Goal: Task Accomplishment & Management: Complete application form

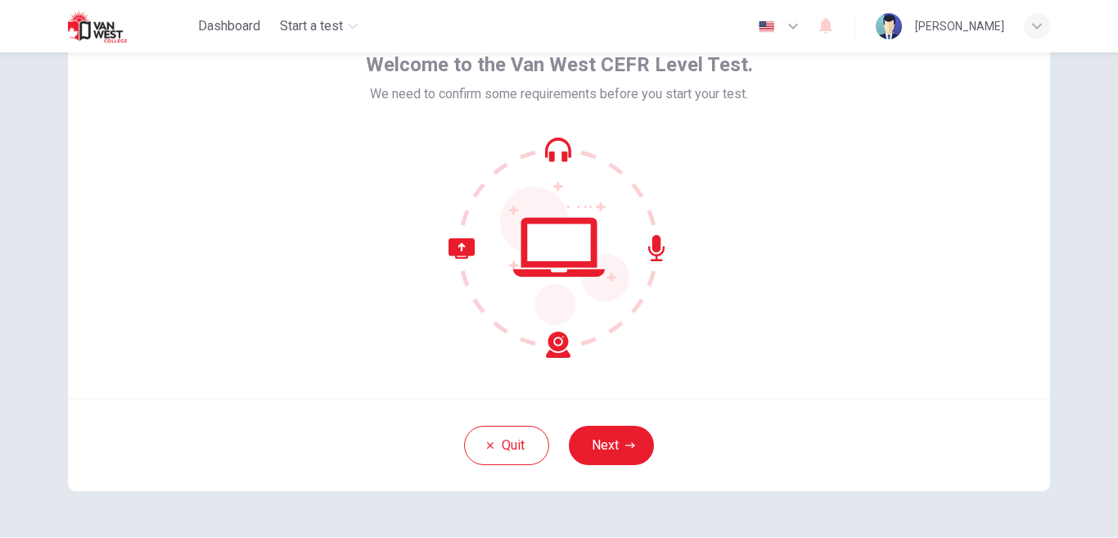
scroll to position [94, 0]
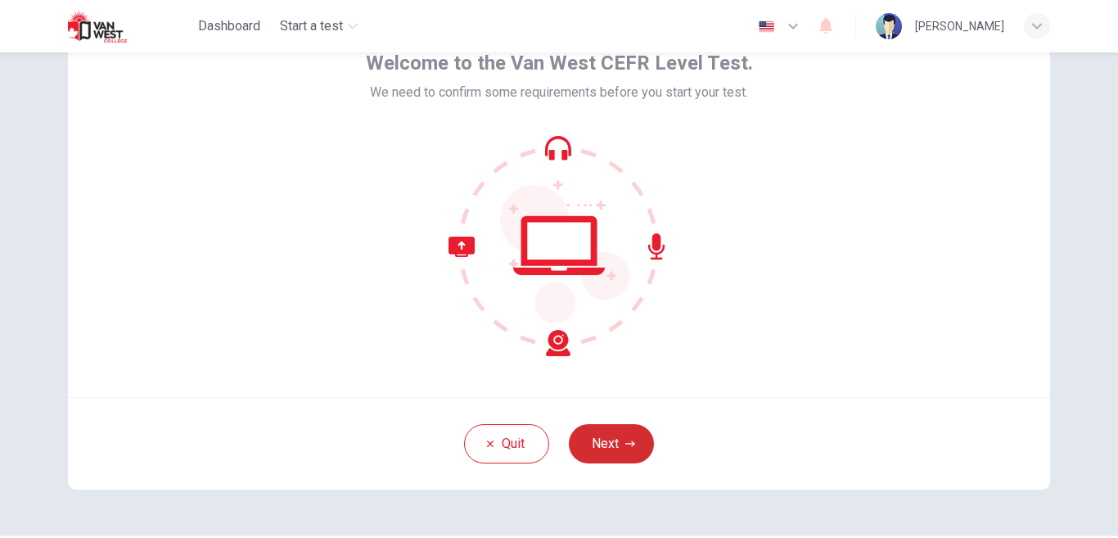
click at [639, 445] on button "Next" at bounding box center [611, 443] width 85 height 39
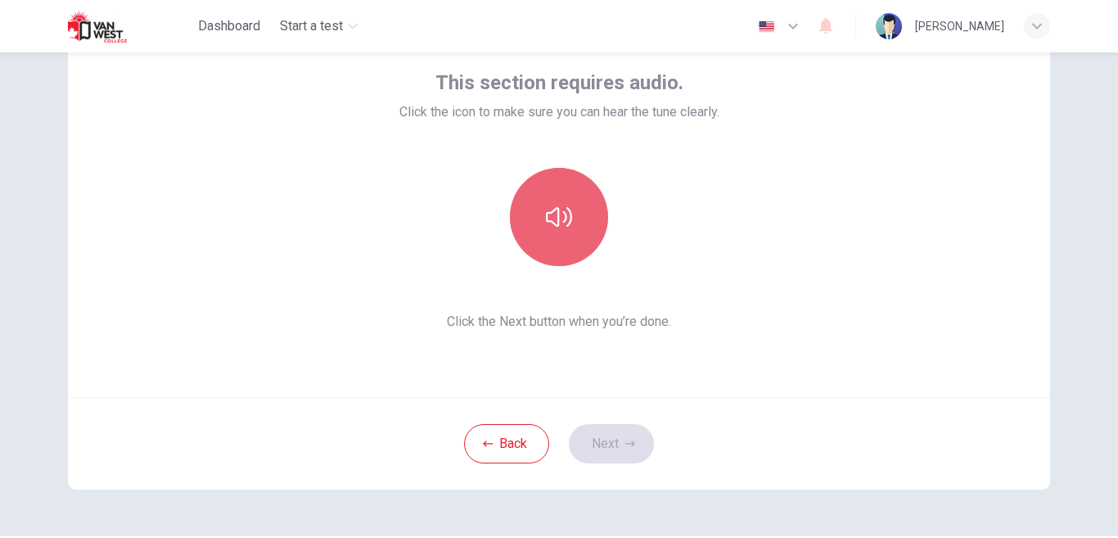
click at [585, 222] on button "button" at bounding box center [559, 217] width 98 height 98
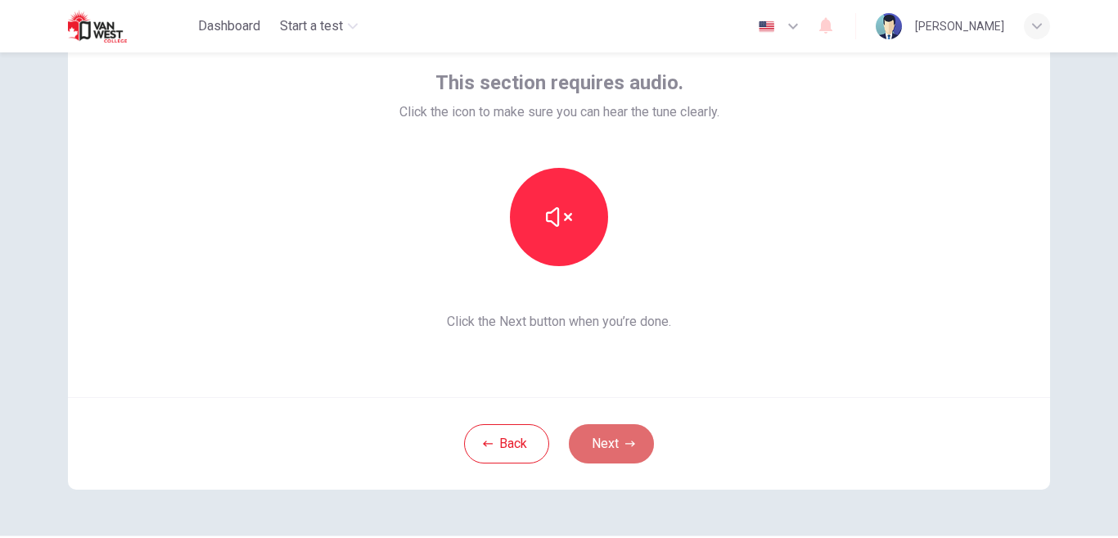
click at [605, 452] on button "Next" at bounding box center [611, 443] width 85 height 39
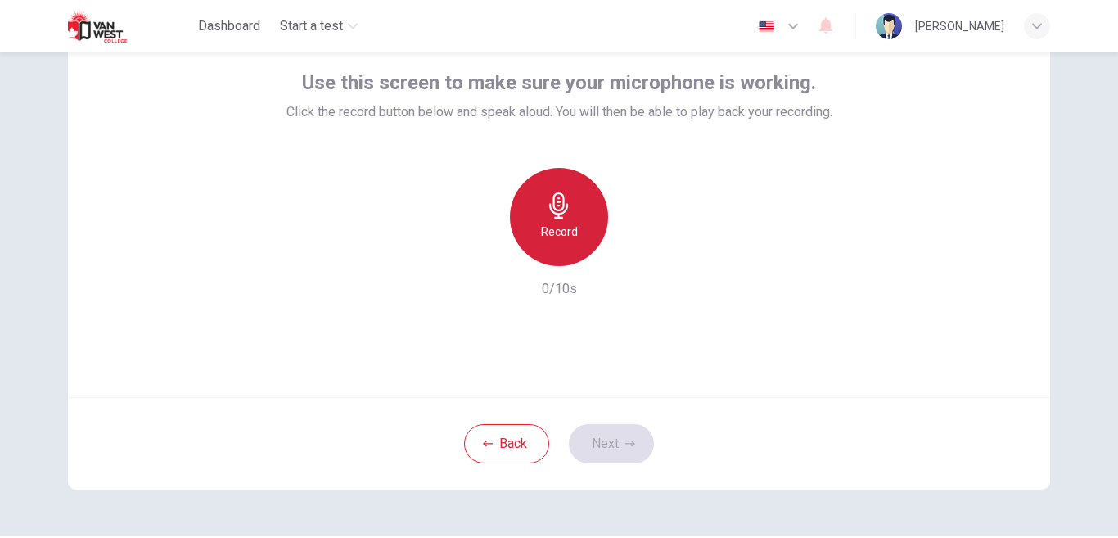
click at [567, 181] on div "Record" at bounding box center [559, 217] width 98 height 98
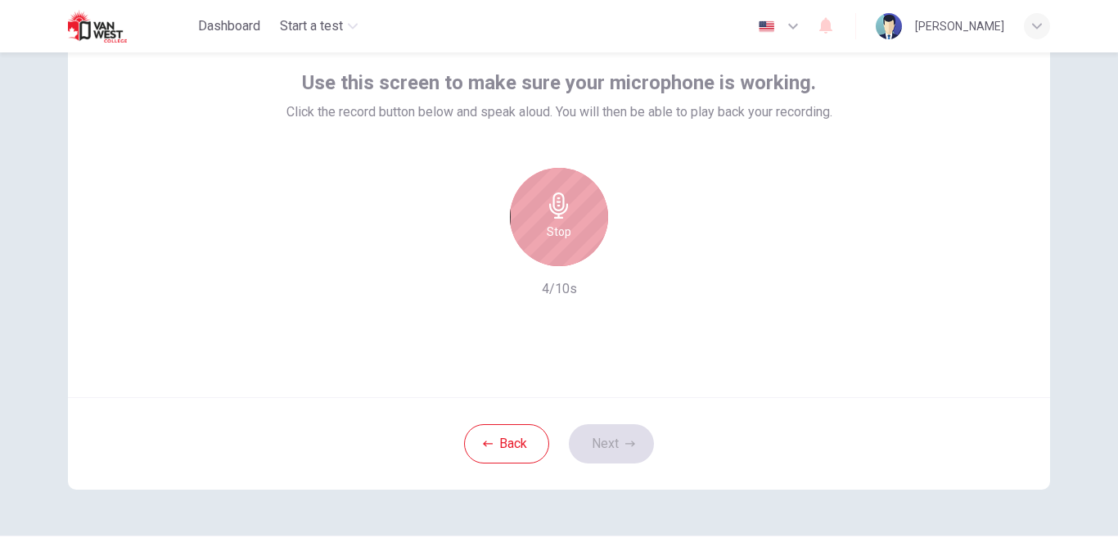
click at [567, 181] on div "Stop" at bounding box center [559, 217] width 98 height 98
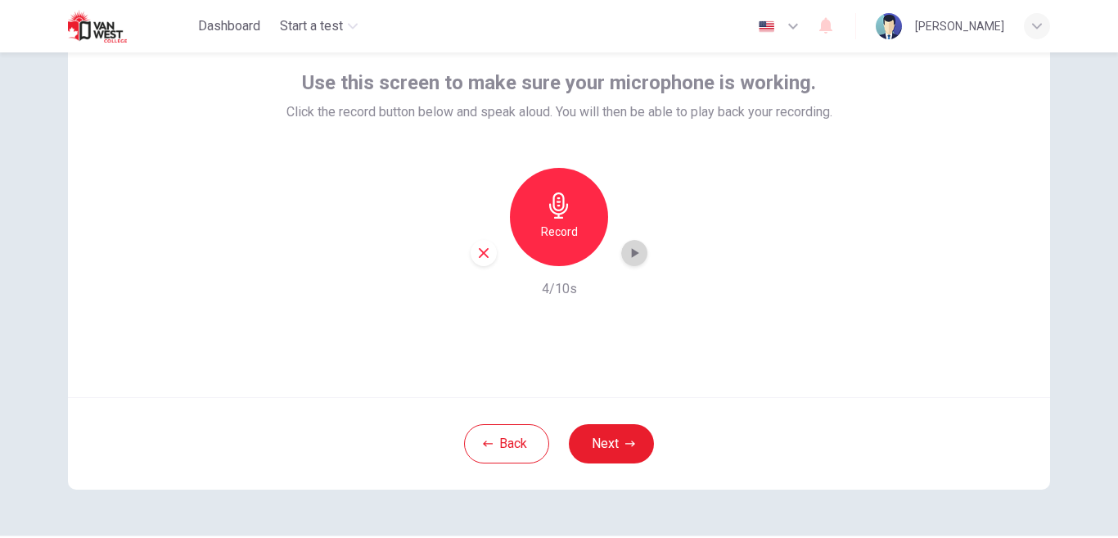
click at [633, 254] on icon "button" at bounding box center [635, 253] width 7 height 10
click at [485, 250] on icon "button" at bounding box center [484, 253] width 10 height 10
click at [627, 440] on icon "button" at bounding box center [630, 444] width 10 height 10
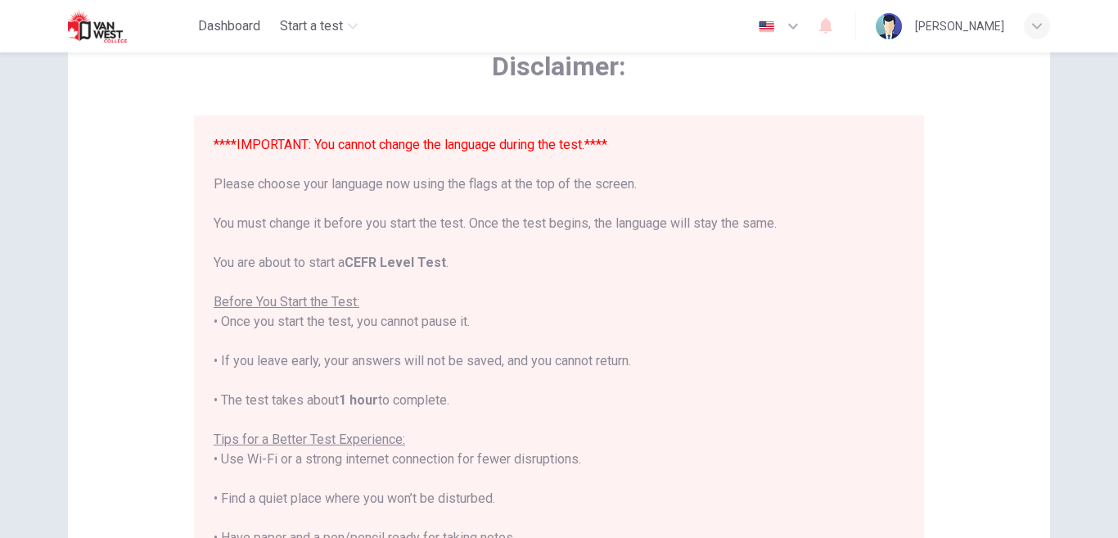
click at [809, 27] on button "button" at bounding box center [779, 26] width 60 height 33
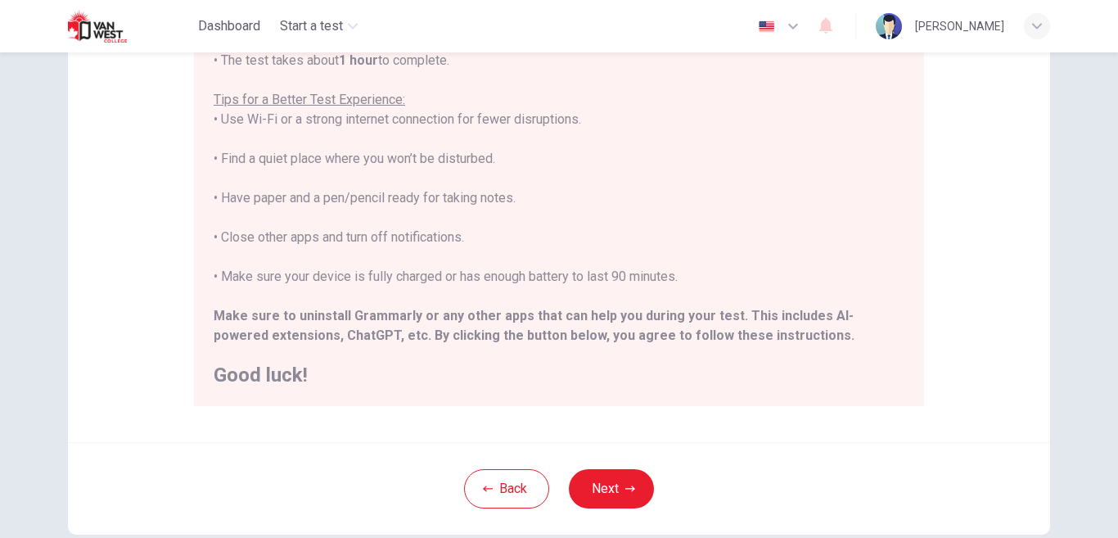
scroll to position [286, 0]
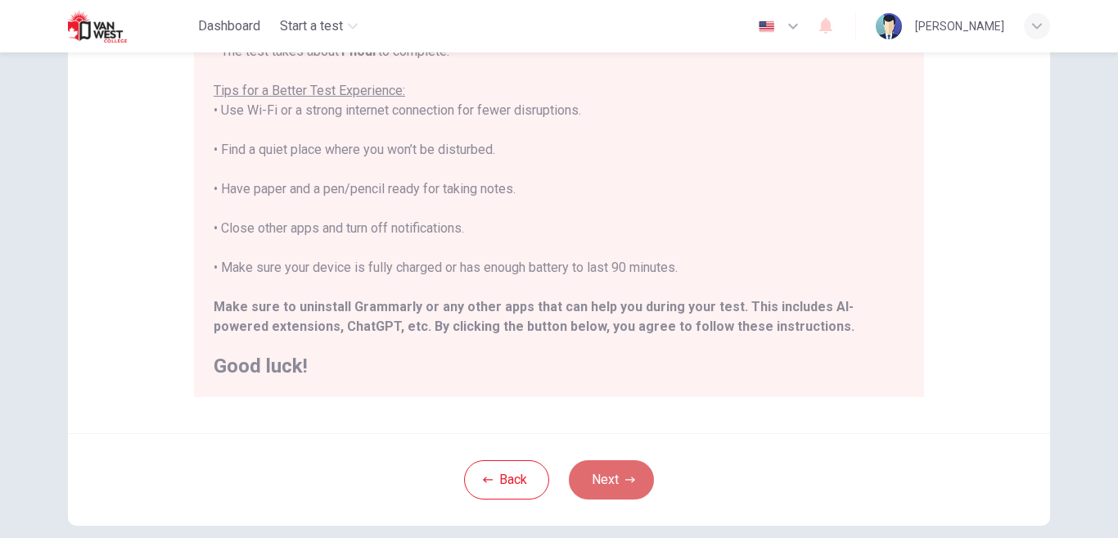
click at [629, 475] on icon "button" at bounding box center [630, 480] width 10 height 10
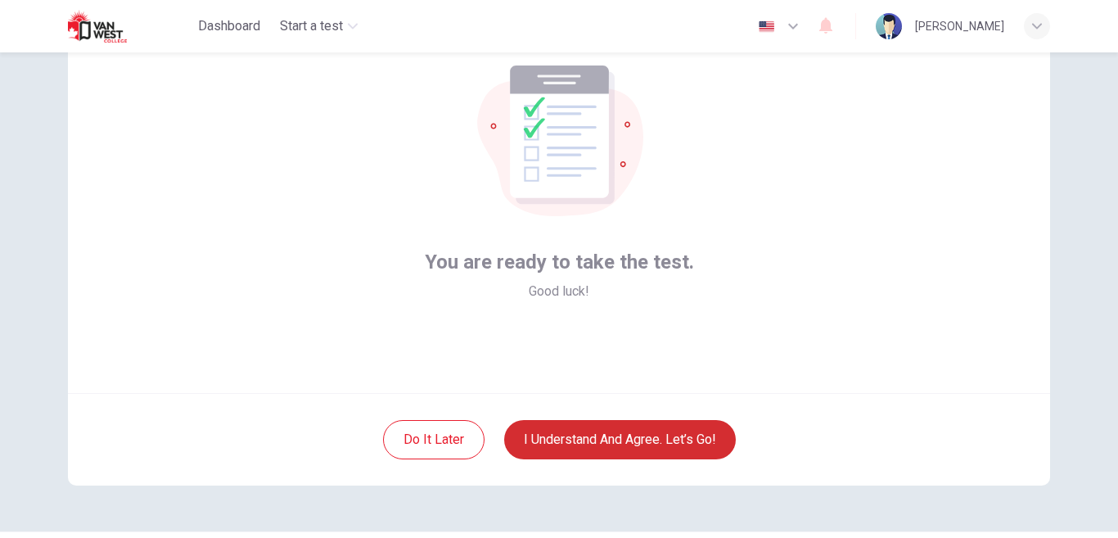
scroll to position [99, 0]
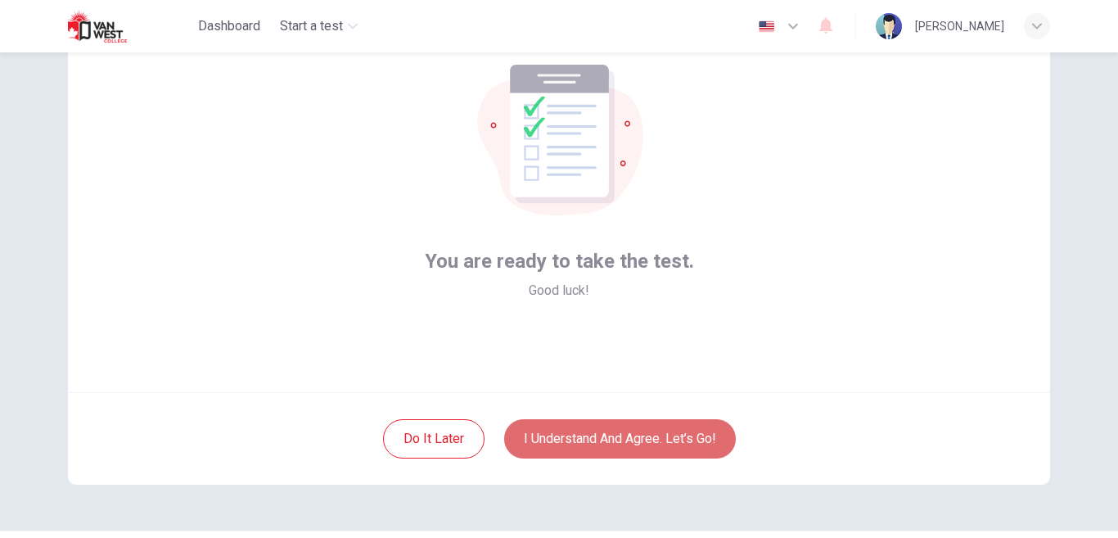
click at [555, 433] on button "I understand and agree. Let’s go!" at bounding box center [620, 438] width 232 height 39
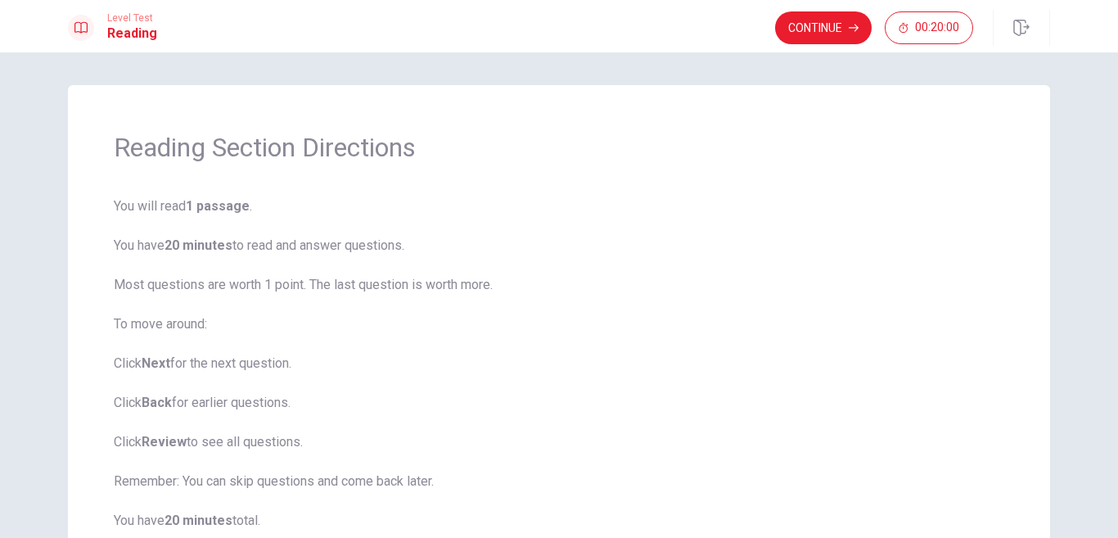
drag, startPoint x: 1113, startPoint y: 131, endPoint x: 1117, endPoint y: 191, distance: 60.7
click at [1117, 191] on div "Reading Section Directions You will read 1 passage . You have 20 minutes to rea…" at bounding box center [559, 294] width 1118 height 485
click at [845, 16] on button "Continue" at bounding box center [823, 27] width 97 height 33
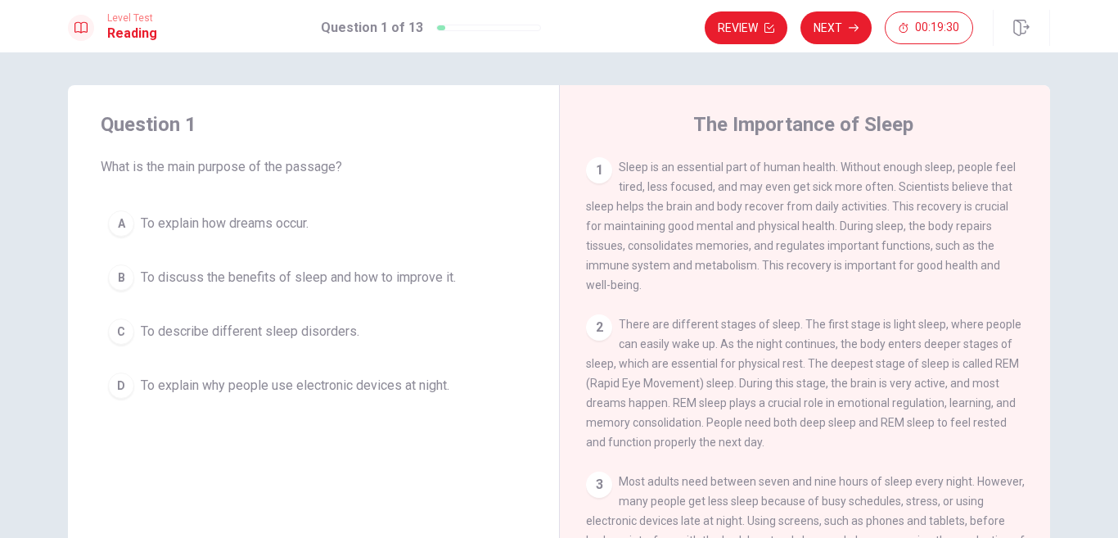
click at [907, 298] on div "1 Sleep is an essential part of human health. Without enough sleep, people feel…" at bounding box center [816, 392] width 460 height 470
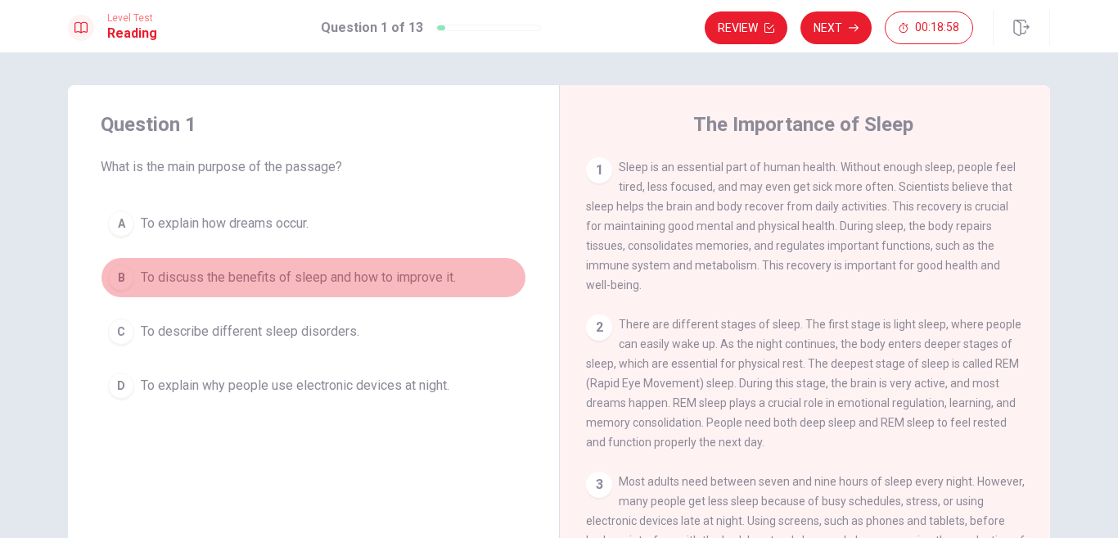
click at [254, 288] on button "B To discuss the benefits of sleep and how to improve it." at bounding box center [313, 277] width 425 height 41
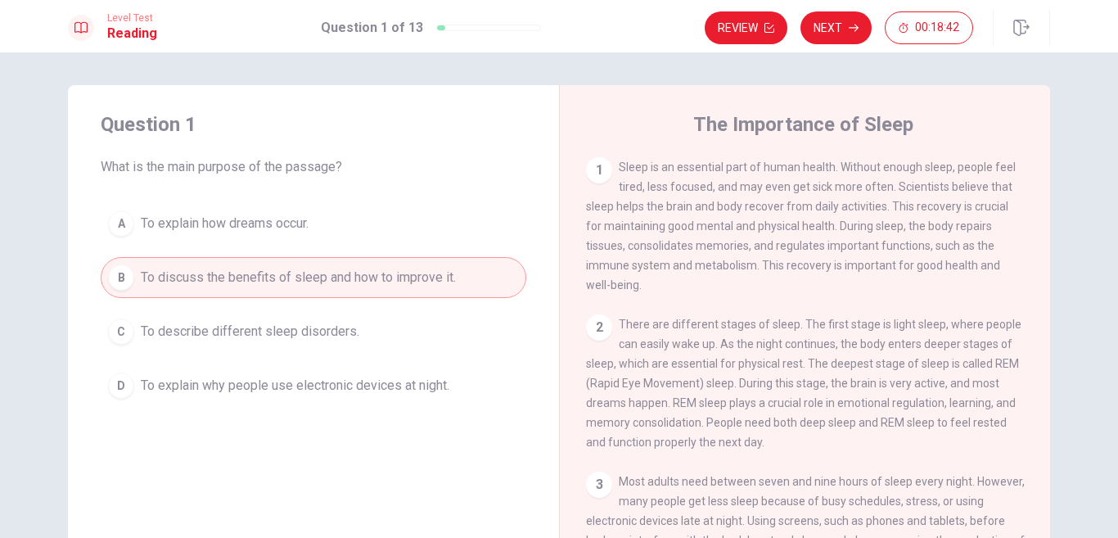
click at [123, 275] on div "B" at bounding box center [121, 277] width 26 height 26
click at [730, 78] on div "Question 1 What is the main purpose of the passage? A To explain how dreams occ…" at bounding box center [559, 294] width 1118 height 485
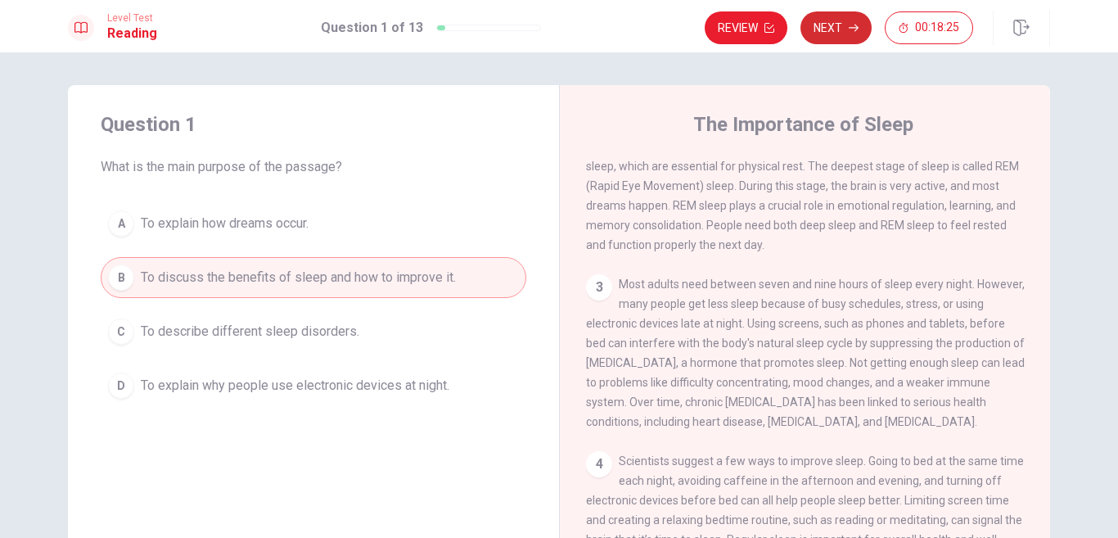
click at [859, 28] on button "Next" at bounding box center [835, 27] width 71 height 33
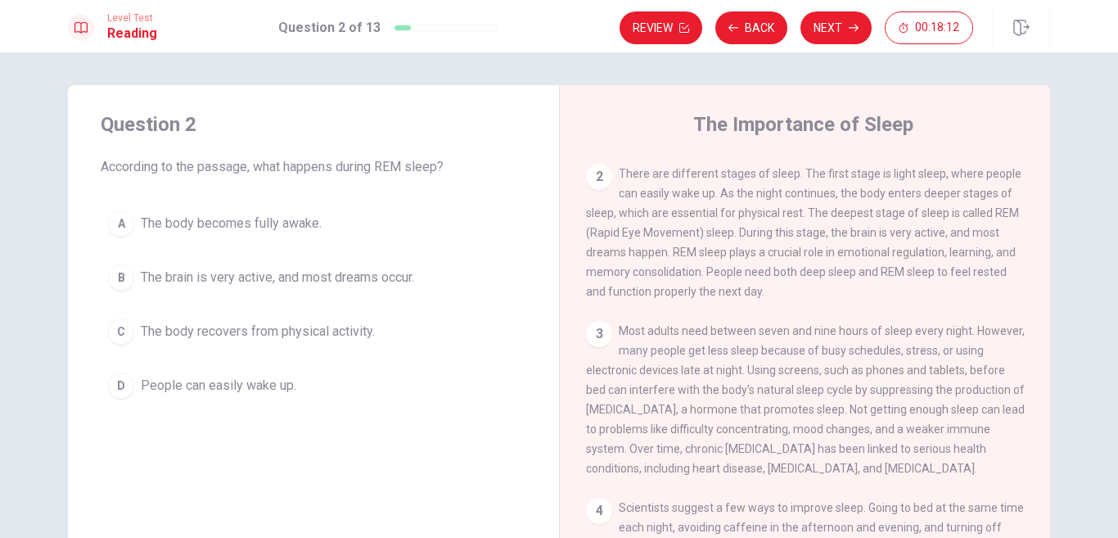
scroll to position [149, 0]
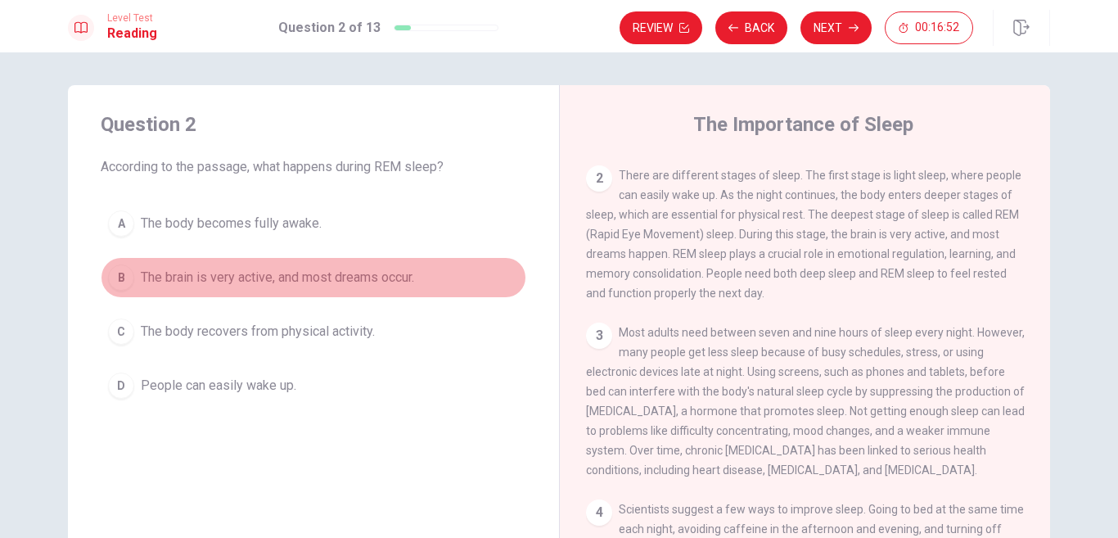
click at [128, 277] on div "B" at bounding box center [121, 277] width 26 height 26
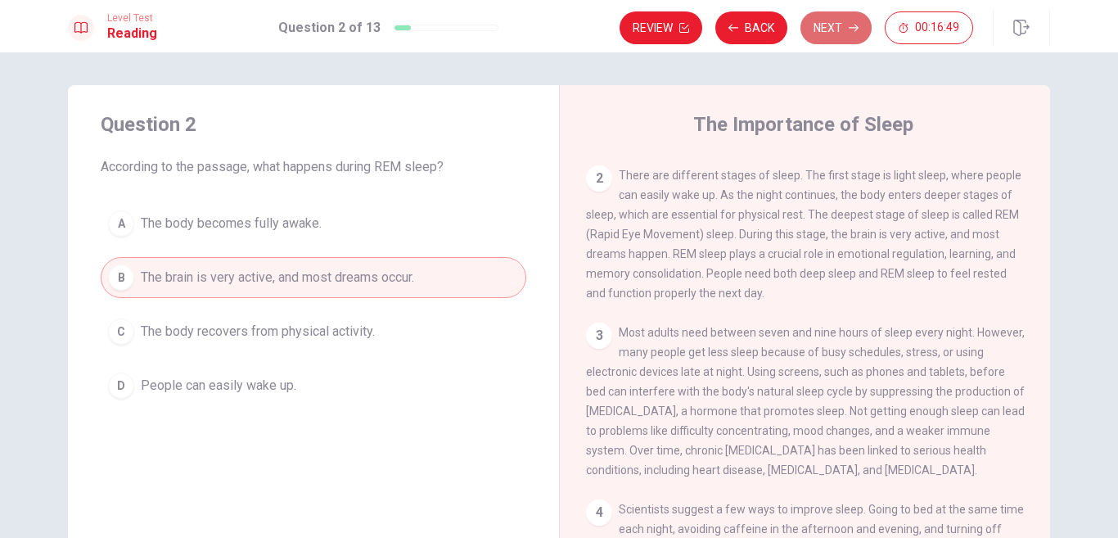
click at [858, 22] on button "Next" at bounding box center [835, 27] width 71 height 33
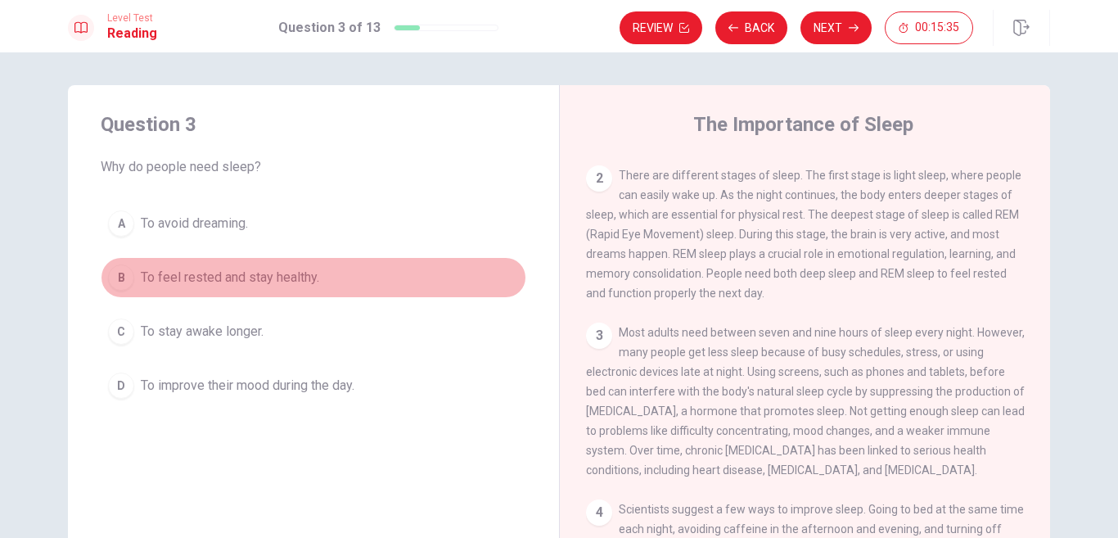
click at [233, 272] on span "To feel rested and stay healthy." at bounding box center [230, 278] width 178 height 20
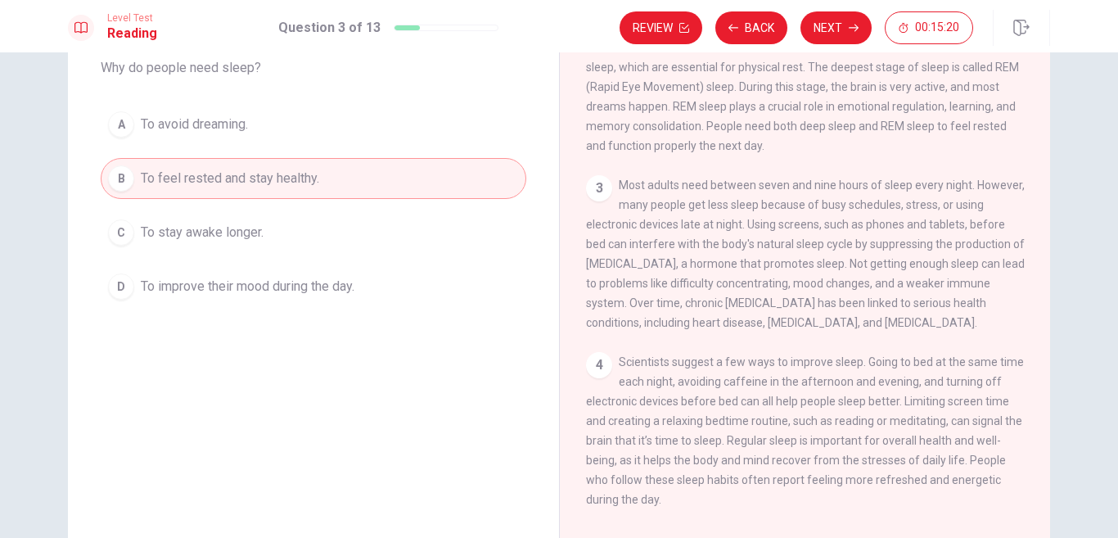
scroll to position [112, 0]
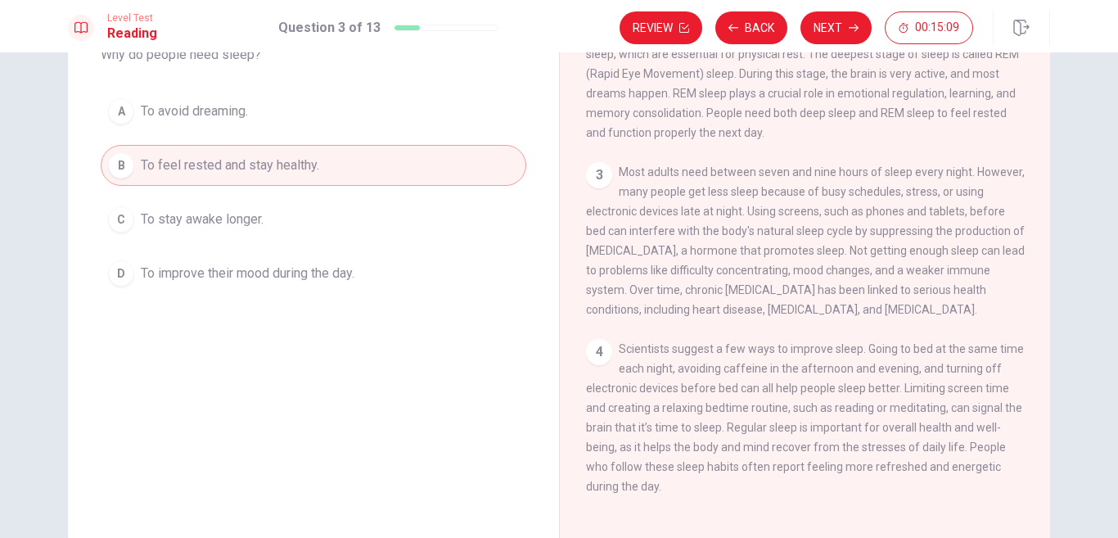
drag, startPoint x: 770, startPoint y: 388, endPoint x: 931, endPoint y: 412, distance: 163.0
click at [931, 412] on span "Scientists suggest a few ways to improve sleep. Going to bed at the same time e…" at bounding box center [805, 417] width 438 height 151
click at [856, 30] on icon "button" at bounding box center [853, 28] width 10 height 7
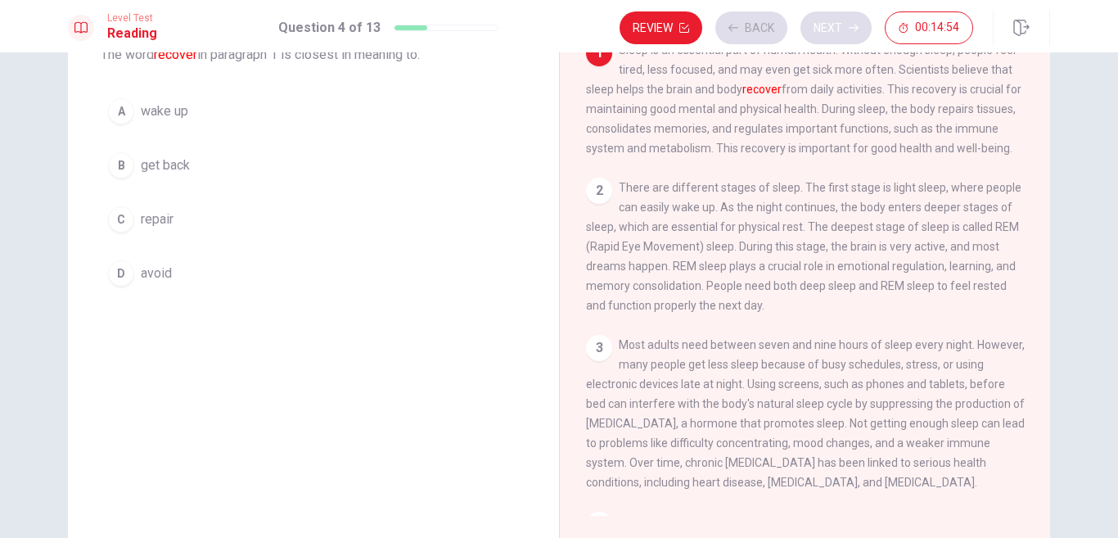
scroll to position [0, 0]
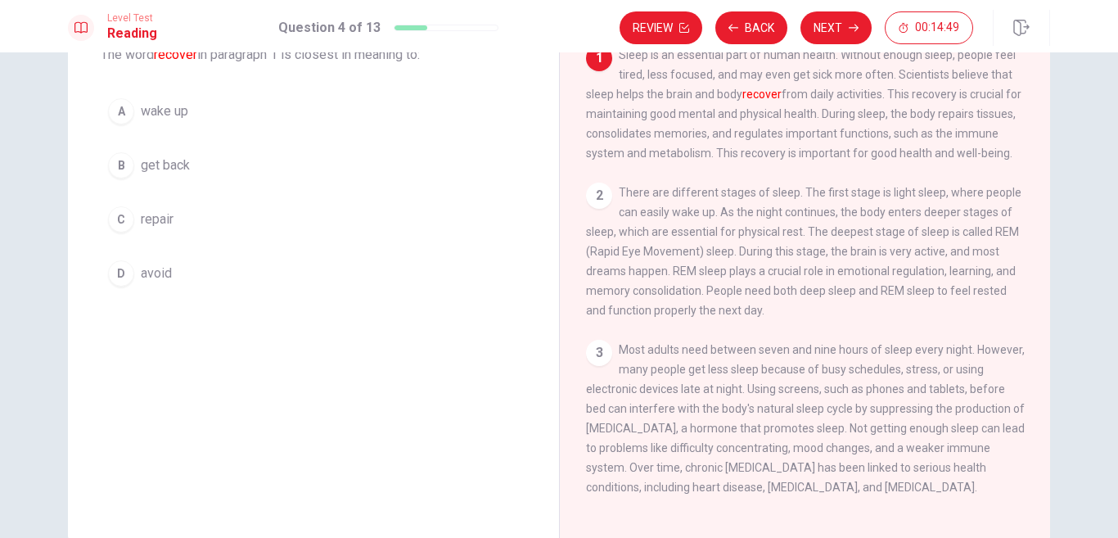
drag, startPoint x: 1113, startPoint y: 164, endPoint x: 1112, endPoint y: 137, distance: 26.2
click at [1112, 137] on div "Question 4 The word recover in paragraph 1 is closest in meaning to: A wake up …" at bounding box center [559, 294] width 1118 height 485
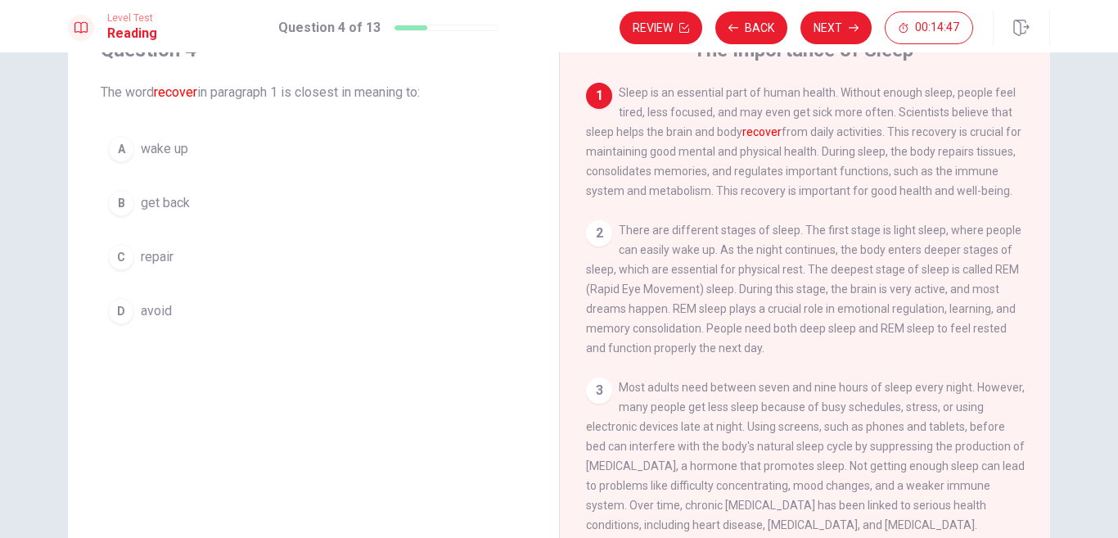
scroll to position [73, 0]
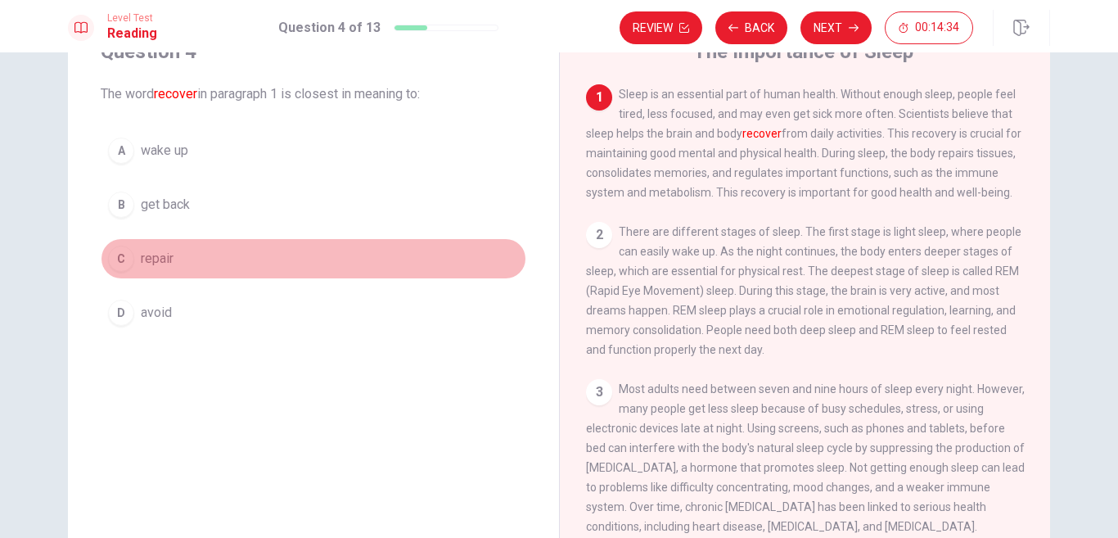
click at [123, 255] on div "C" at bounding box center [121, 258] width 26 height 26
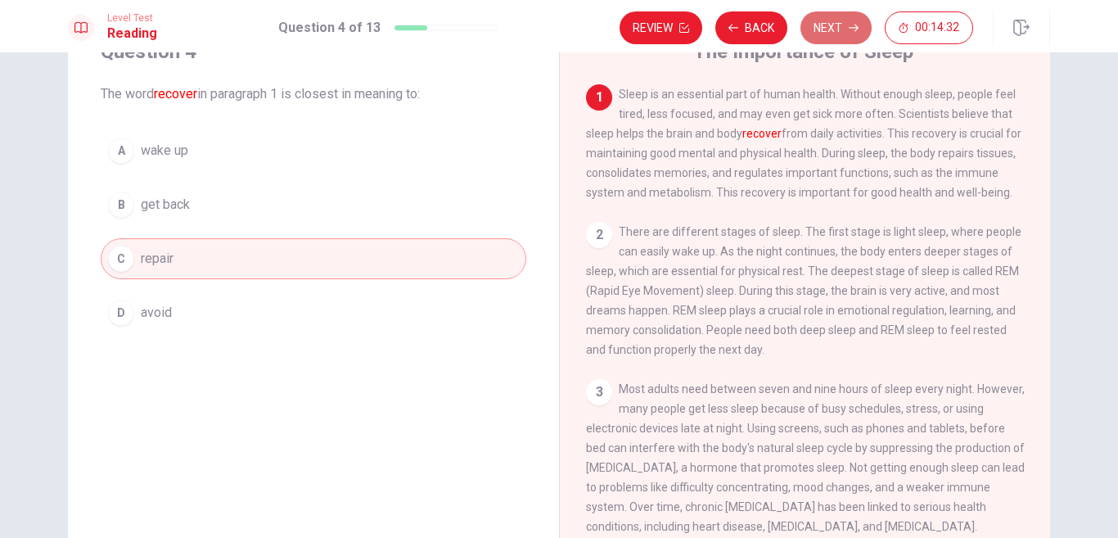
click at [823, 29] on button "Next" at bounding box center [835, 27] width 71 height 33
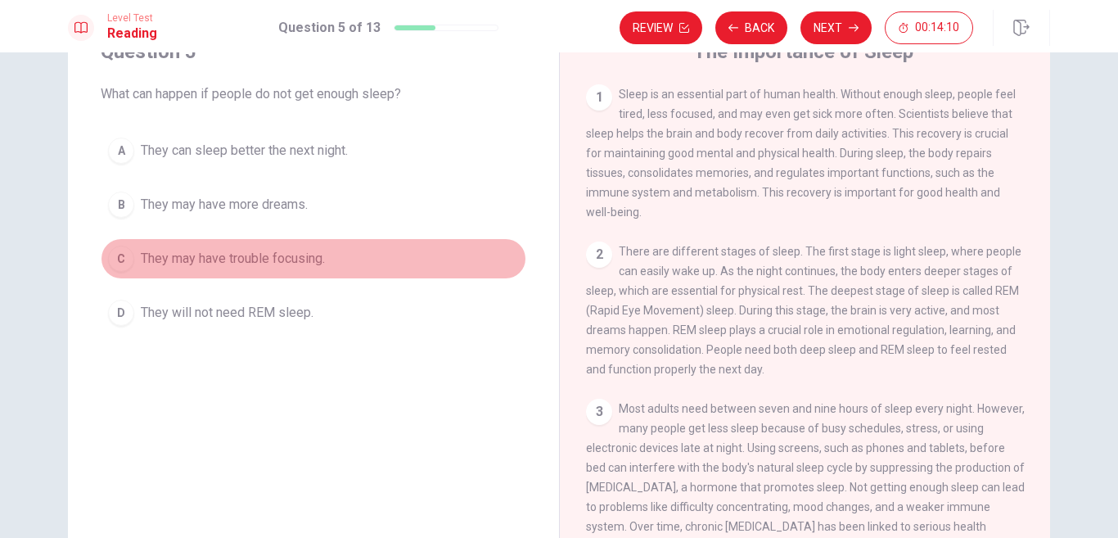
click at [177, 255] on span "They may have trouble focusing." at bounding box center [233, 259] width 184 height 20
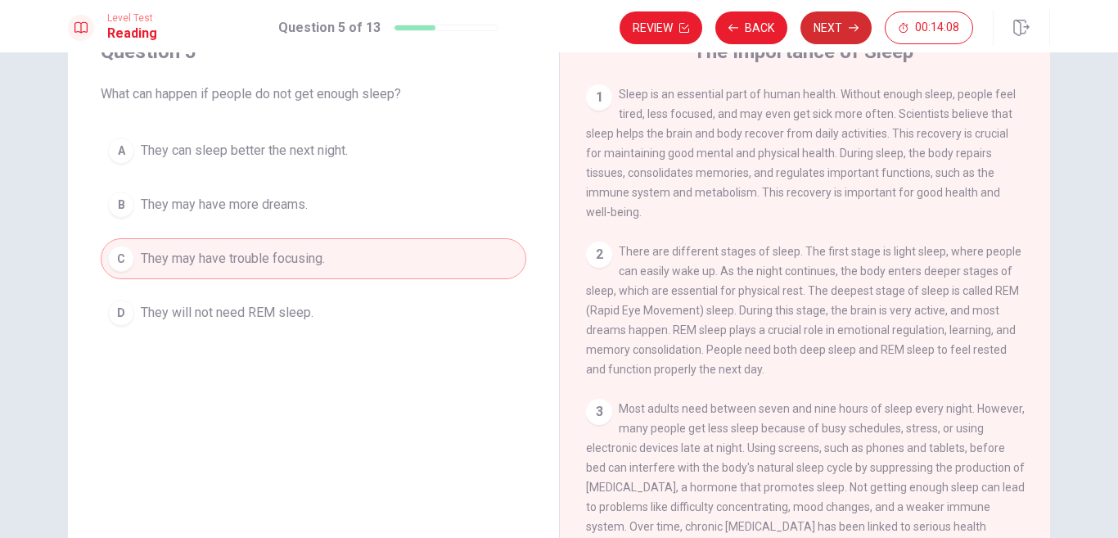
click at [808, 29] on button "Next" at bounding box center [835, 27] width 71 height 33
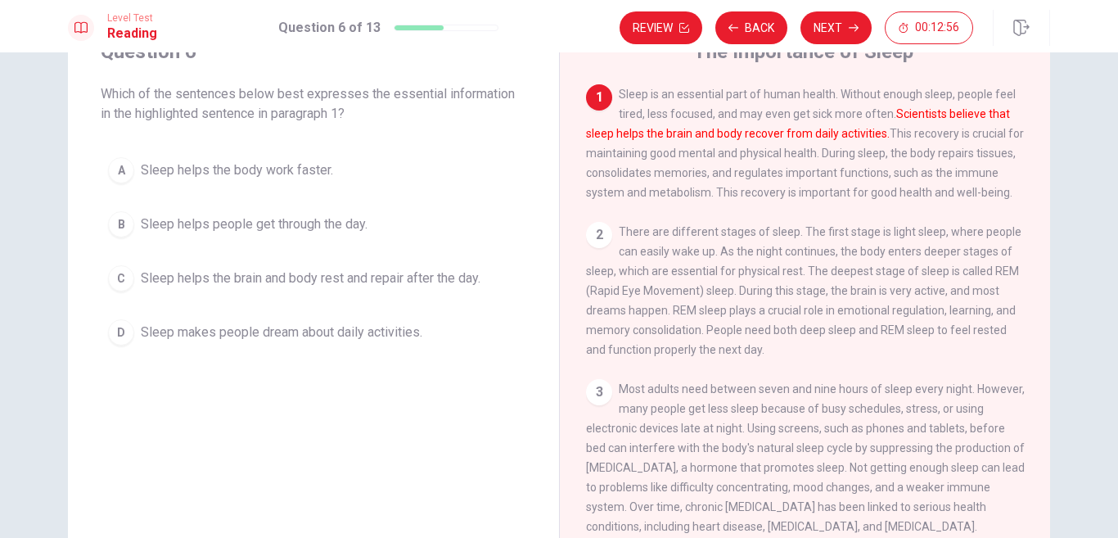
click at [434, 278] on span "Sleep helps the brain and body rest and repair after the day." at bounding box center [311, 278] width 340 height 20
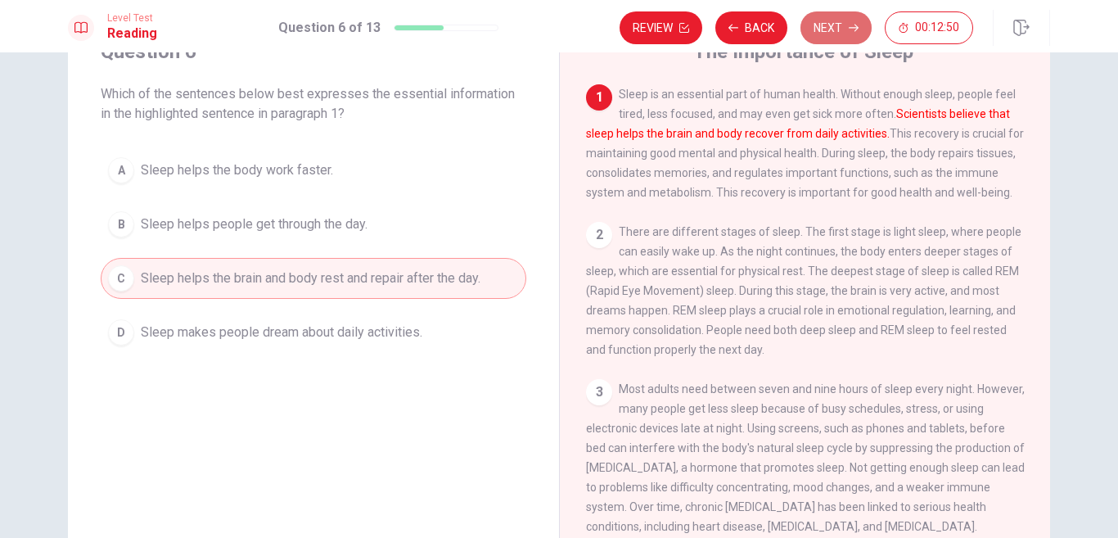
click at [847, 33] on button "Next" at bounding box center [835, 27] width 71 height 33
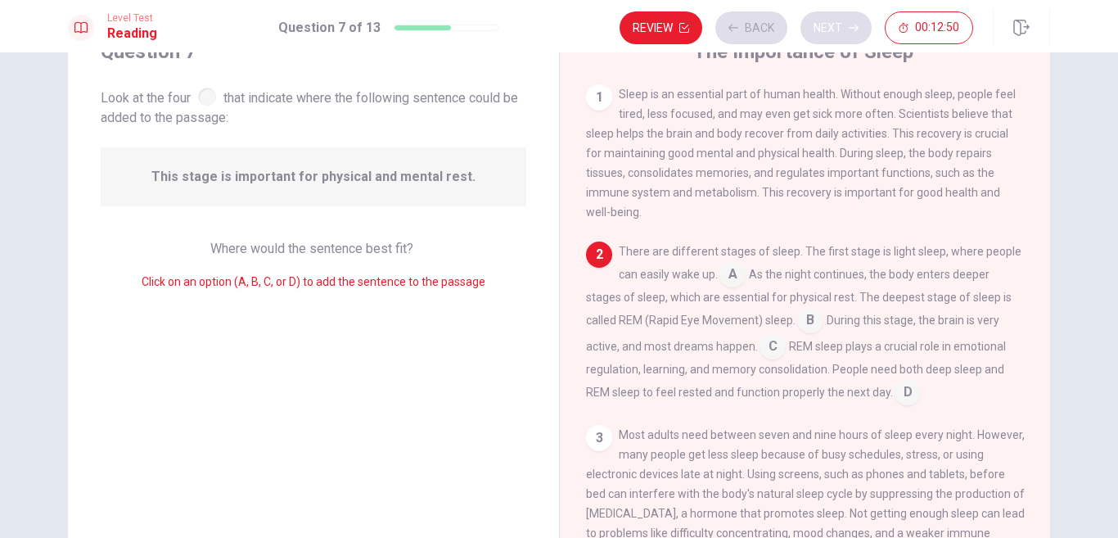
scroll to position [14, 0]
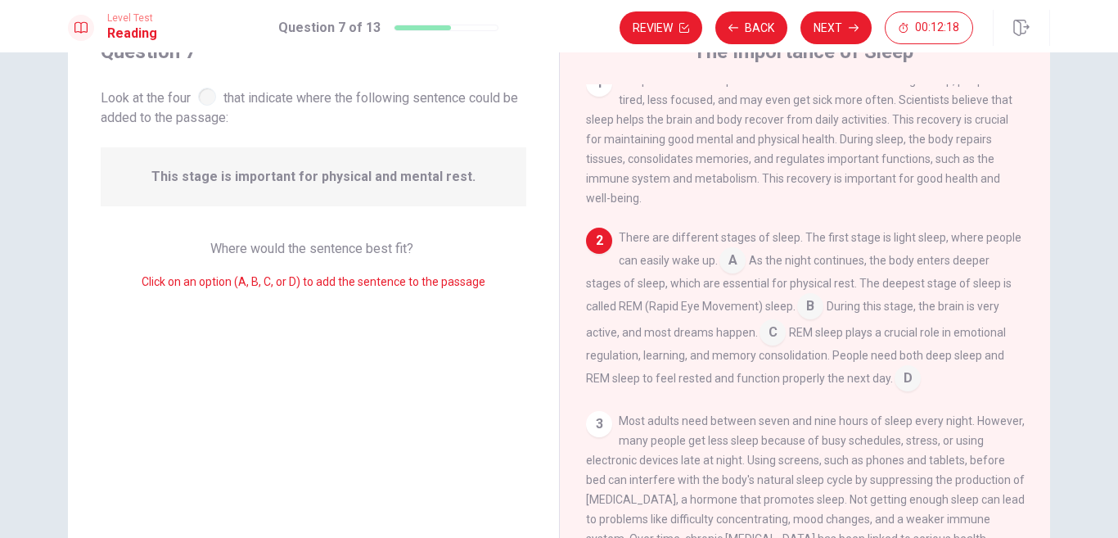
click at [933, 272] on div "There are different stages of sleep. The first stage is light sleep, where peop…" at bounding box center [805, 309] width 439 height 164
click at [823, 313] on input at bounding box center [810, 308] width 26 height 26
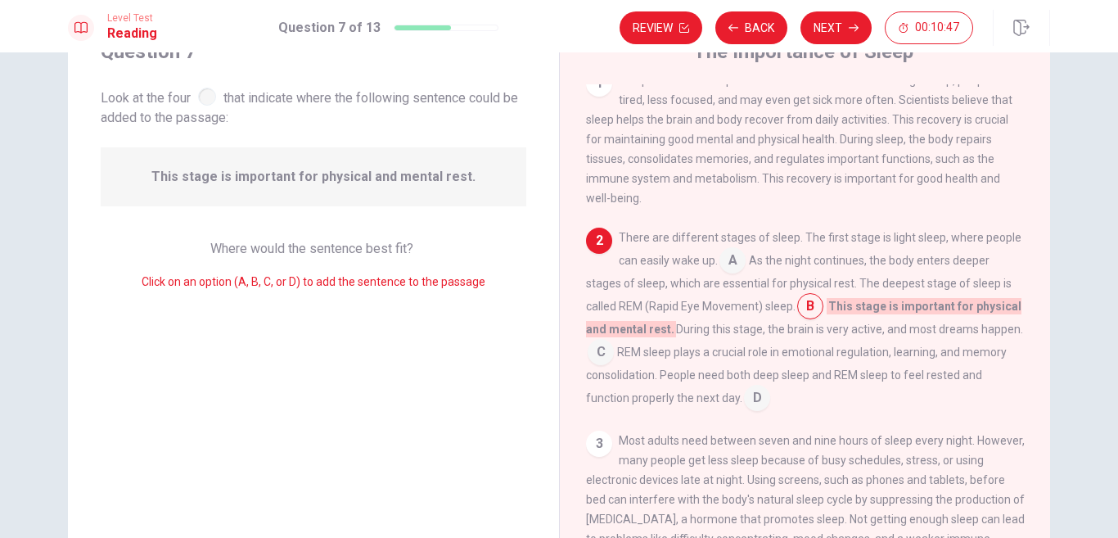
click at [745, 251] on input at bounding box center [732, 262] width 26 height 26
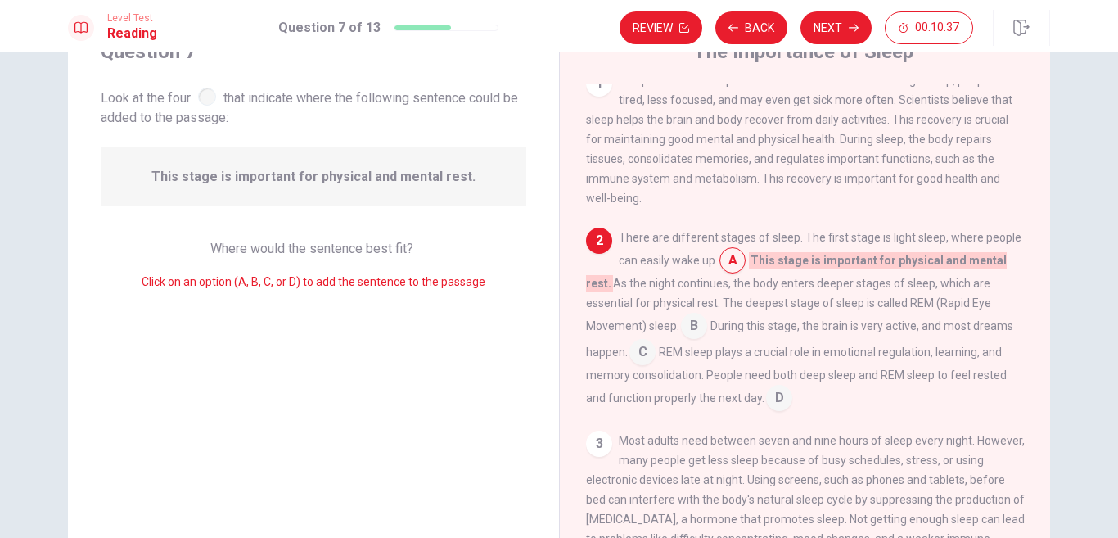
click at [843, 83] on span "Sleep is an essential part of human health. Without enough sleep, people feel t…" at bounding box center [801, 139] width 430 height 131
click at [861, 23] on button "Next" at bounding box center [835, 27] width 71 height 33
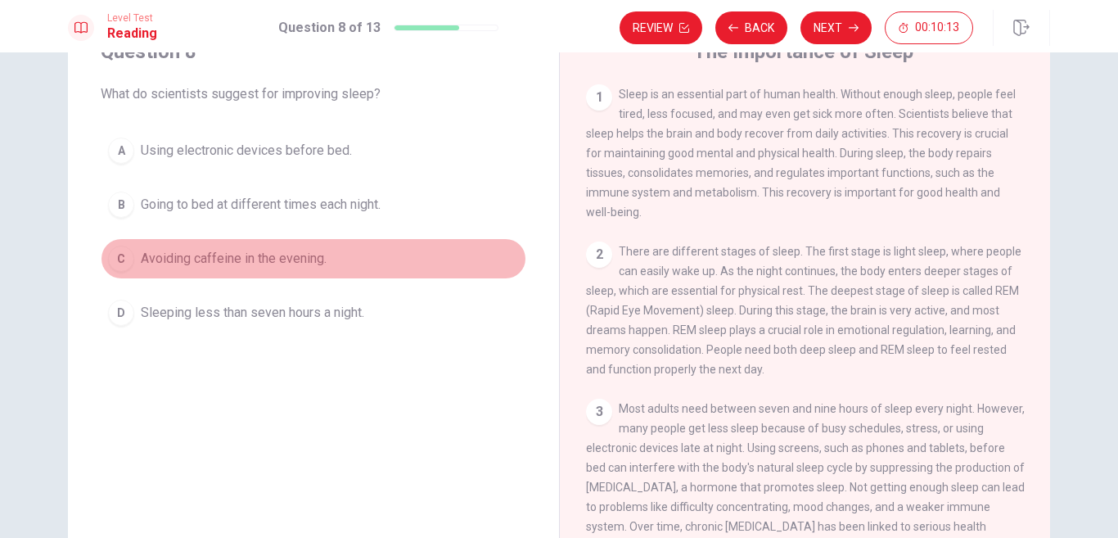
click at [185, 249] on span "Avoiding caffeine in the evening." at bounding box center [234, 259] width 186 height 20
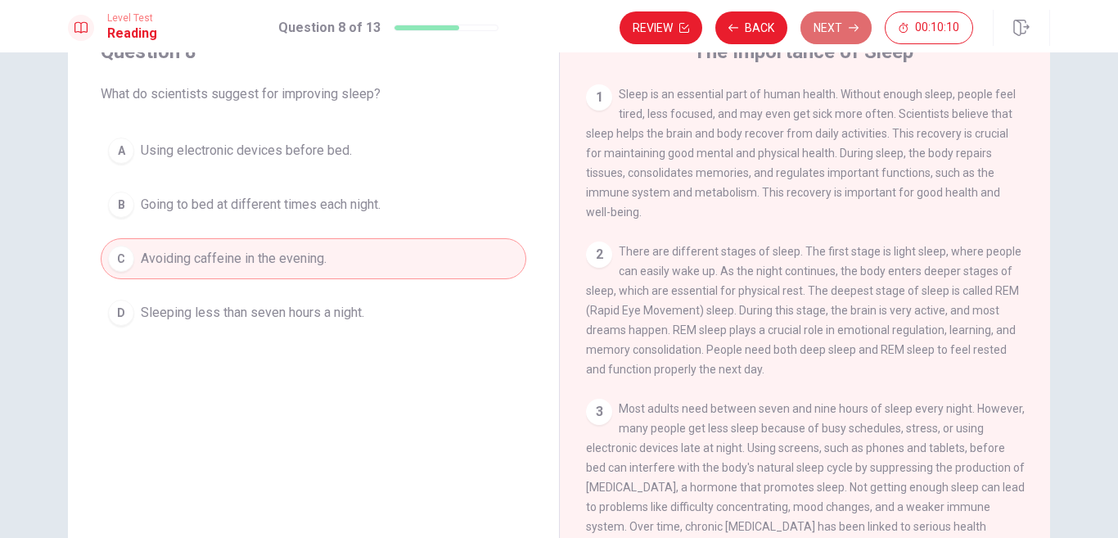
click at [826, 26] on button "Next" at bounding box center [835, 27] width 71 height 33
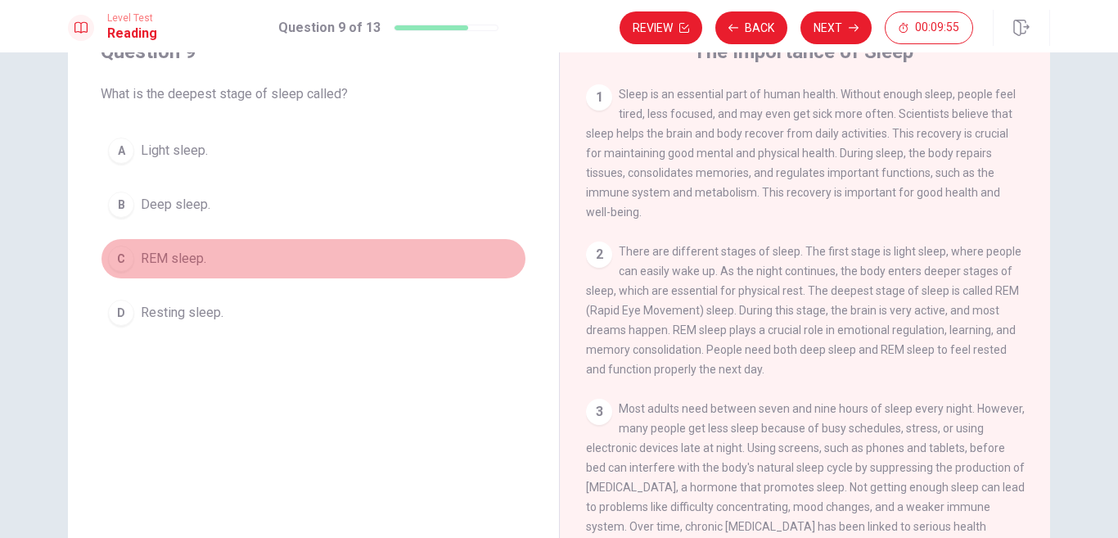
click at [145, 250] on span "REM sleep." at bounding box center [173, 259] width 65 height 20
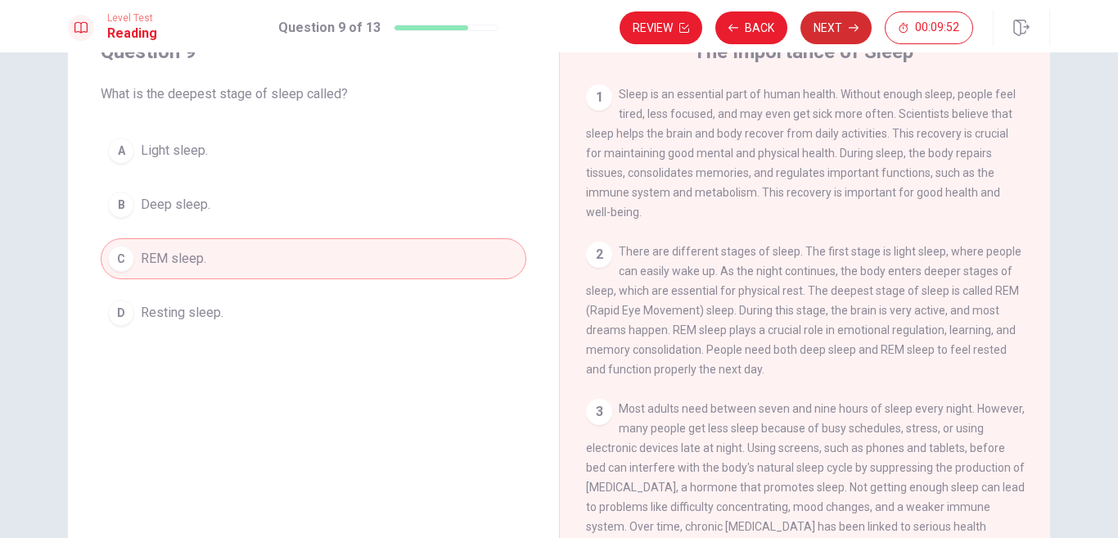
click at [839, 32] on button "Next" at bounding box center [835, 27] width 71 height 33
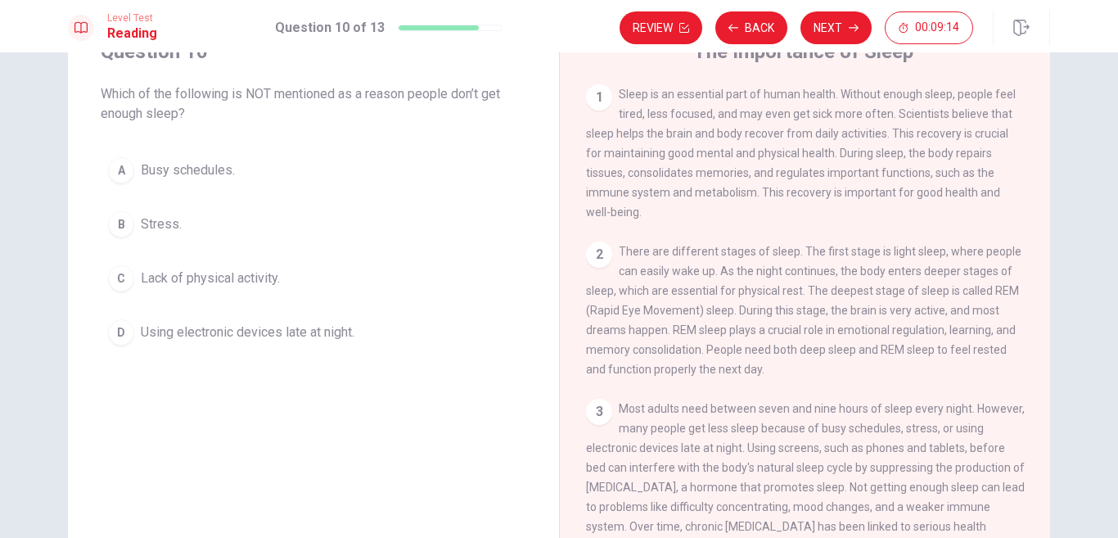
click at [231, 273] on span "Lack of physical activity." at bounding box center [210, 278] width 139 height 20
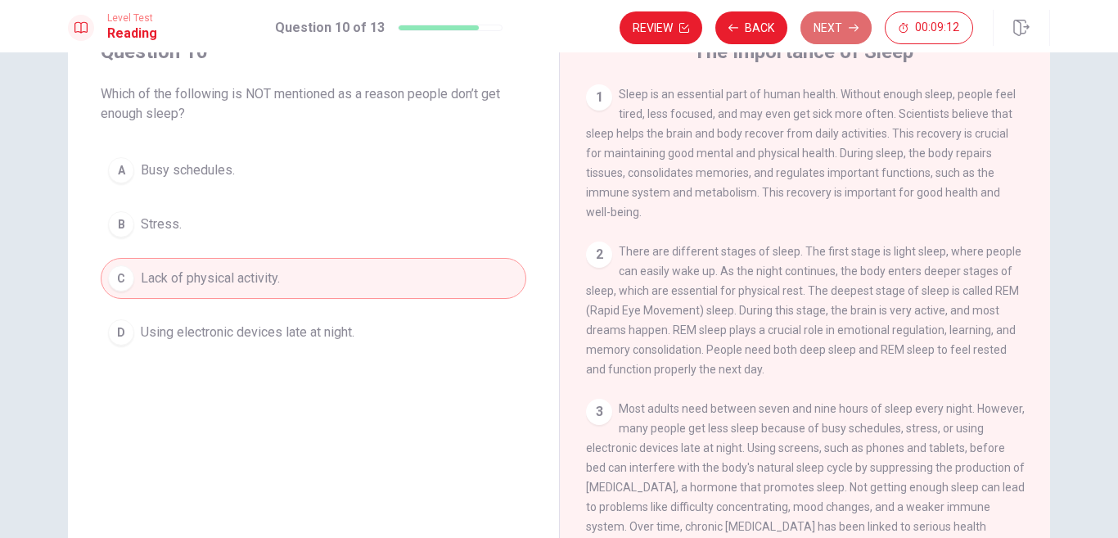
click at [828, 24] on button "Next" at bounding box center [835, 27] width 71 height 33
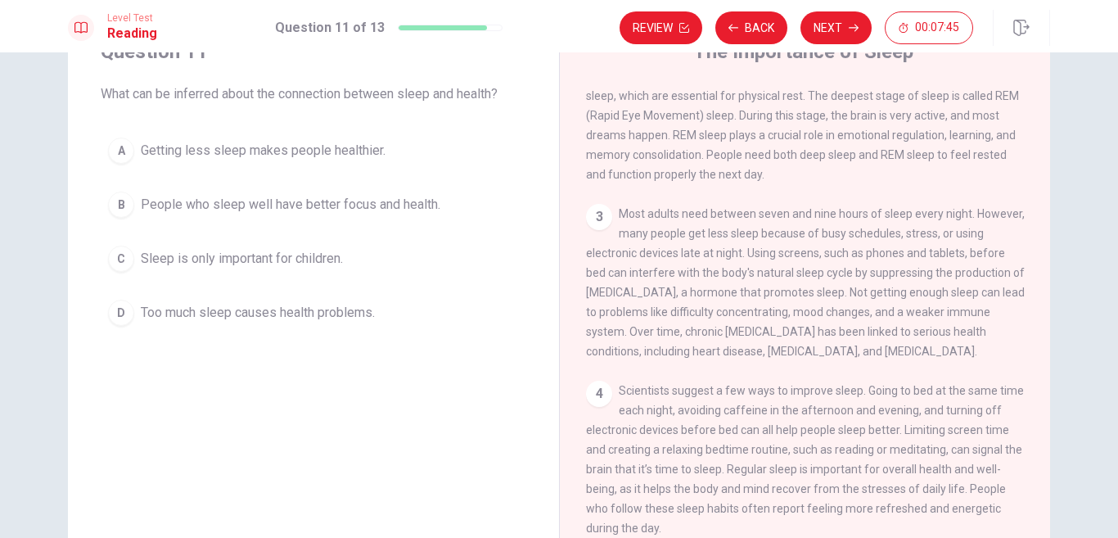
scroll to position [197, 0]
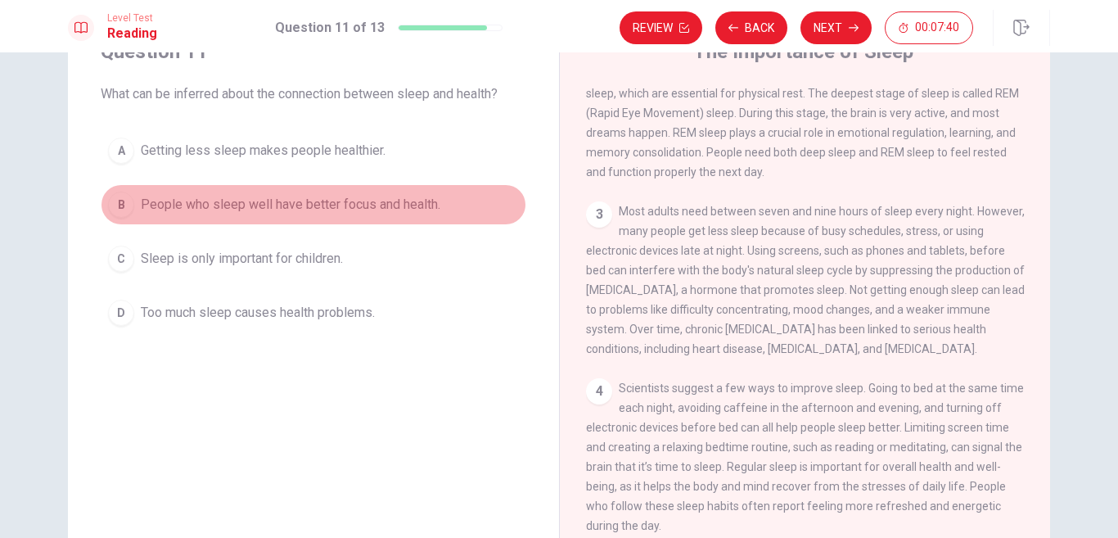
click at [429, 207] on span "People who sleep well have better focus and health." at bounding box center [290, 205] width 299 height 20
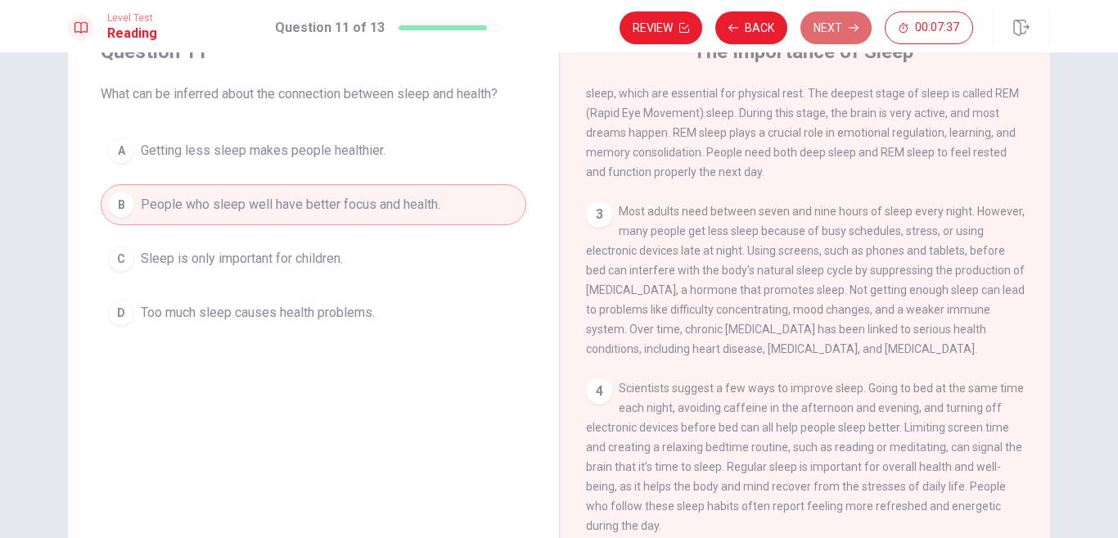
click at [843, 20] on button "Next" at bounding box center [835, 27] width 71 height 33
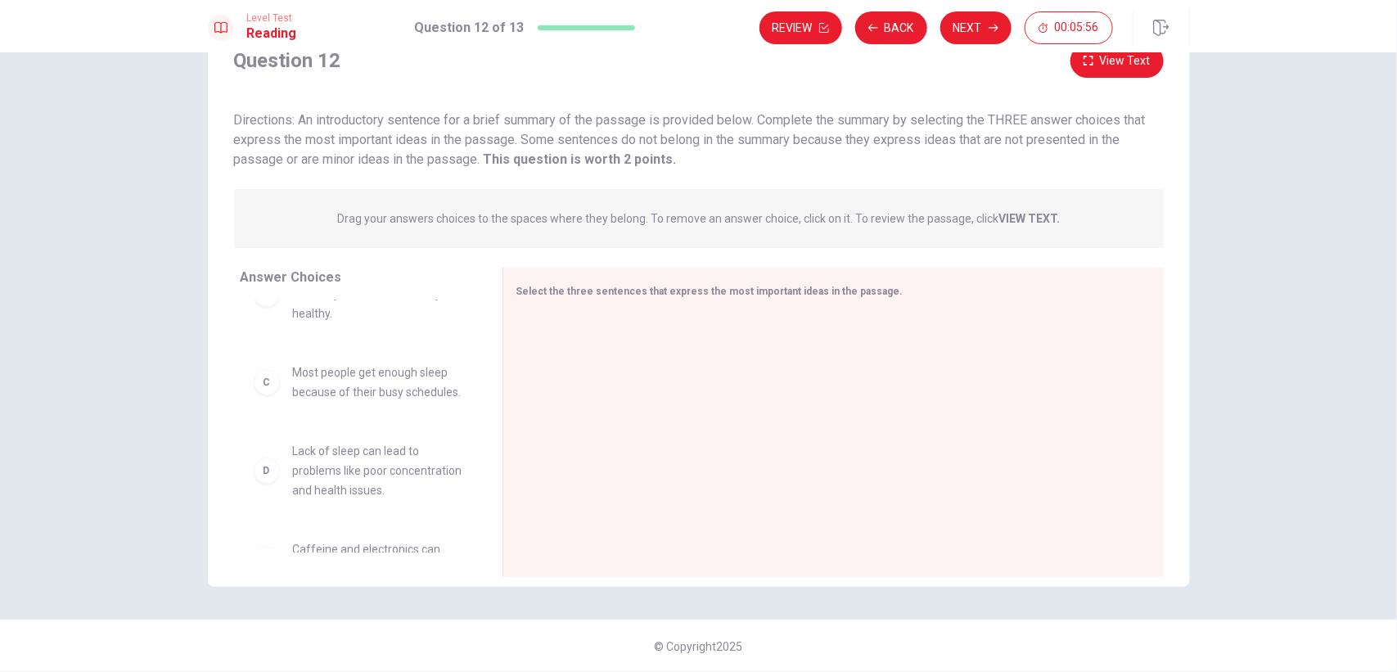
scroll to position [109, 0]
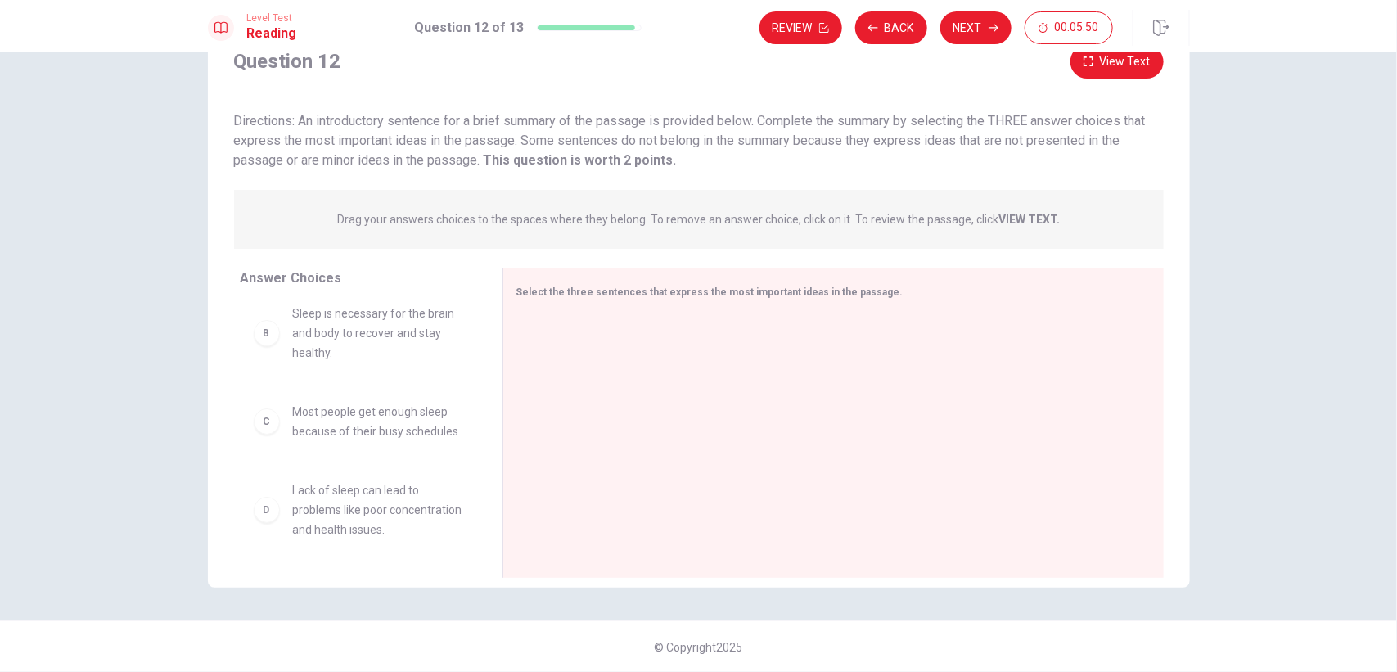
drag, startPoint x: 480, startPoint y: 407, endPoint x: 479, endPoint y: 358, distance: 49.1
click at [479, 358] on div "A REM sleep is the most important stage of sleep because it is when most dreams…" at bounding box center [365, 427] width 249 height 252
drag, startPoint x: 479, startPoint y: 316, endPoint x: 484, endPoint y: 352, distance: 36.3
click at [484, 352] on div "A REM sleep is the most important stage of sleep because it is when most dreams…" at bounding box center [365, 427] width 249 height 252
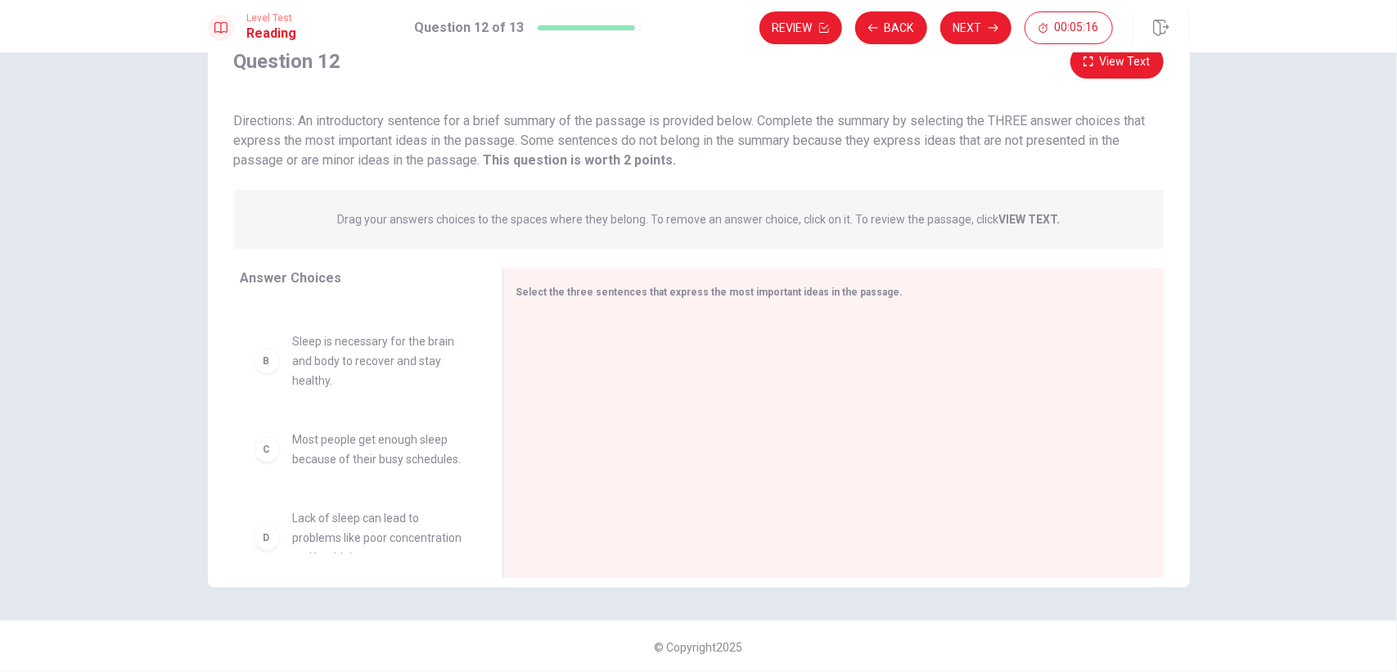
scroll to position [83, 0]
drag, startPoint x: 263, startPoint y: 375, endPoint x: 594, endPoint y: 383, distance: 331.5
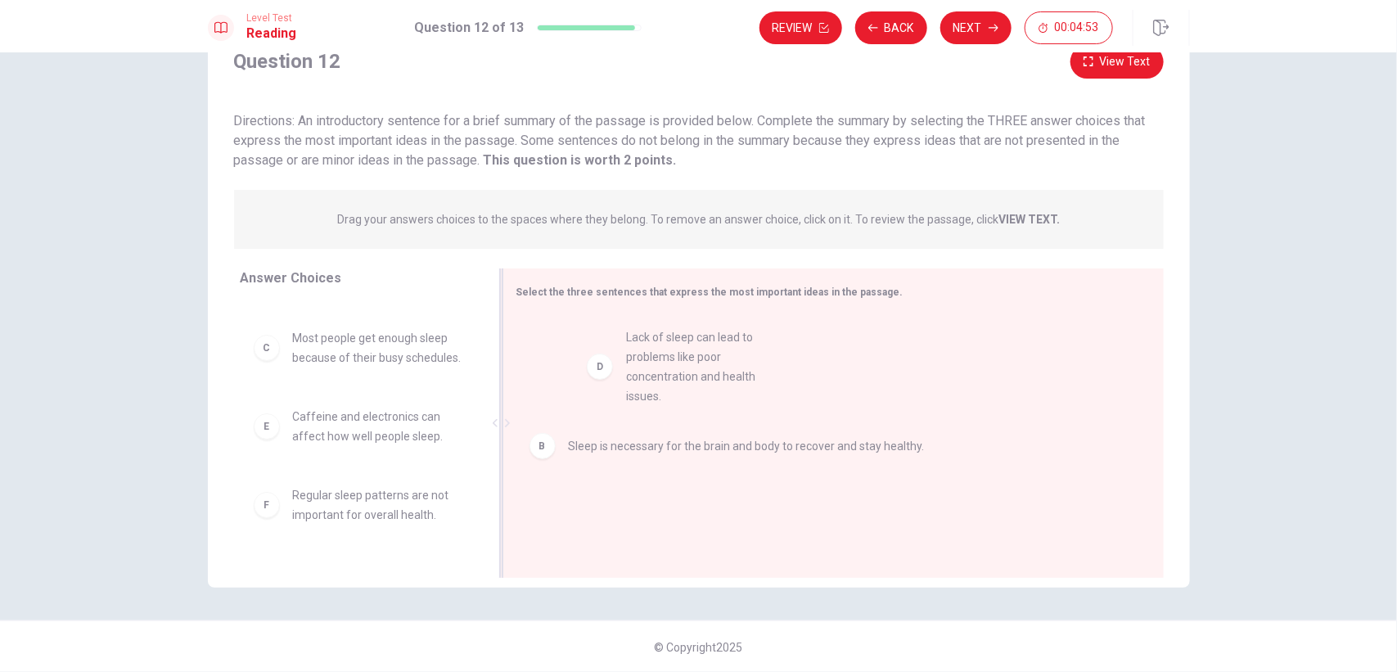
drag, startPoint x: 272, startPoint y: 487, endPoint x: 610, endPoint y: 373, distance: 357.3
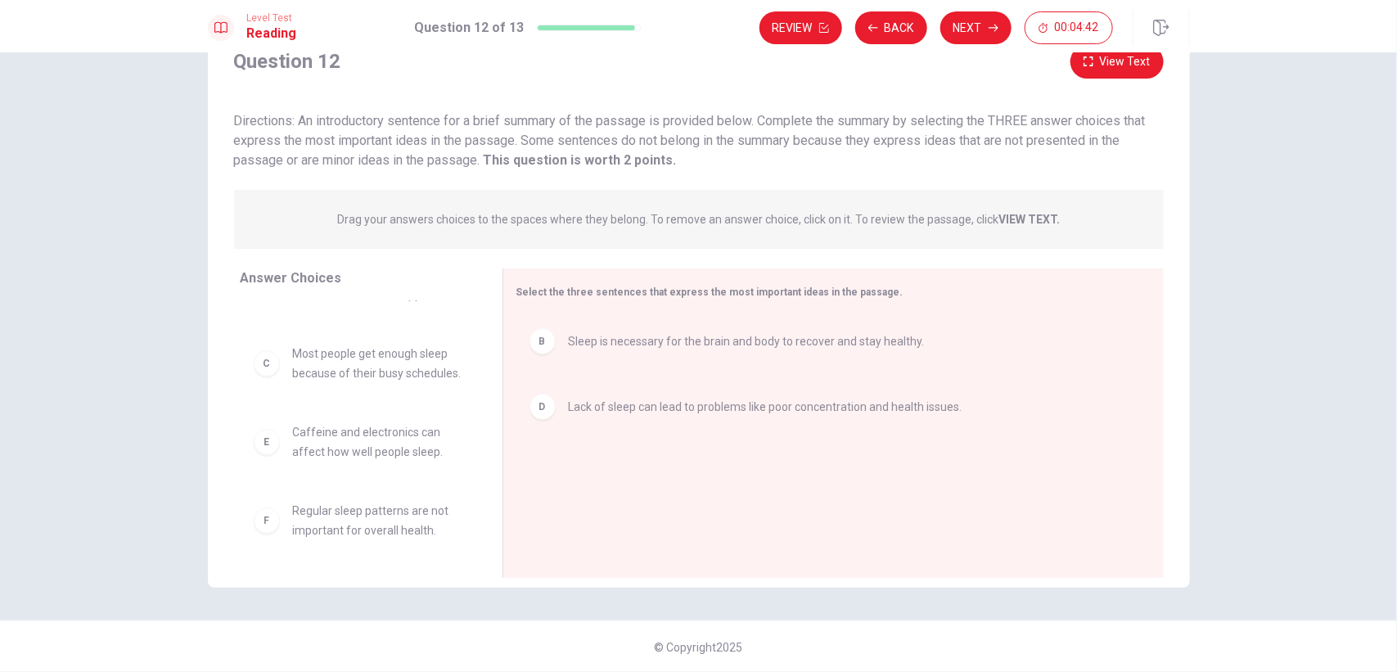
drag, startPoint x: 480, startPoint y: 465, endPoint x: 487, endPoint y: 485, distance: 21.5
click at [487, 485] on div "A REM sleep is the most important stage of sleep because it is when most dreams…" at bounding box center [365, 427] width 249 height 252
drag, startPoint x: 481, startPoint y: 476, endPoint x: 484, endPoint y: 500, distance: 24.0
click at [484, 500] on div "A REM sleep is the most important stage of sleep because it is when most dreams…" at bounding box center [365, 427] width 249 height 252
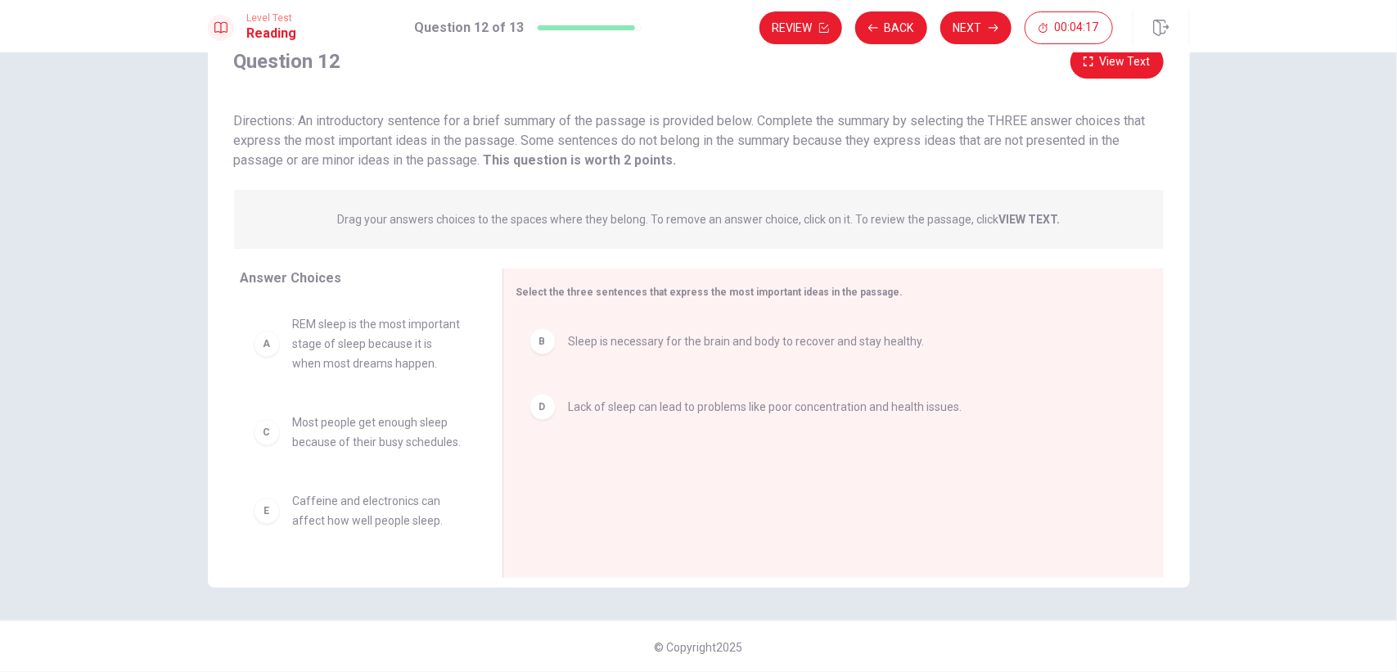
drag, startPoint x: 481, startPoint y: 426, endPoint x: 483, endPoint y: 436, distance: 10.0
click at [483, 436] on div "A REM sleep is the most important stage of sleep because it is when most dreams…" at bounding box center [365, 427] width 249 height 252
click at [496, 532] on div at bounding box center [501, 422] width 20 height 309
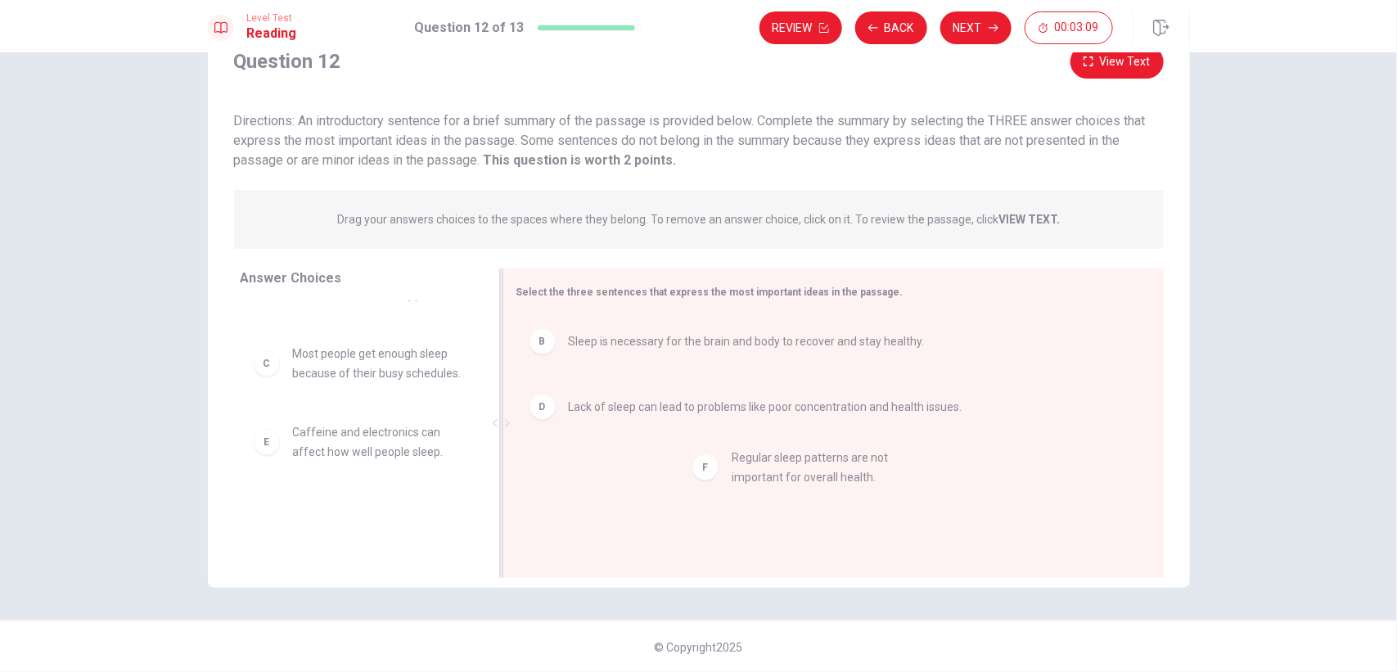
drag, startPoint x: 262, startPoint y: 525, endPoint x: 709, endPoint y: 473, distance: 450.6
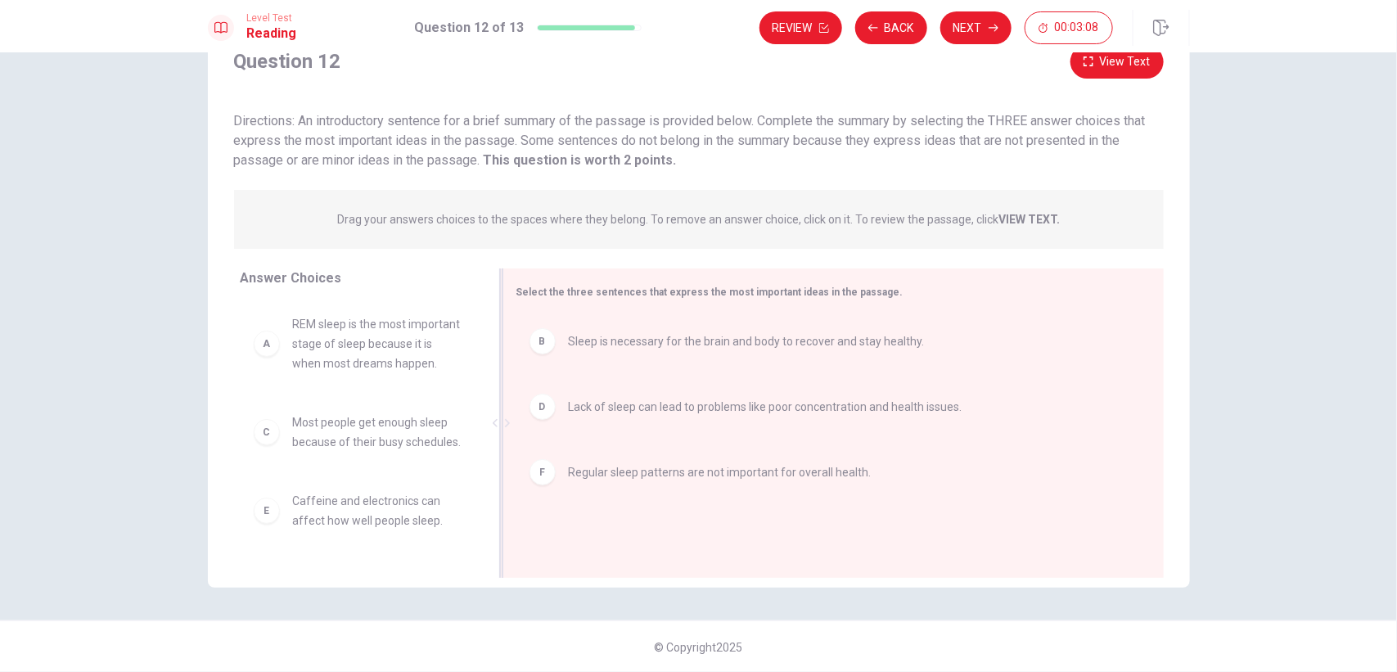
scroll to position [29, 0]
click at [999, 27] on button "Next" at bounding box center [975, 27] width 71 height 33
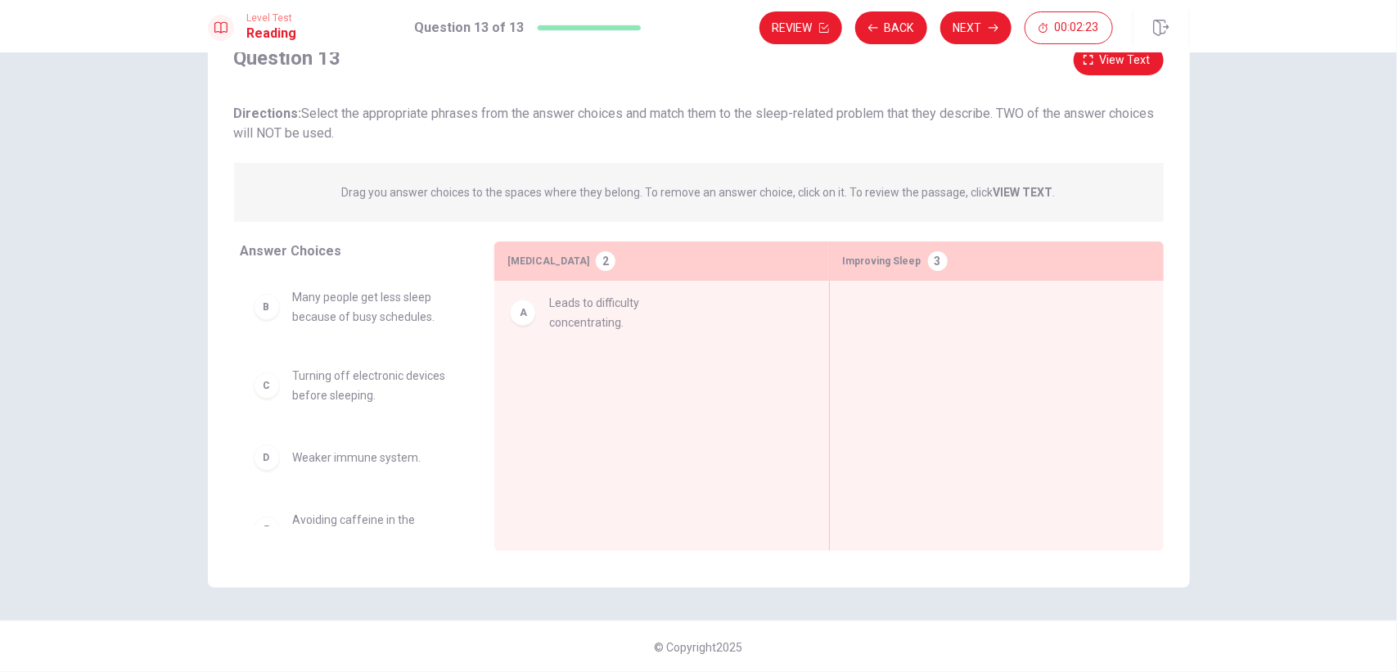
drag, startPoint x: 267, startPoint y: 308, endPoint x: 536, endPoint y: 316, distance: 269.3
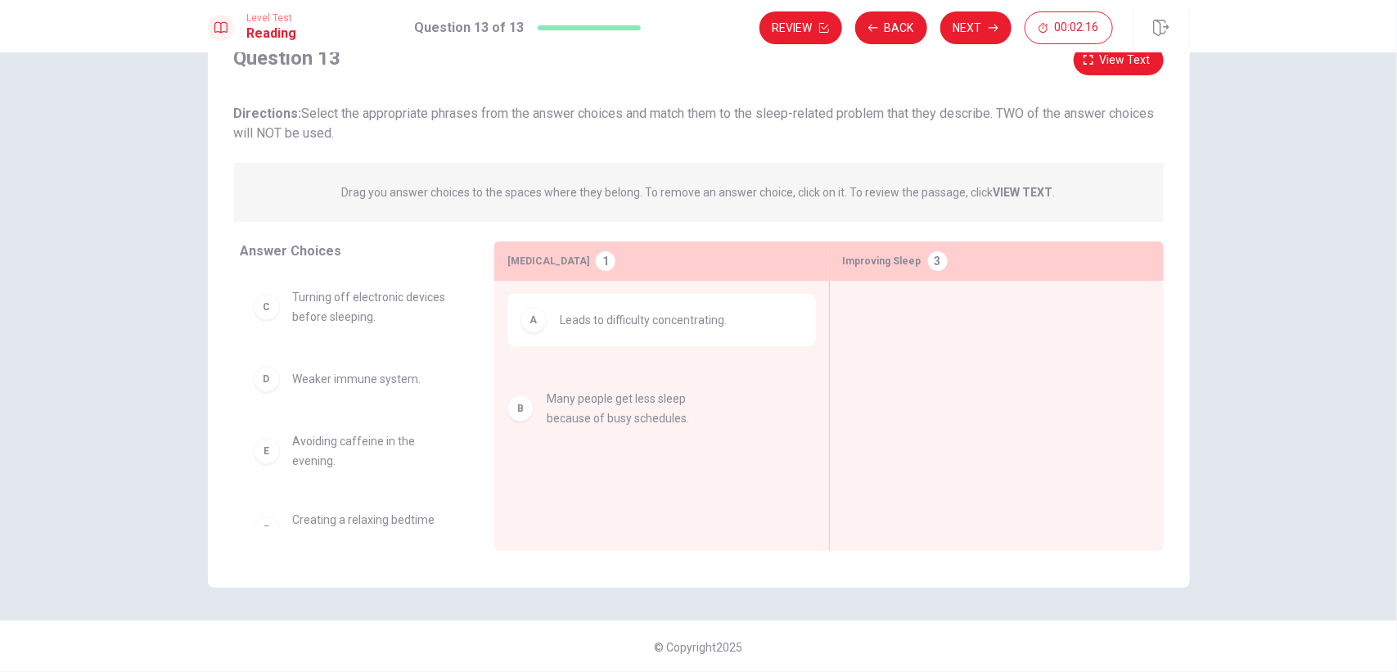
drag, startPoint x: 268, startPoint y: 311, endPoint x: 529, endPoint y: 413, distance: 279.6
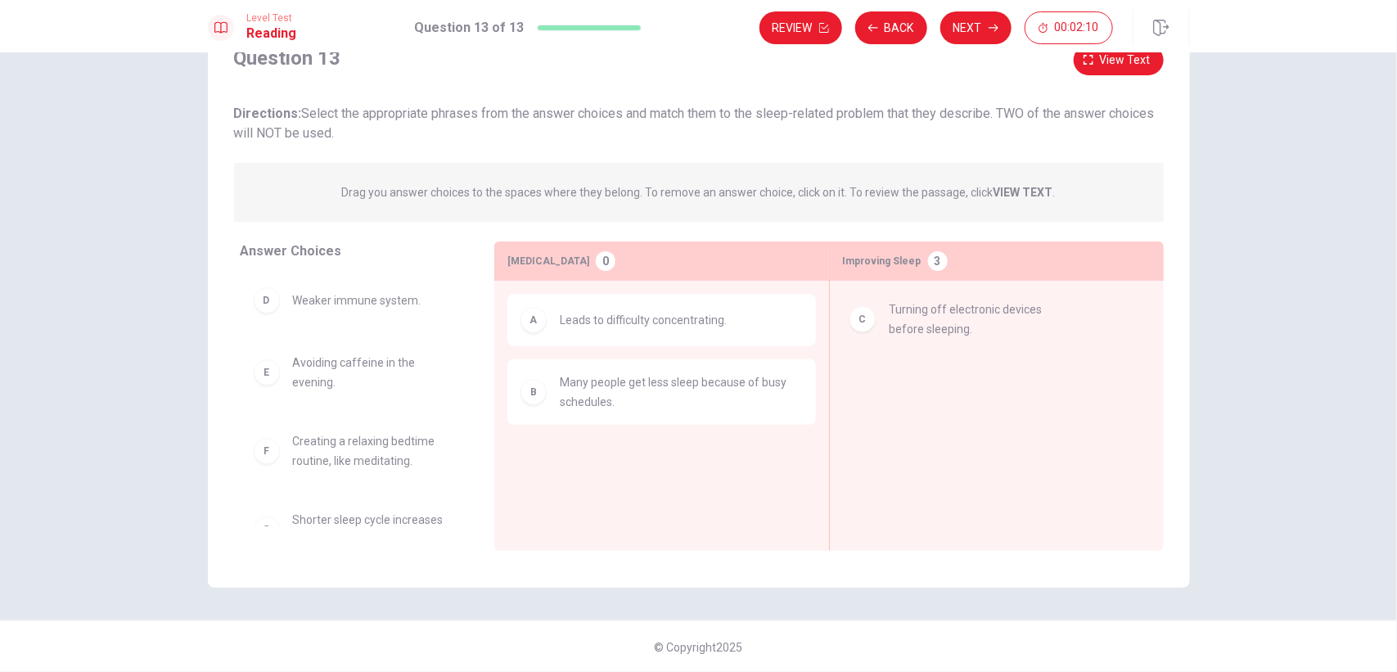
drag, startPoint x: 268, startPoint y: 308, endPoint x: 873, endPoint y: 319, distance: 604.7
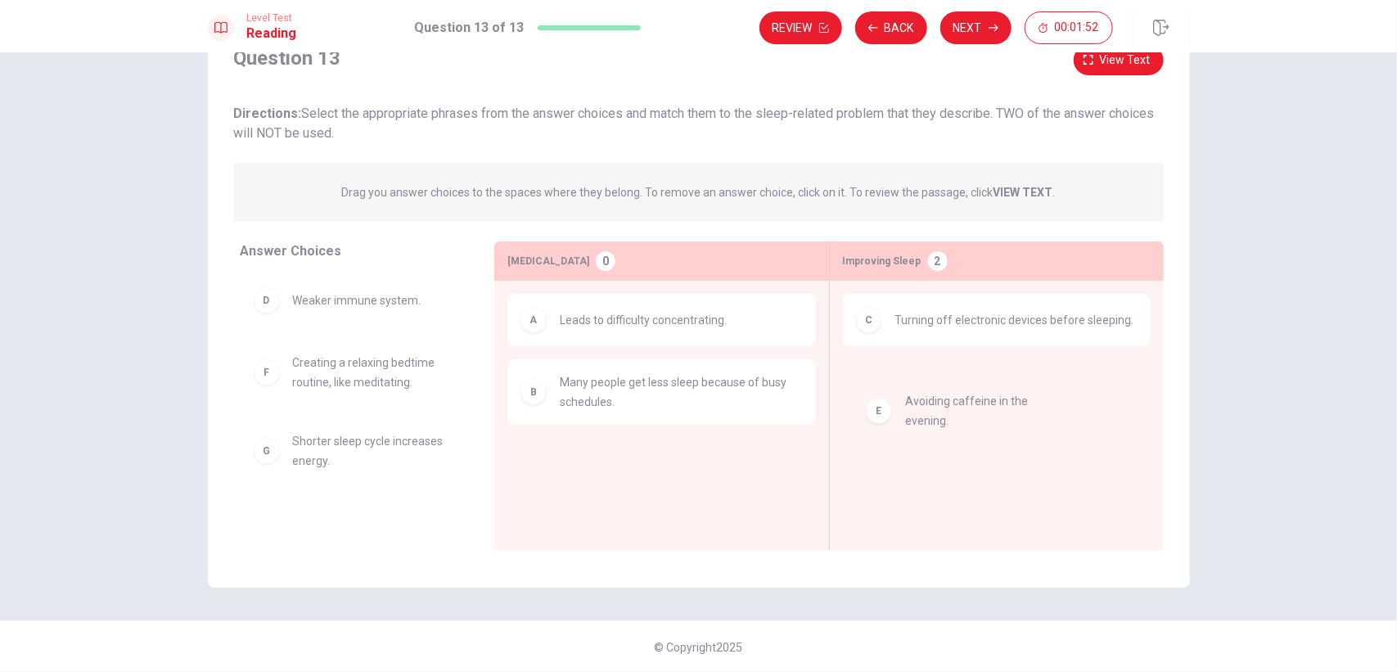
drag, startPoint x: 283, startPoint y: 372, endPoint x: 902, endPoint y: 411, distance: 619.7
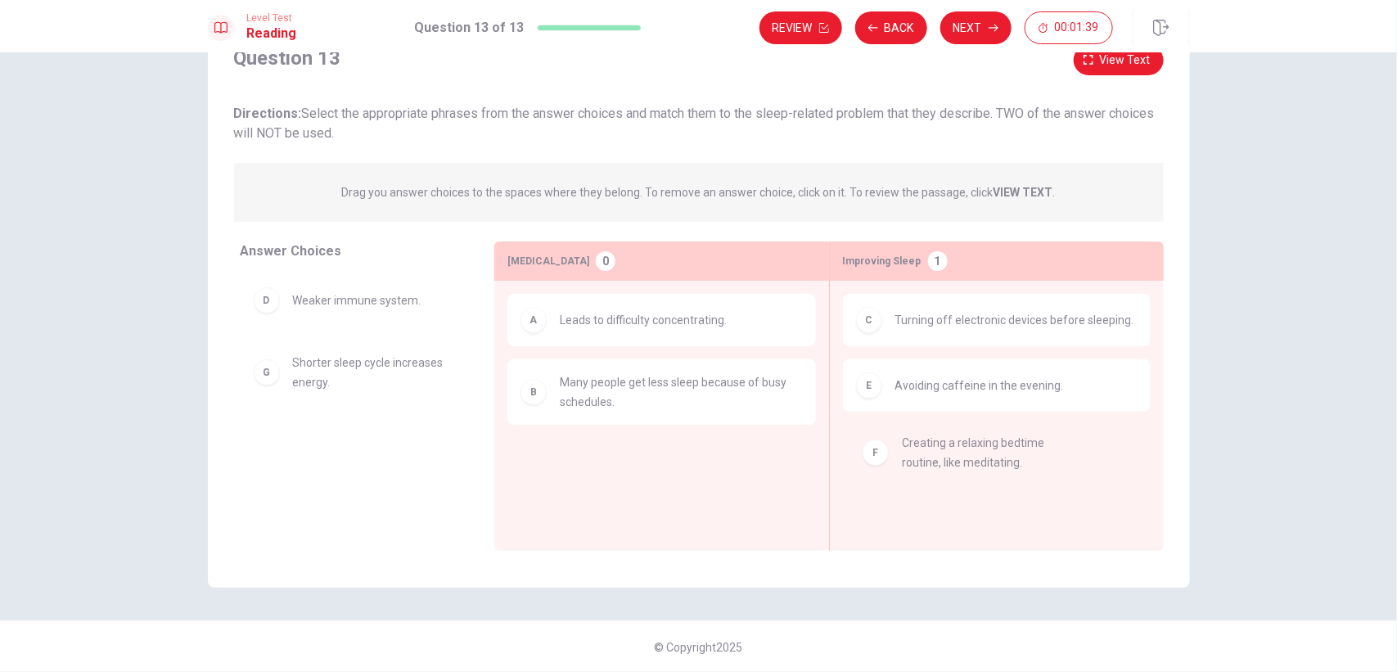
drag, startPoint x: 276, startPoint y: 378, endPoint x: 892, endPoint y: 457, distance: 621.1
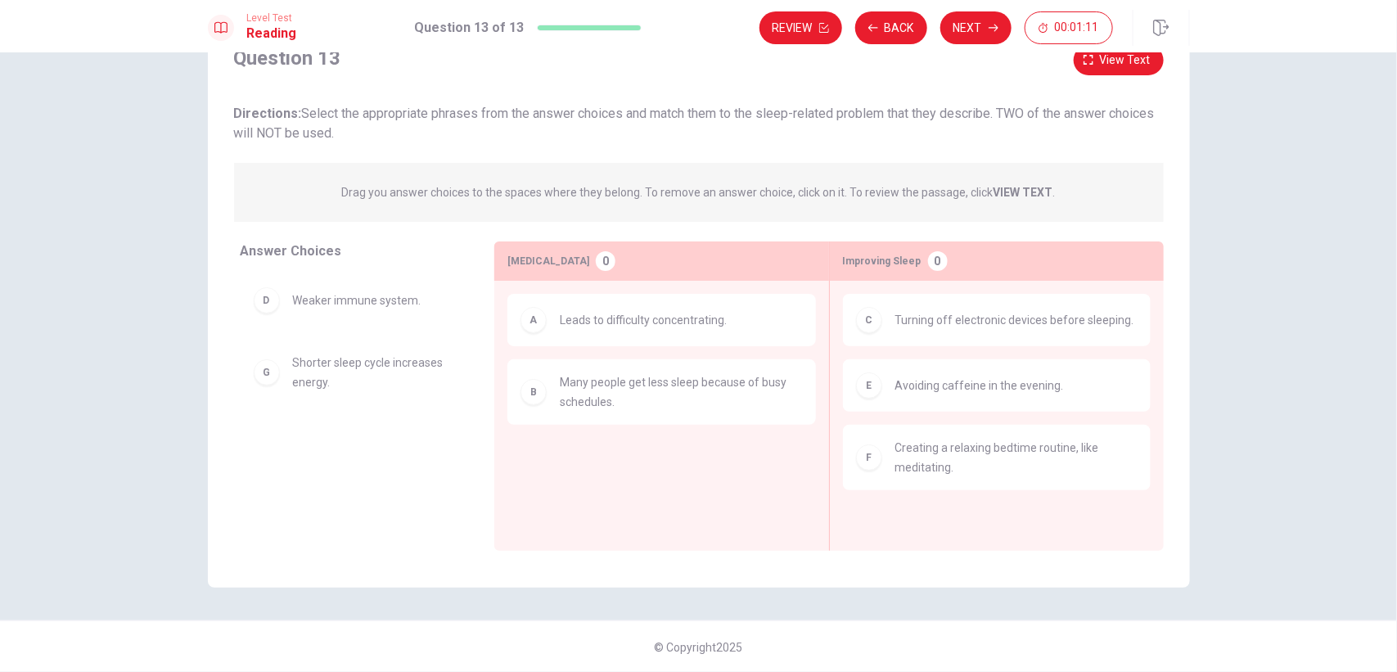
click at [682, 322] on span "Leads to difficulty concentrating." at bounding box center [643, 320] width 167 height 20
click at [959, 22] on button "Next" at bounding box center [975, 27] width 71 height 33
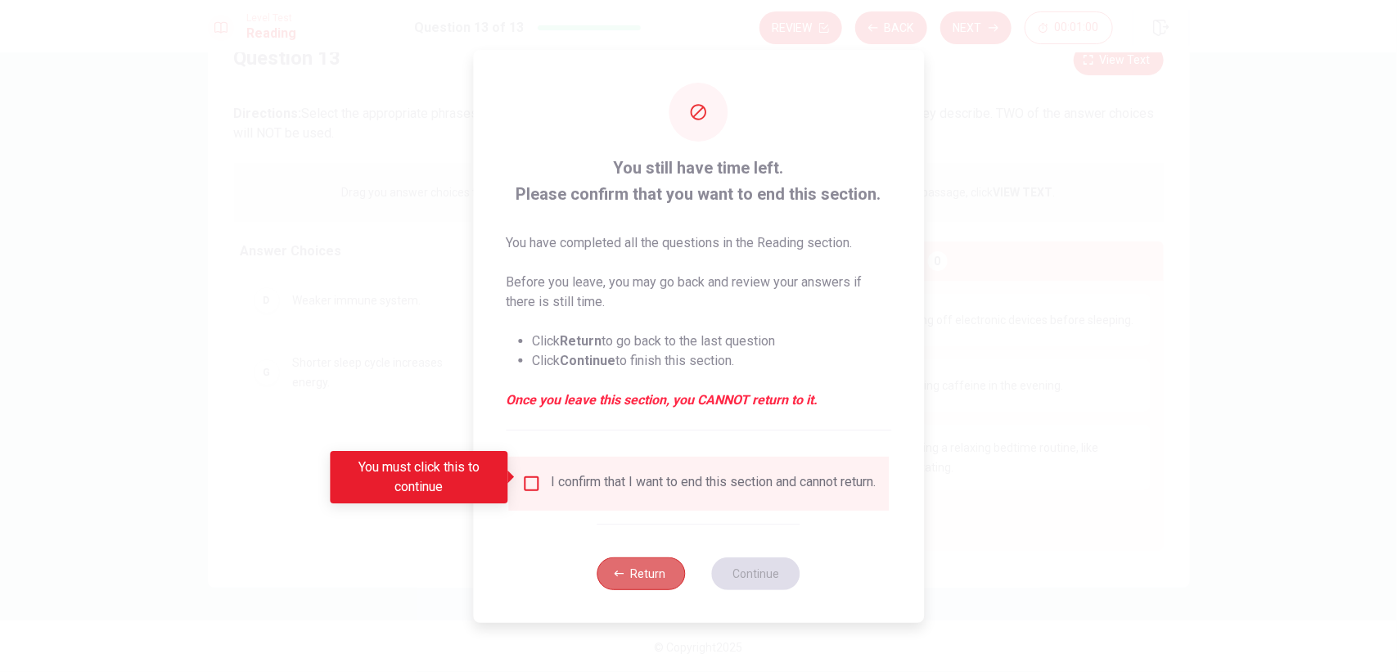
click at [656, 537] on button "Return" at bounding box center [641, 573] width 88 height 33
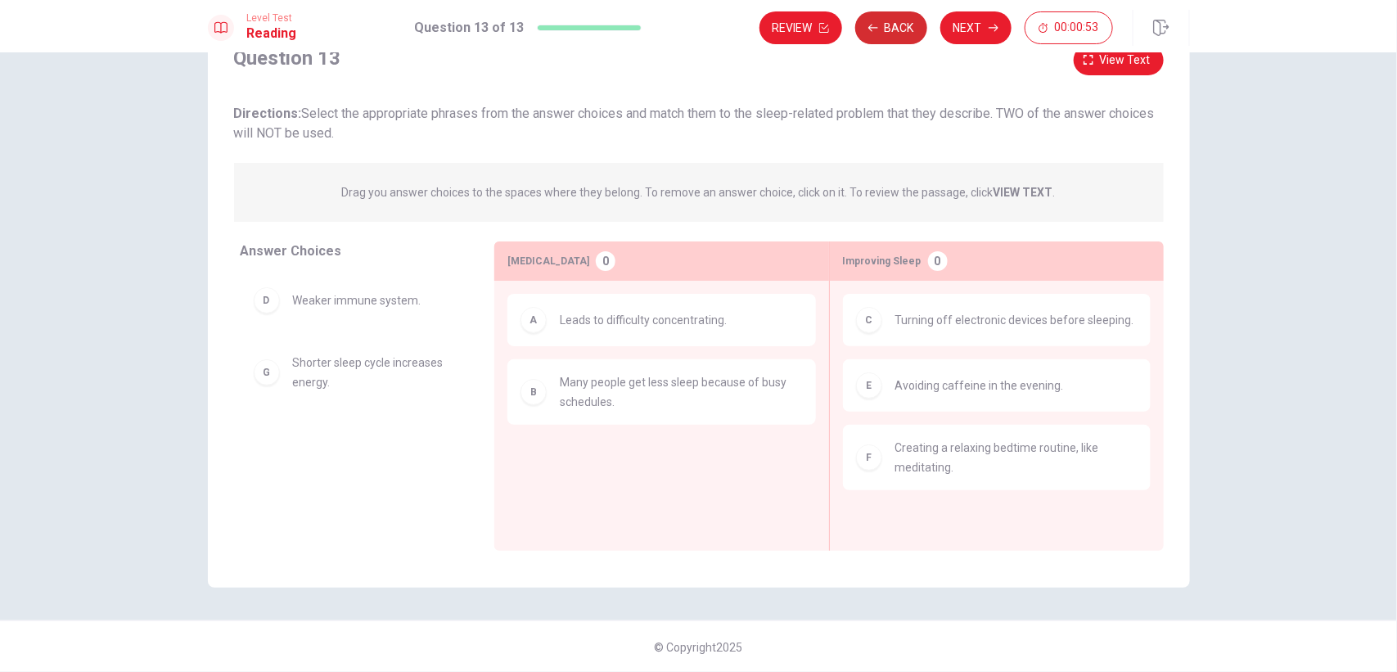
click at [904, 25] on button "Back" at bounding box center [891, 27] width 72 height 33
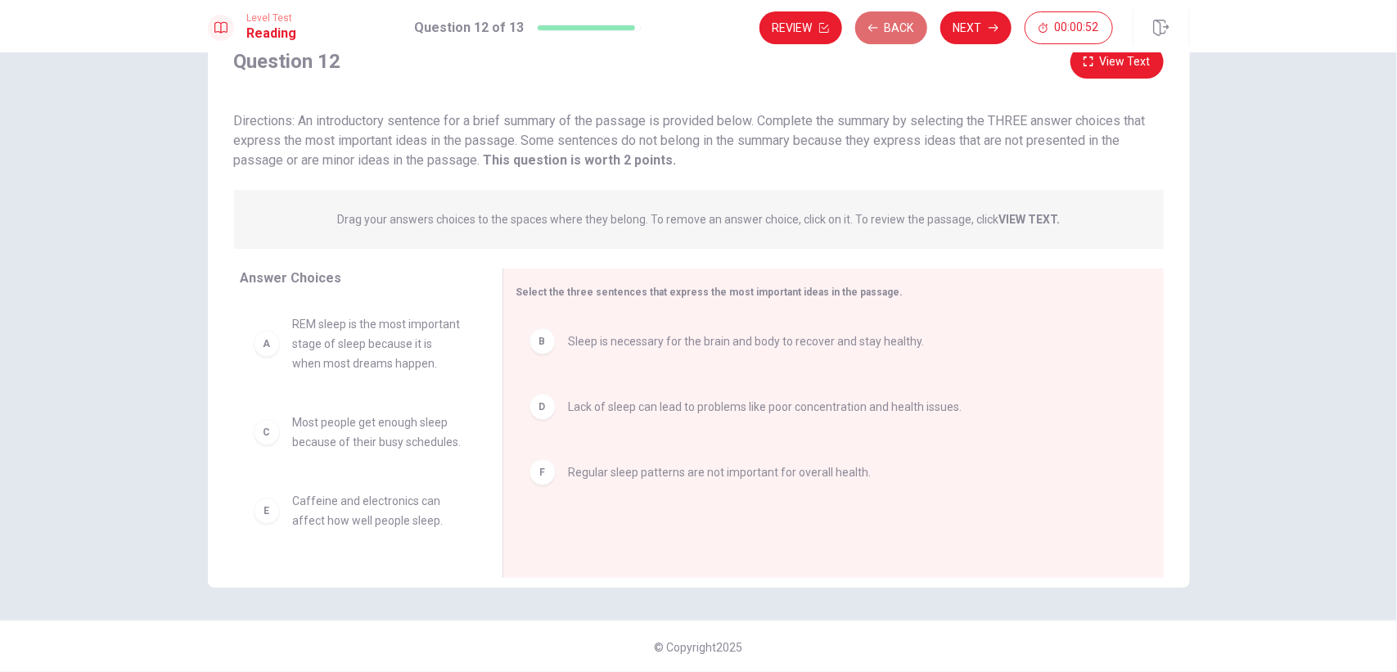
click at [904, 25] on button "Back" at bounding box center [891, 27] width 72 height 33
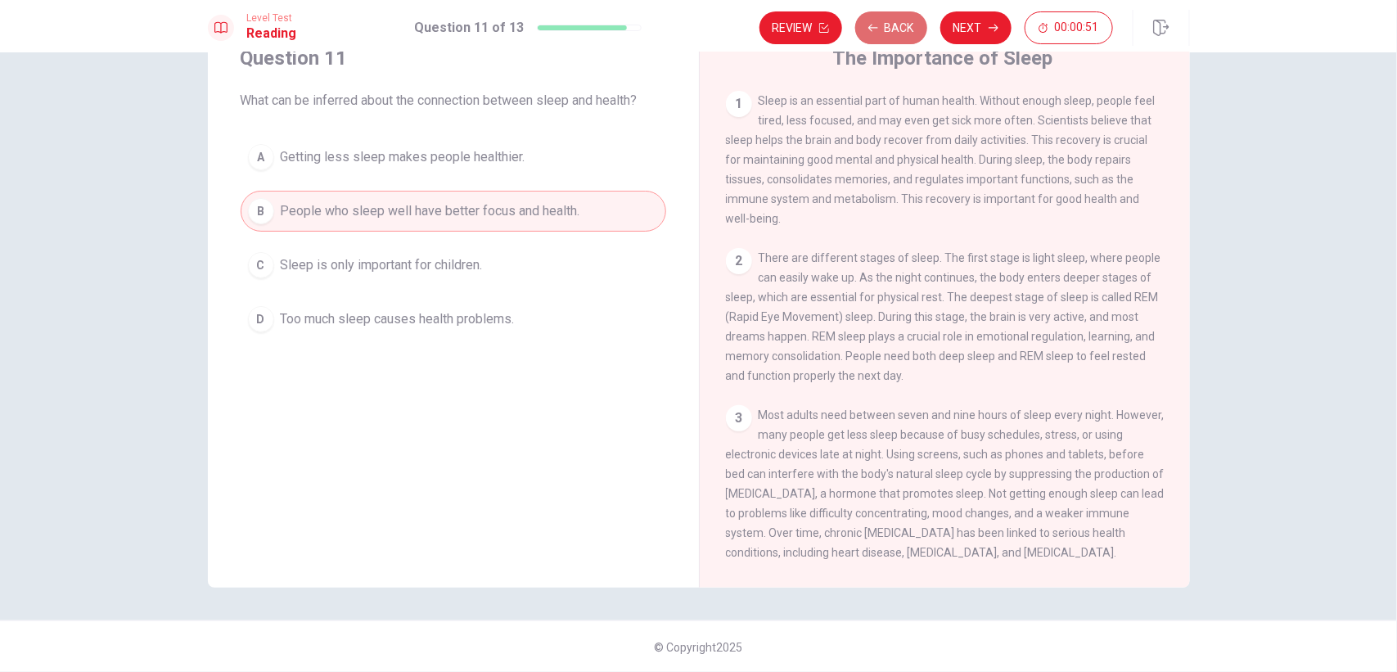
click at [904, 25] on button "Back" at bounding box center [891, 27] width 72 height 33
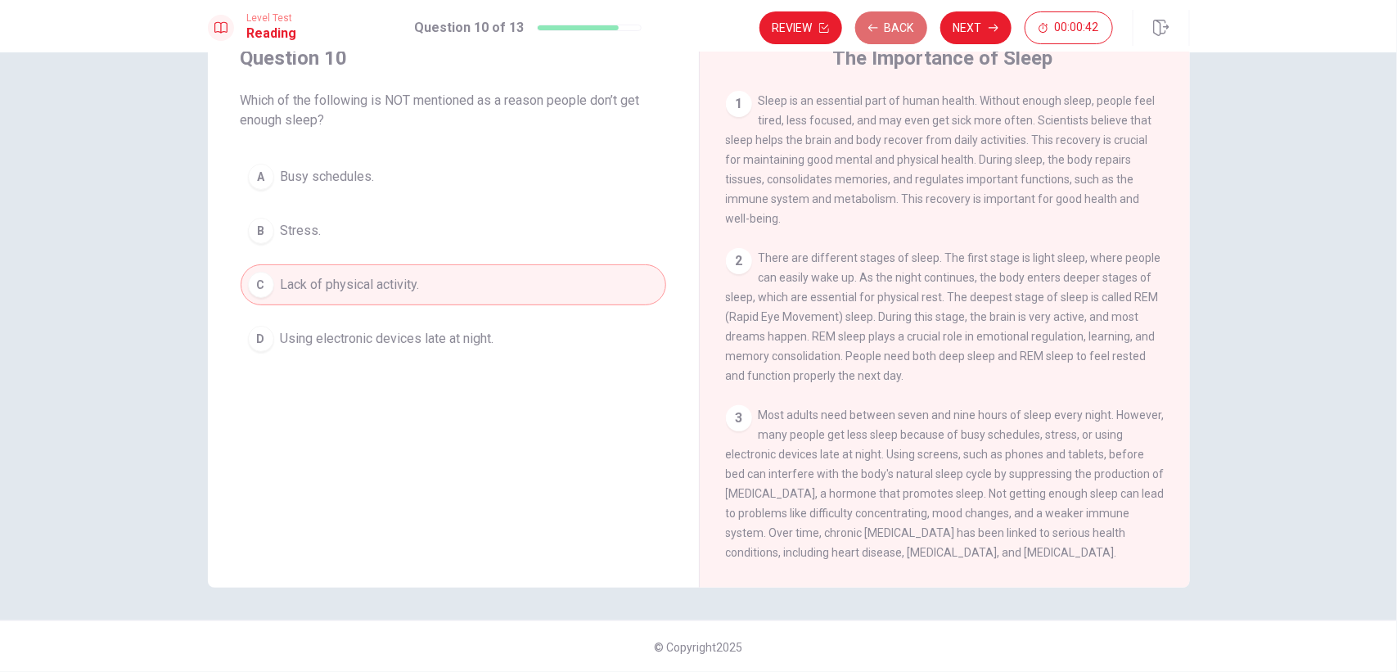
click at [904, 25] on button "Back" at bounding box center [891, 27] width 72 height 33
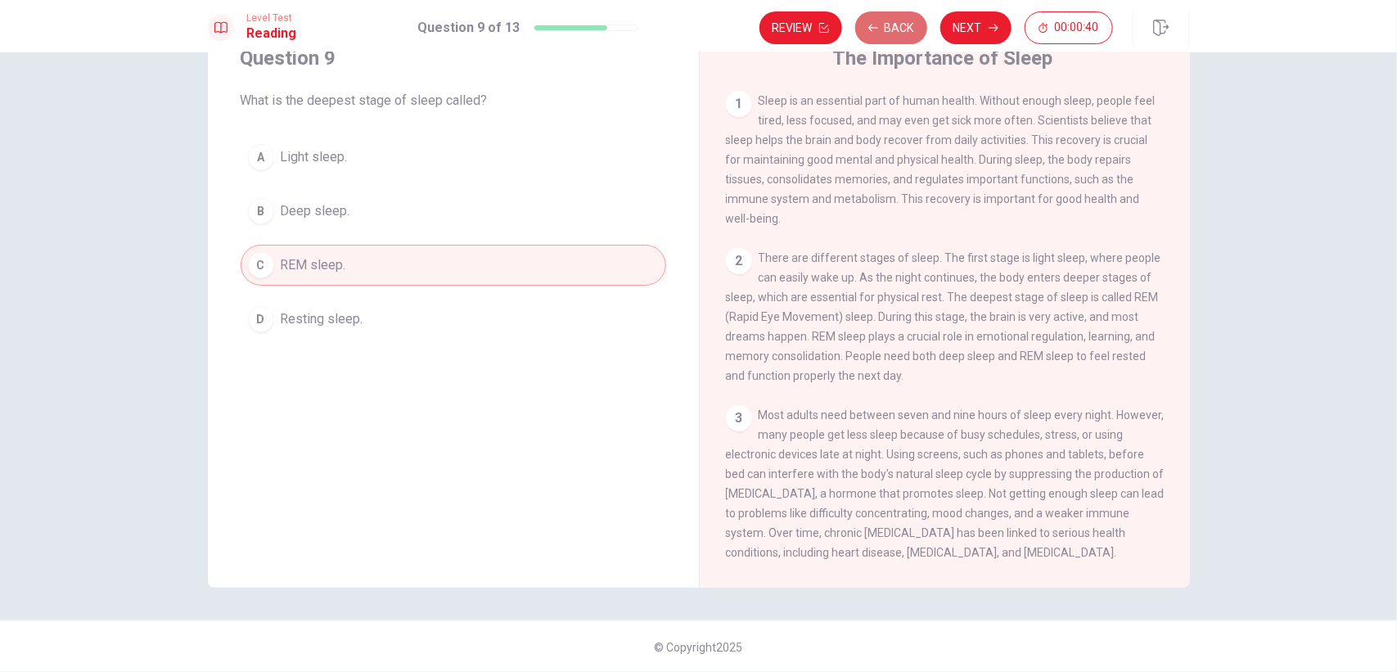
click at [904, 25] on button "Back" at bounding box center [891, 27] width 72 height 33
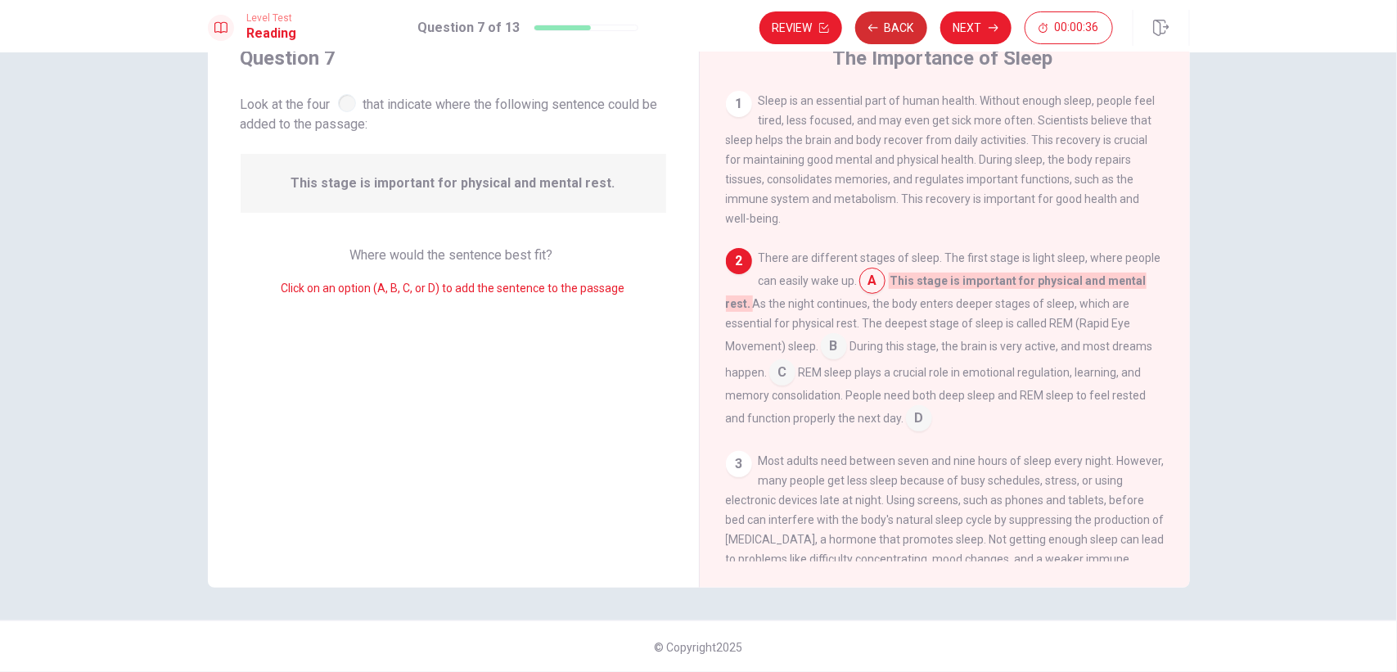
scroll to position [40, 0]
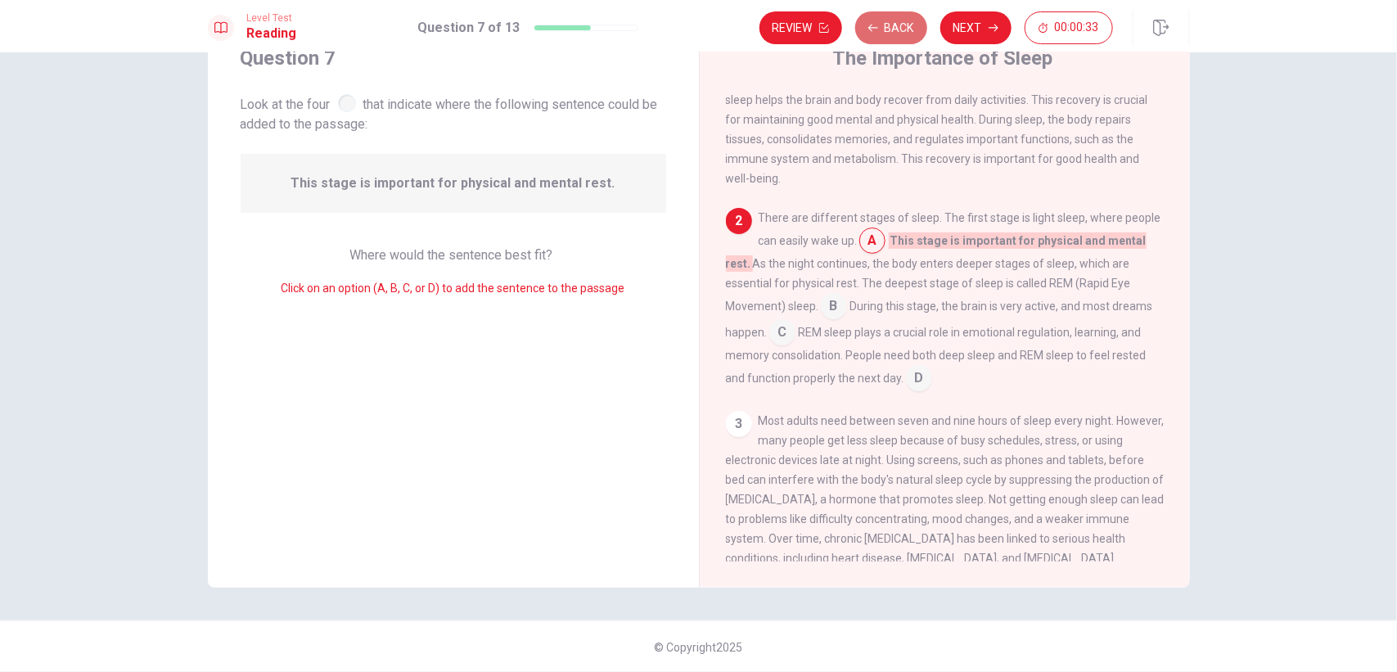
click at [904, 25] on button "Back" at bounding box center [891, 27] width 72 height 33
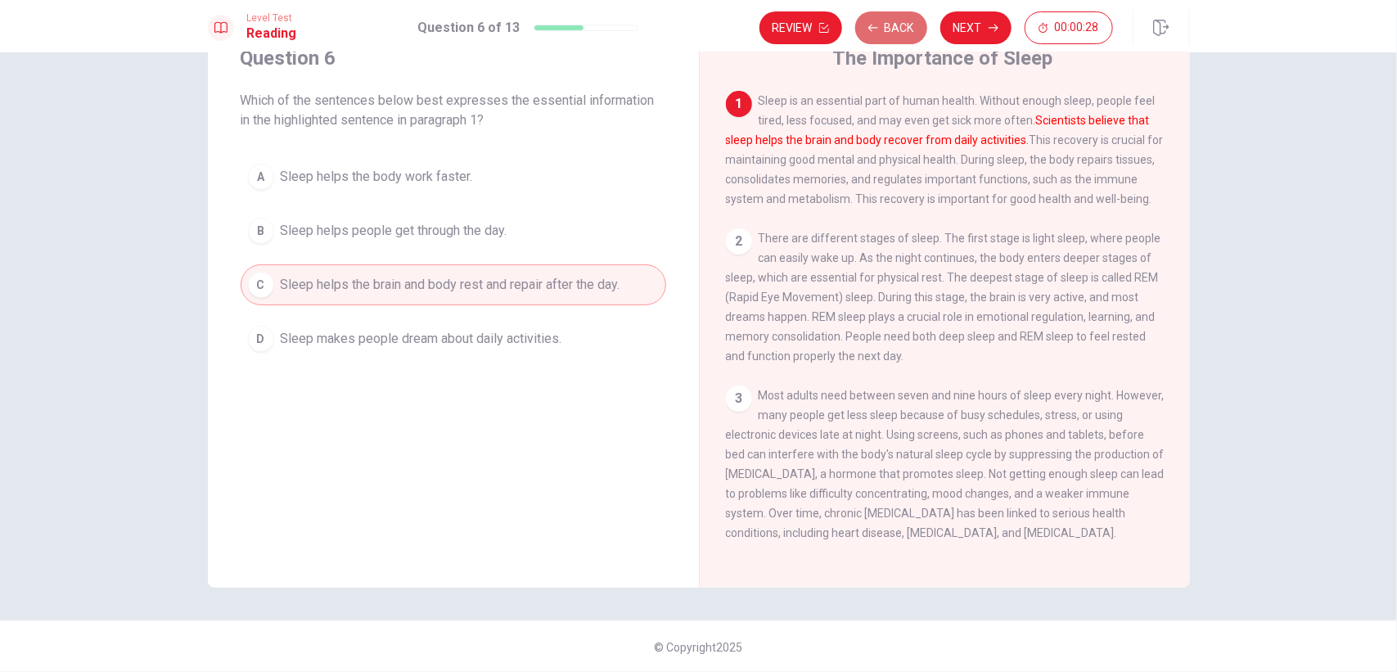
click at [904, 25] on button "Back" at bounding box center [891, 27] width 72 height 33
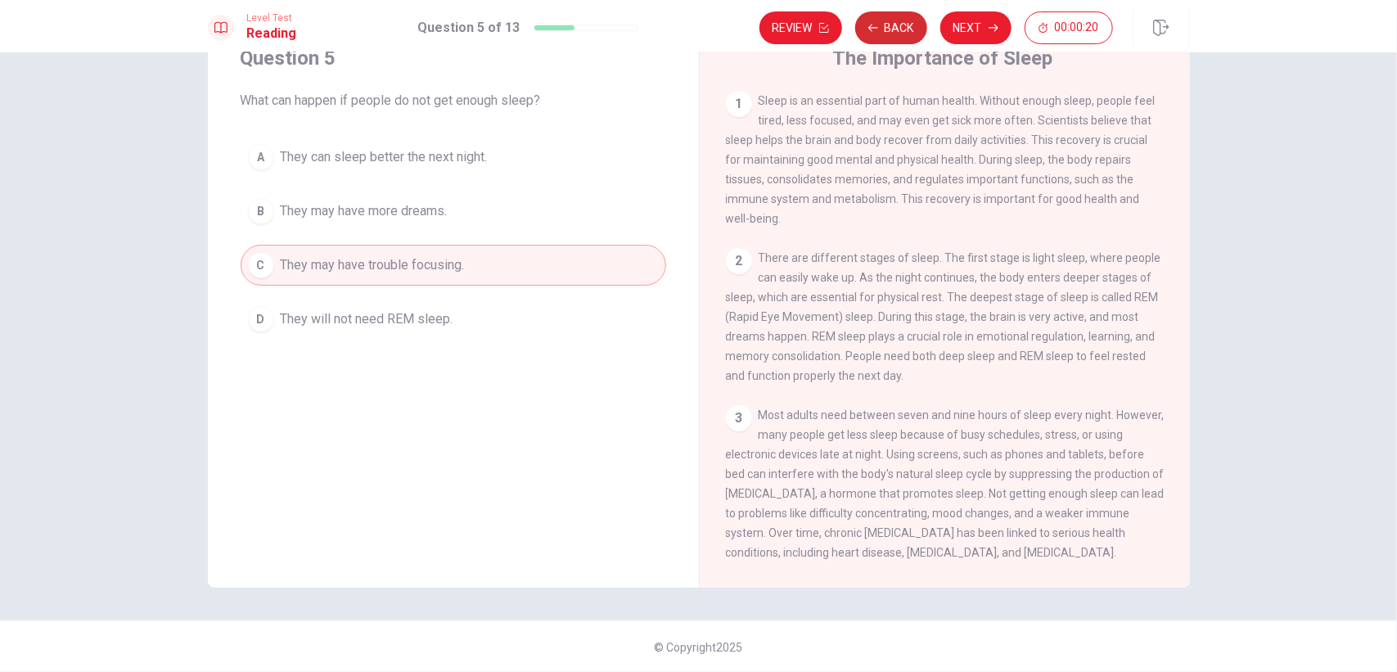
click at [904, 25] on button "Back" at bounding box center [891, 27] width 72 height 33
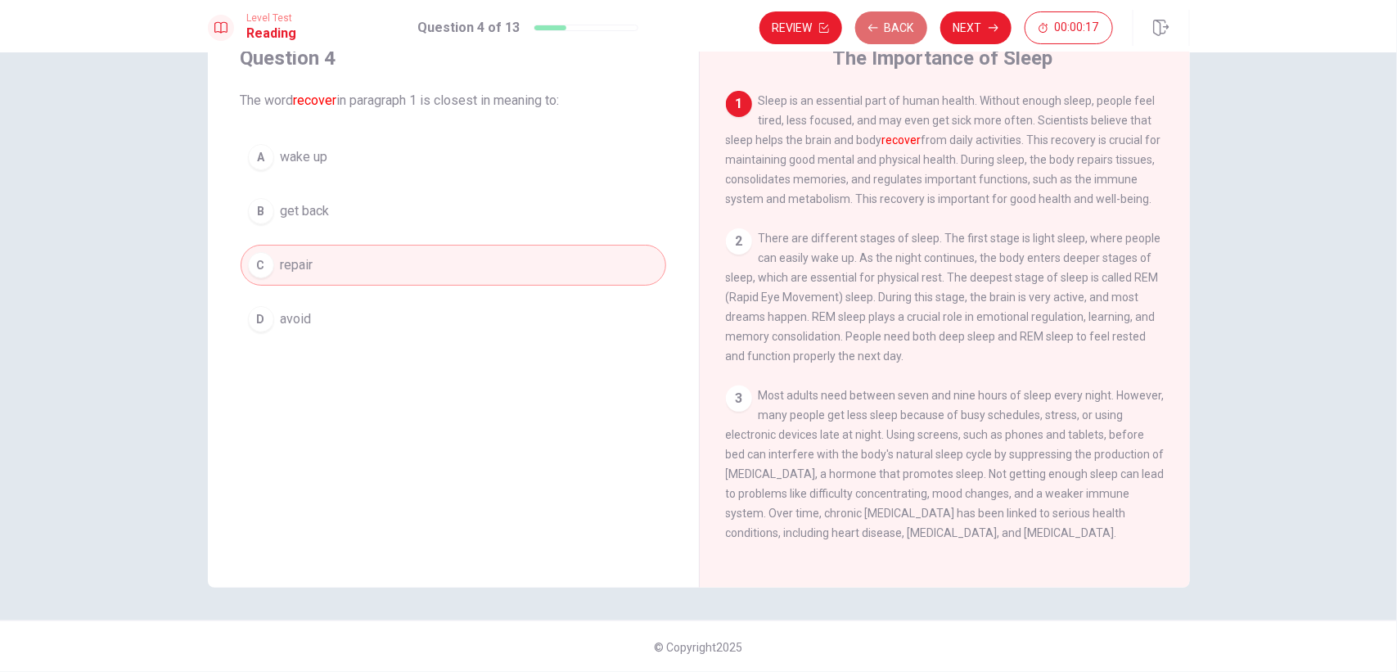
click at [904, 25] on button "Back" at bounding box center [891, 27] width 72 height 33
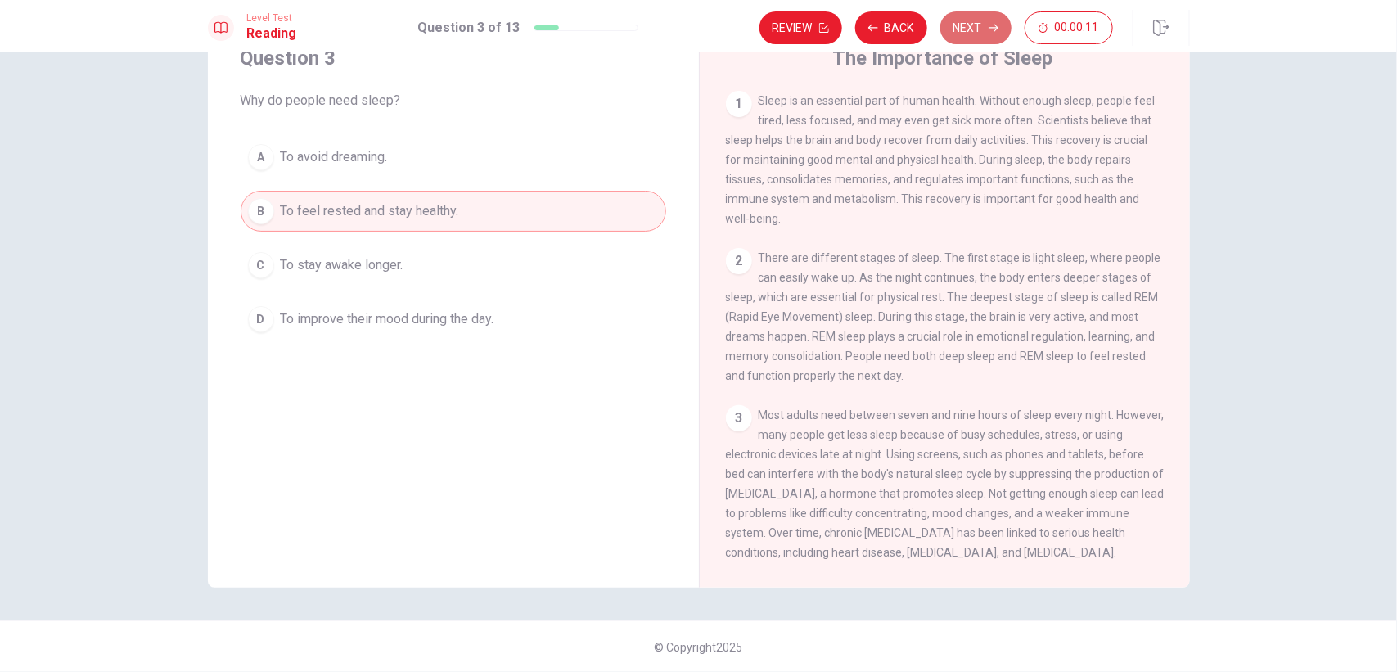
click at [991, 34] on button "Next" at bounding box center [975, 27] width 71 height 33
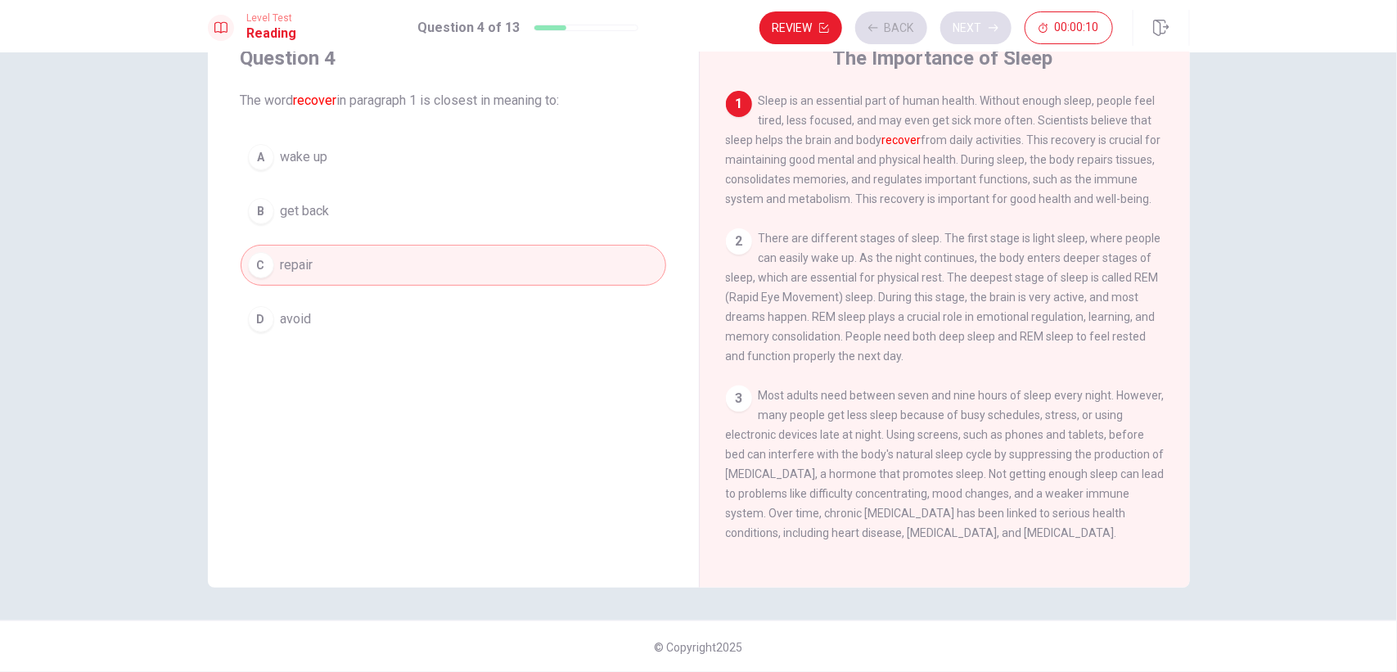
click at [991, 34] on div "Review Back Next 00:00:10" at bounding box center [935, 27] width 353 height 33
click at [991, 34] on button "Next" at bounding box center [975, 27] width 71 height 33
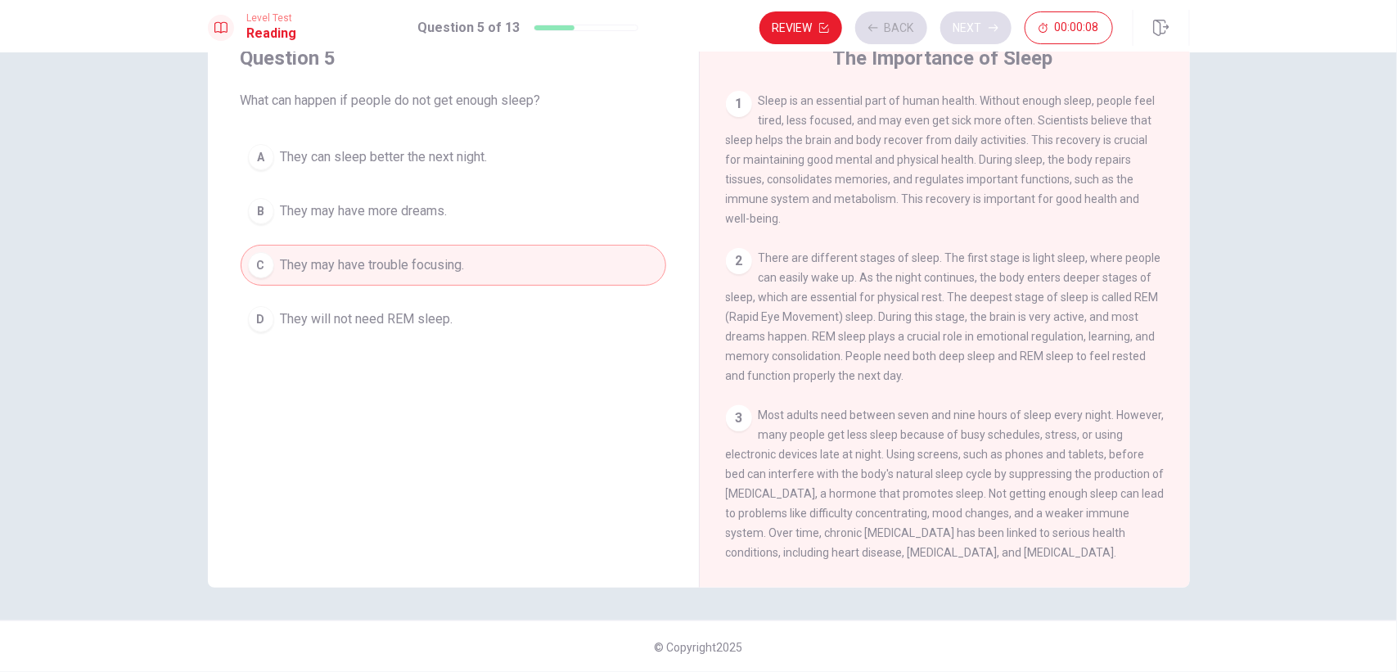
click at [991, 34] on div "Review Back Next 00:00:08" at bounding box center [935, 27] width 353 height 33
click at [991, 34] on button "Next" at bounding box center [975, 27] width 71 height 33
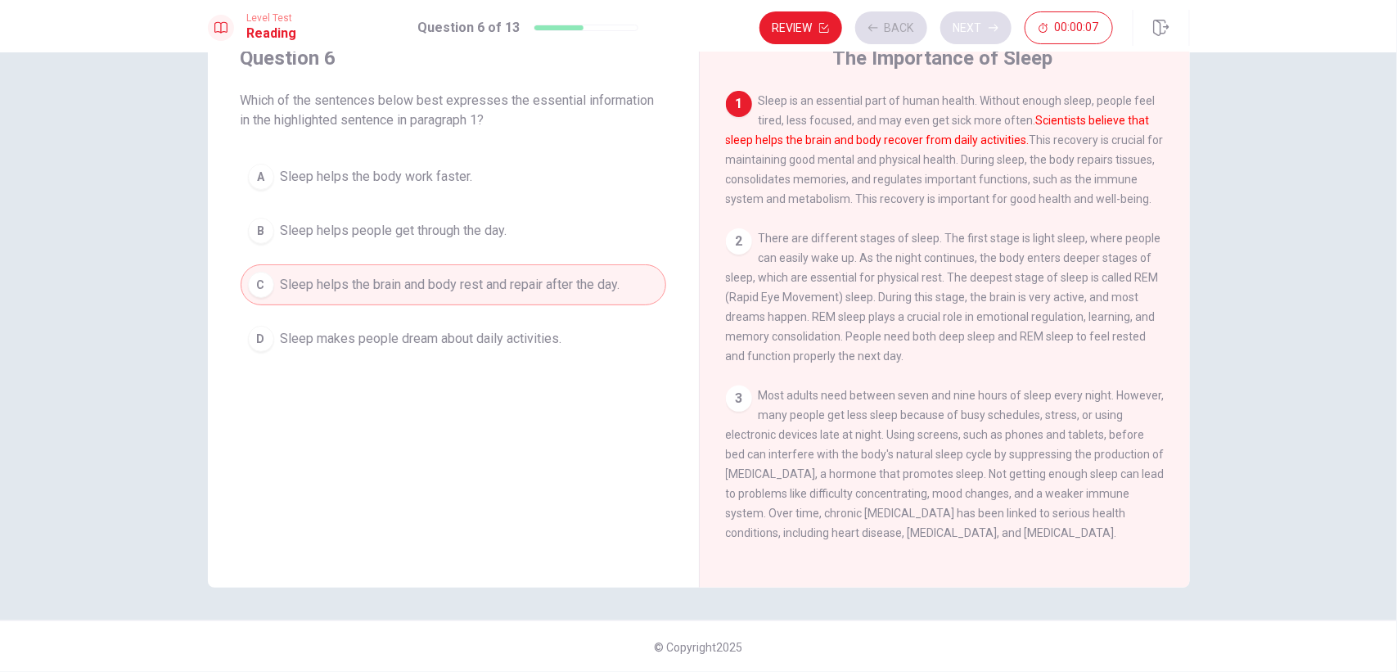
click at [991, 34] on div "Review Back Next 00:00:07" at bounding box center [935, 27] width 353 height 33
click at [991, 34] on button "Next" at bounding box center [975, 27] width 71 height 33
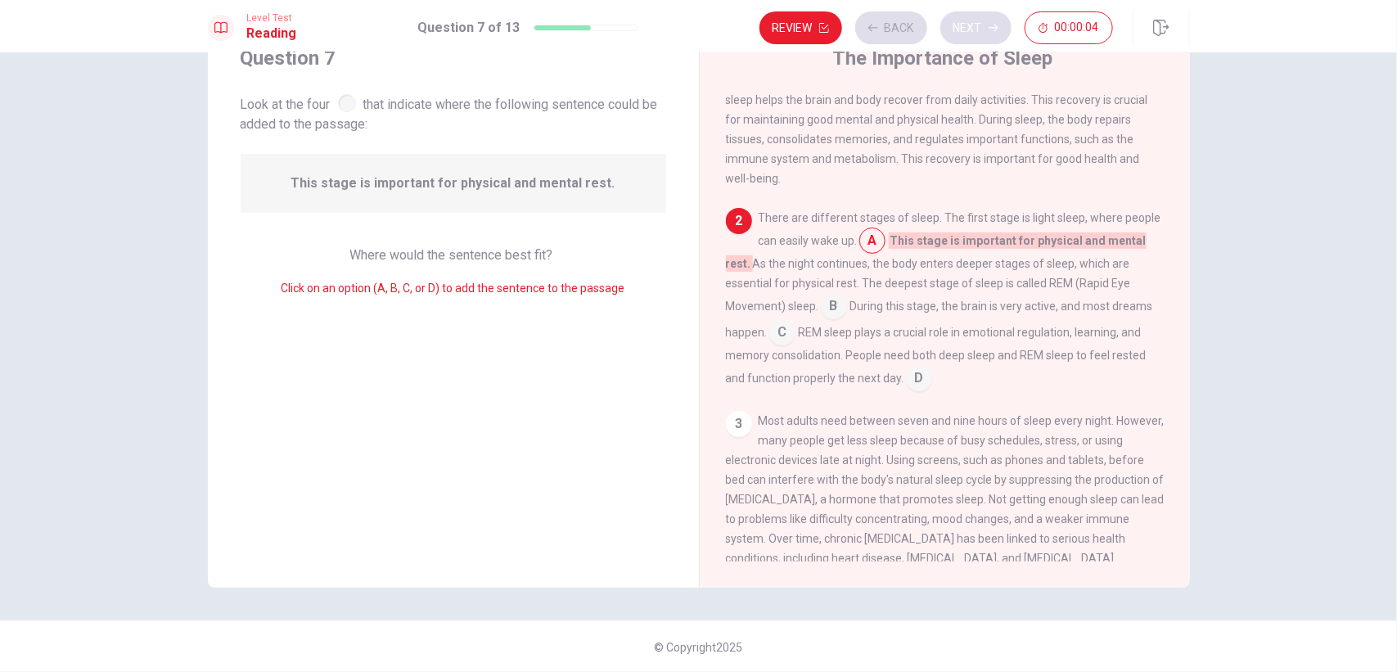
click at [991, 34] on button "Next" at bounding box center [975, 27] width 71 height 33
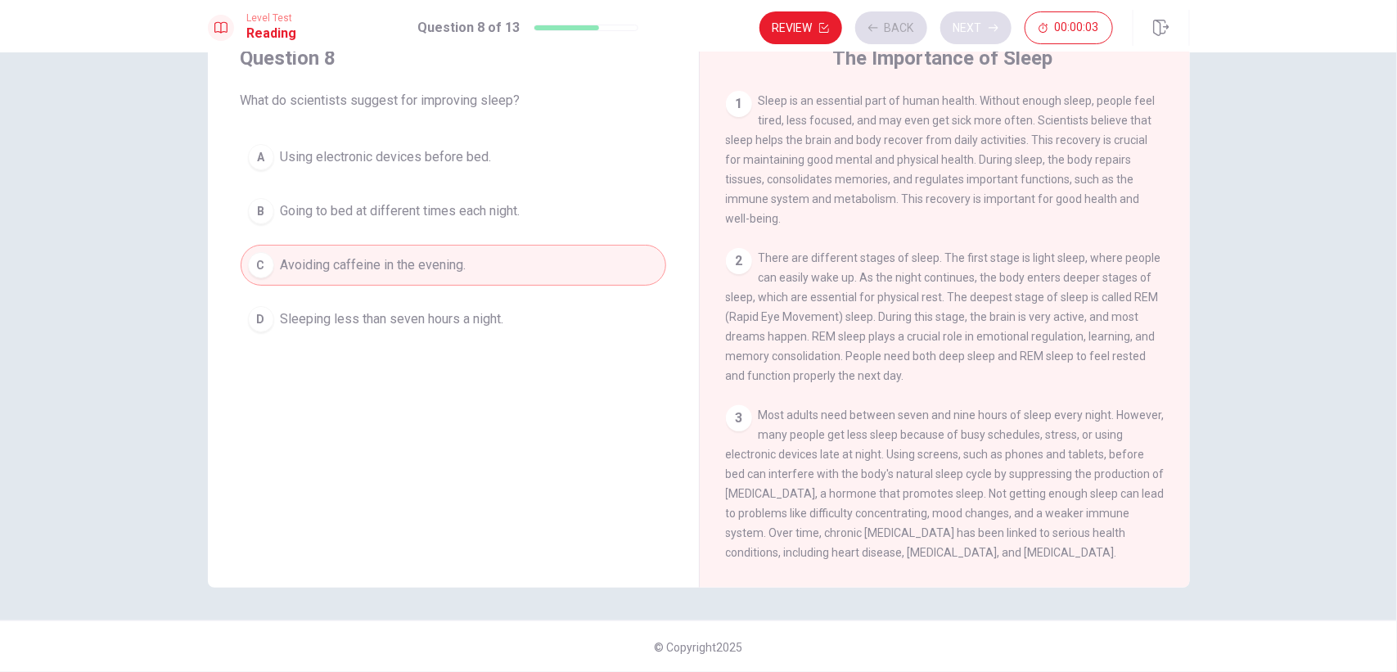
click at [991, 34] on div "Review Back Next 00:00:03" at bounding box center [935, 27] width 353 height 33
click at [991, 34] on button "Next" at bounding box center [975, 27] width 71 height 33
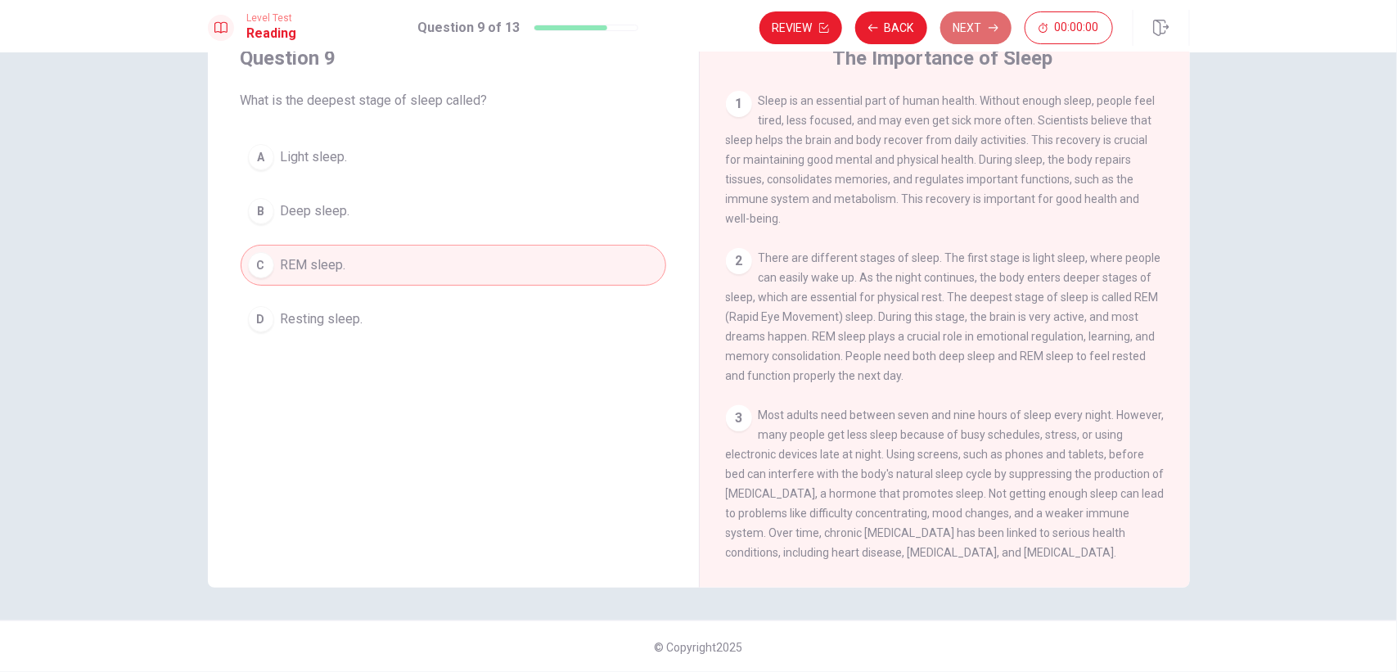
click at [991, 34] on button "Next" at bounding box center [975, 27] width 71 height 33
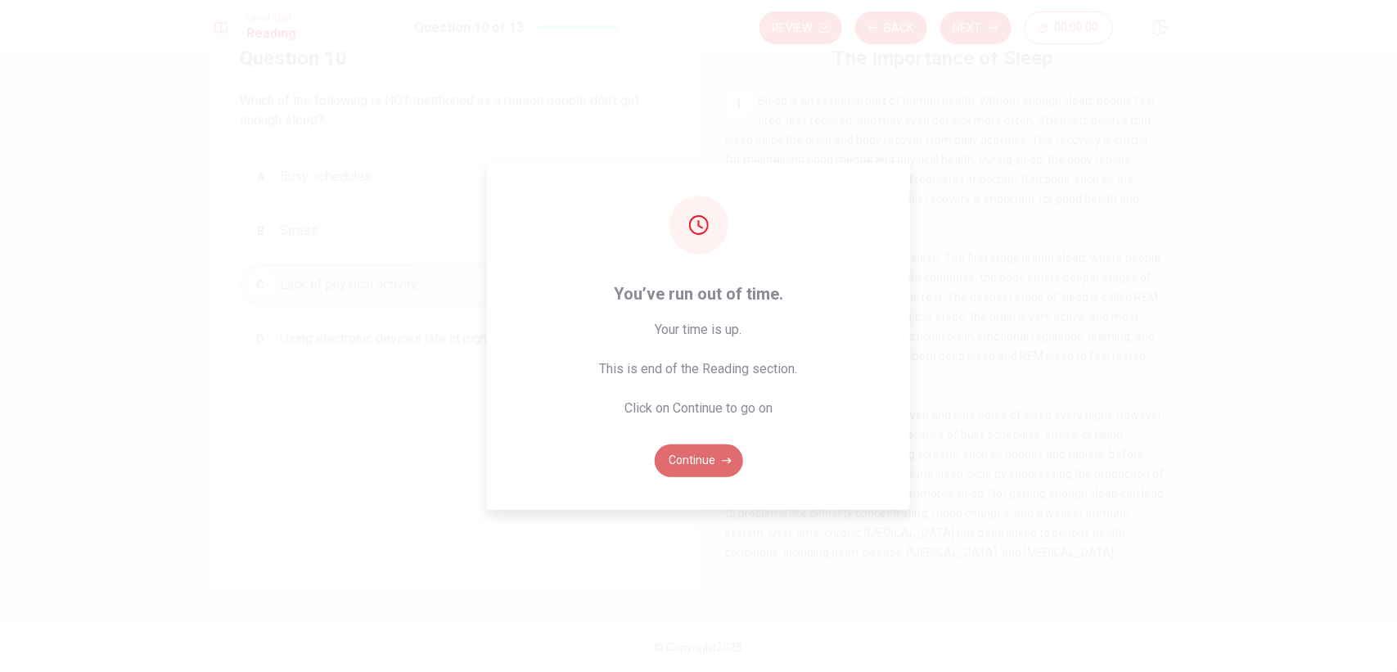
click at [713, 460] on button "Continue" at bounding box center [699, 460] width 88 height 33
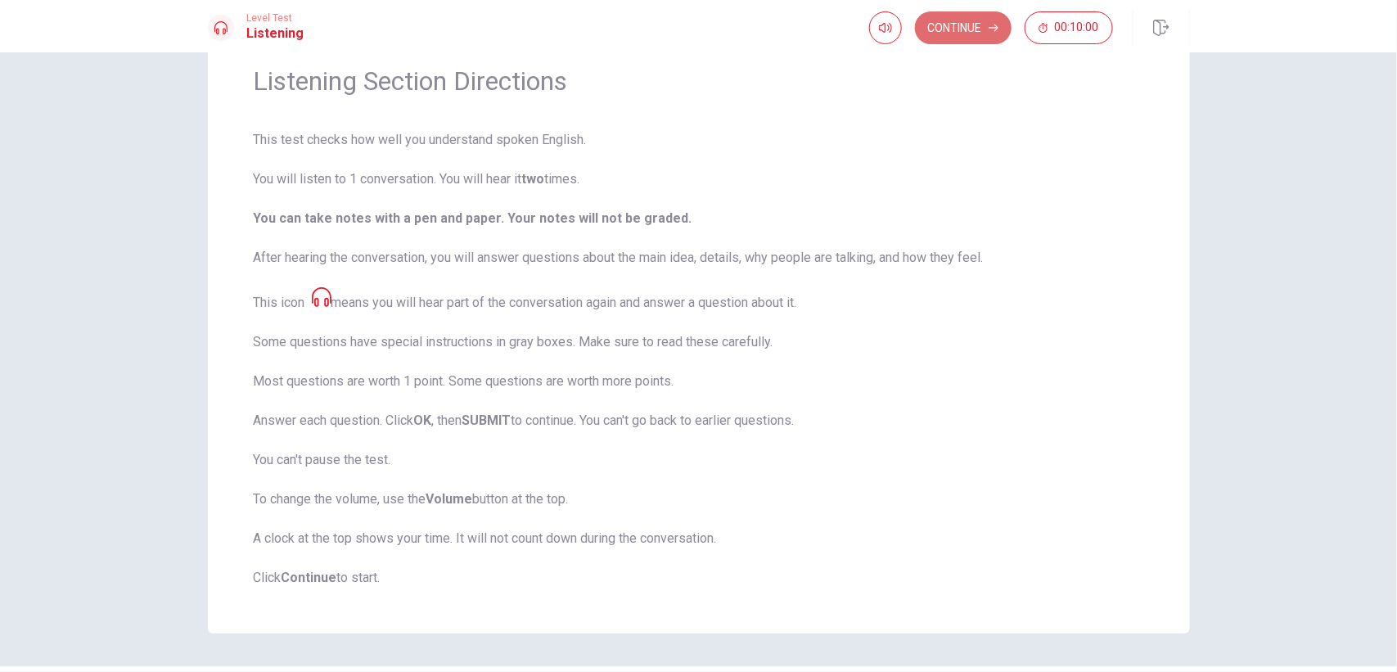
click at [967, 17] on button "Continue" at bounding box center [963, 27] width 97 height 33
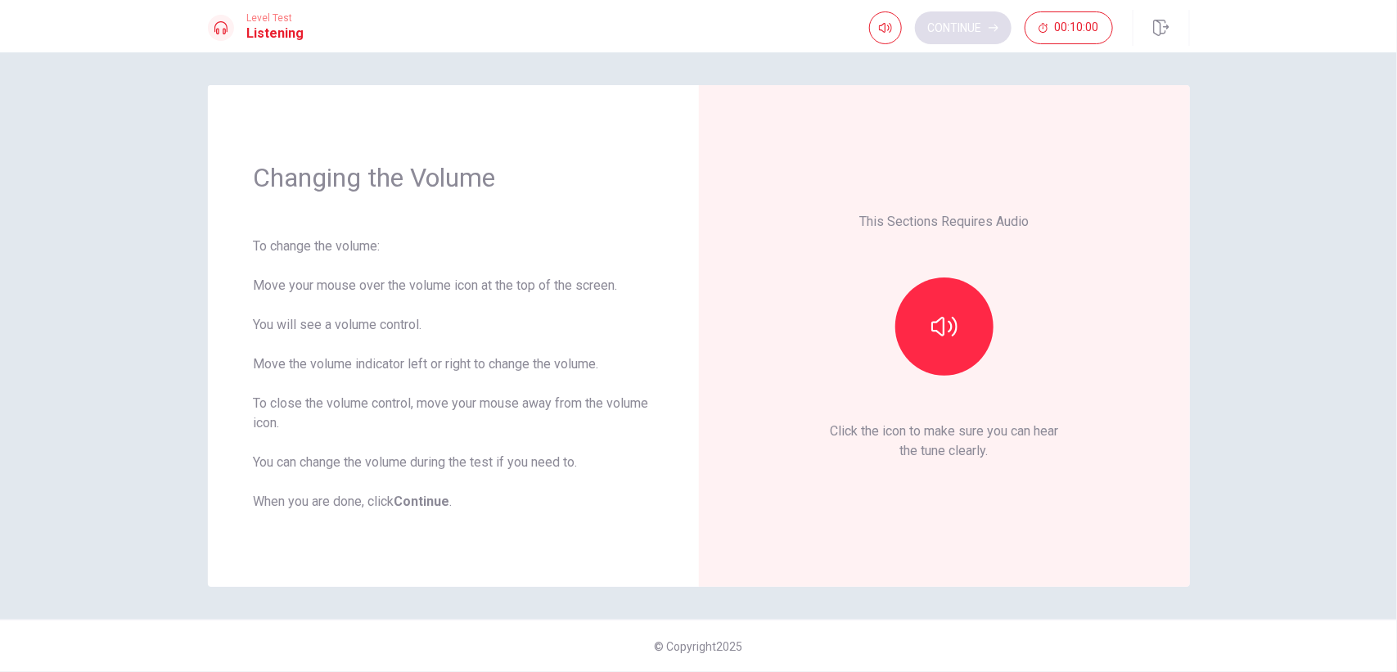
scroll to position [0, 0]
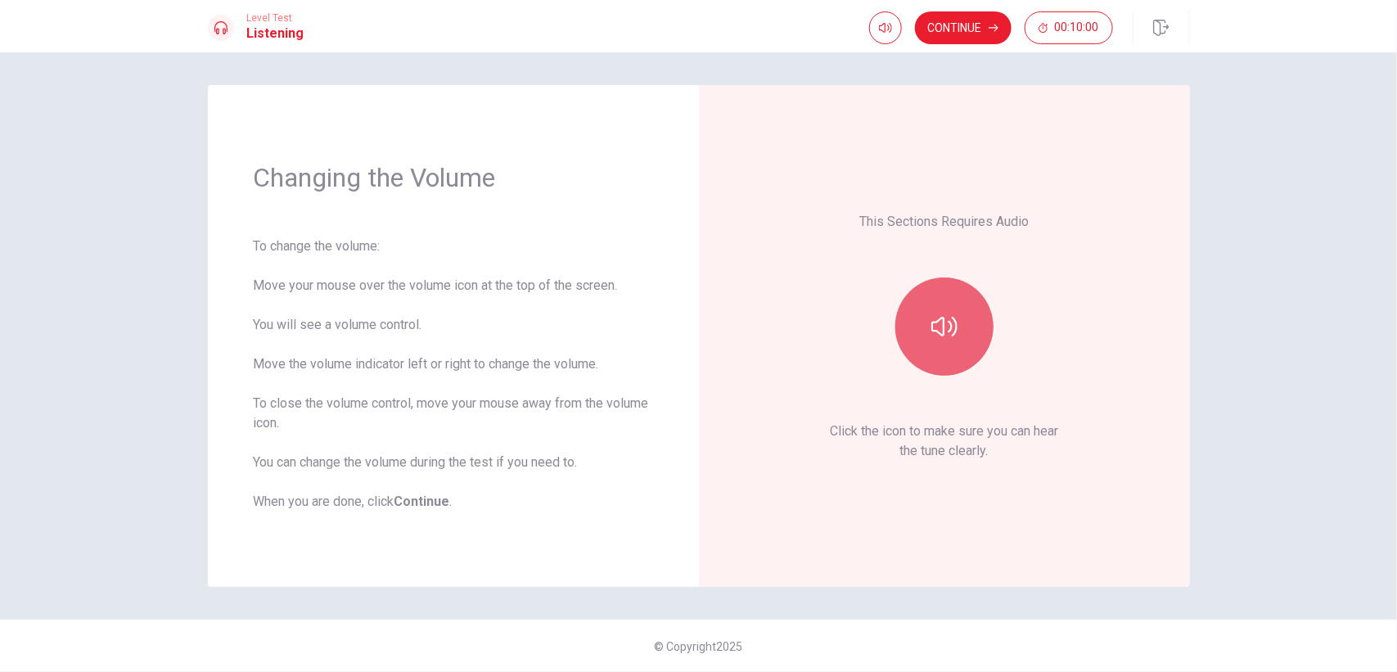
click at [974, 328] on button "button" at bounding box center [944, 326] width 98 height 98
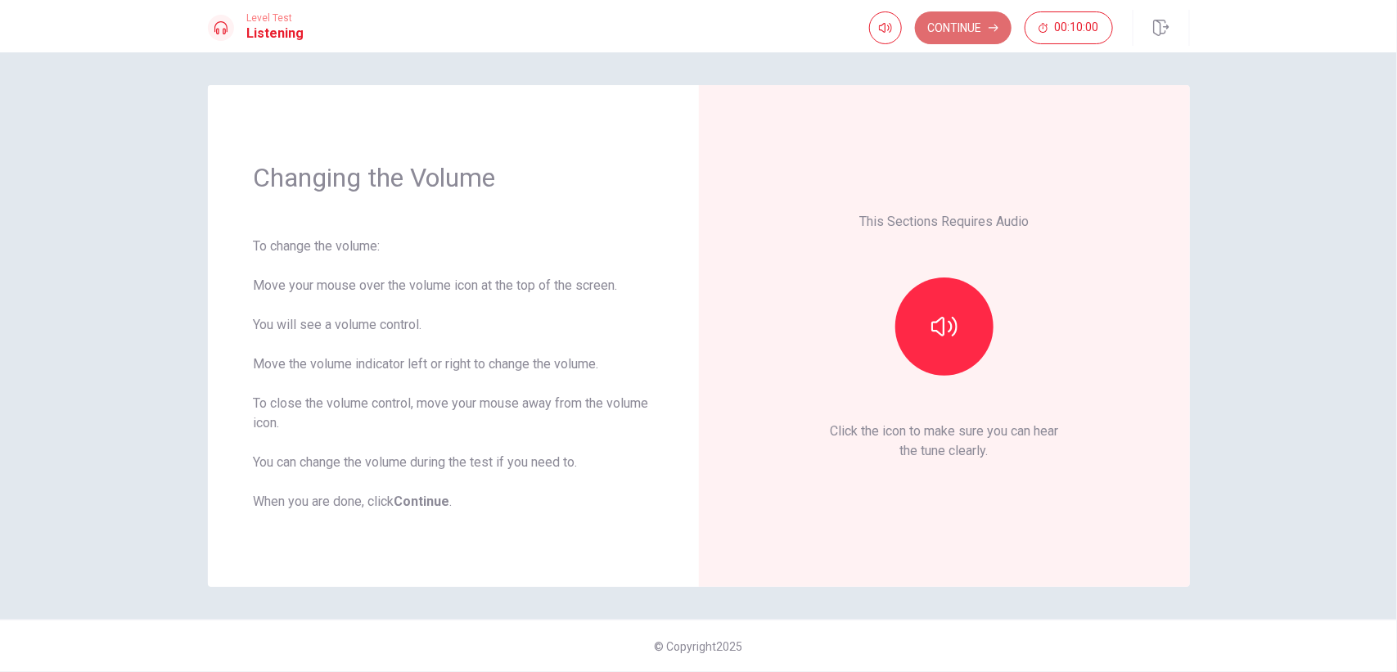
click at [964, 37] on button "Continue" at bounding box center [963, 27] width 97 height 33
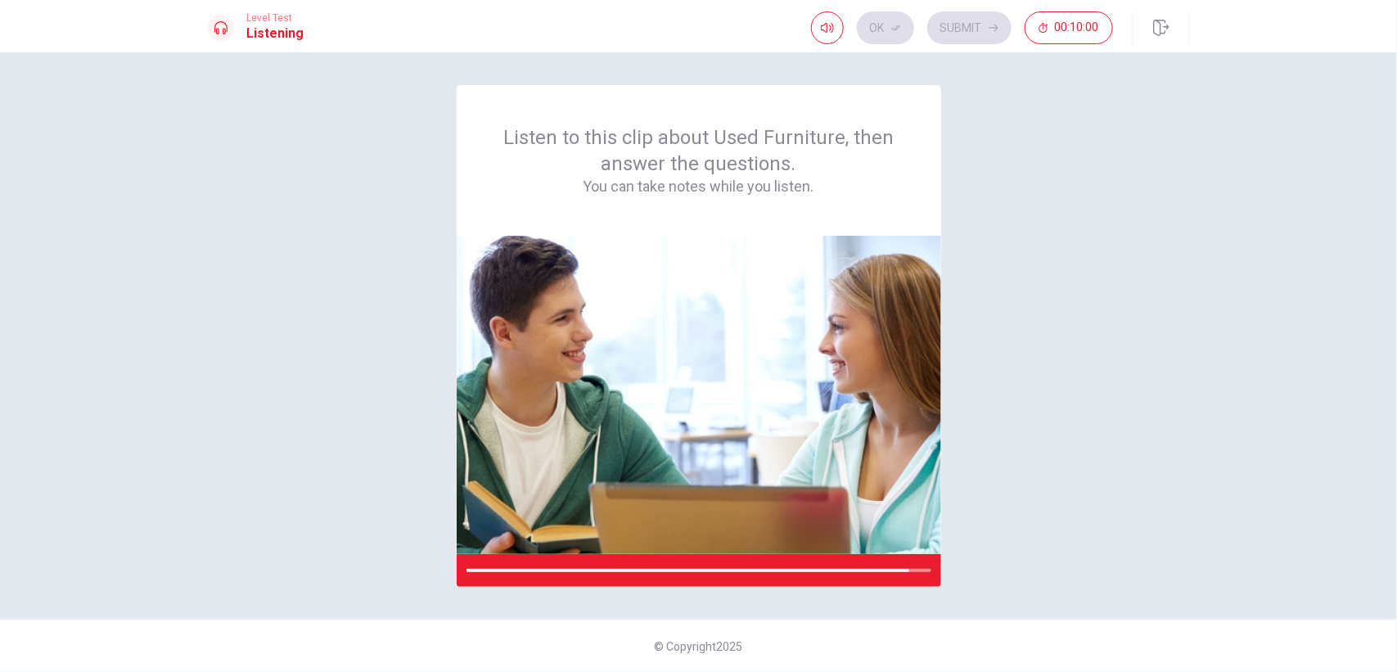
click div "C"
click icon "button"
click at [831, 26] on icon "button" at bounding box center [827, 27] width 13 height 13
click button "Submit"
click div "C"
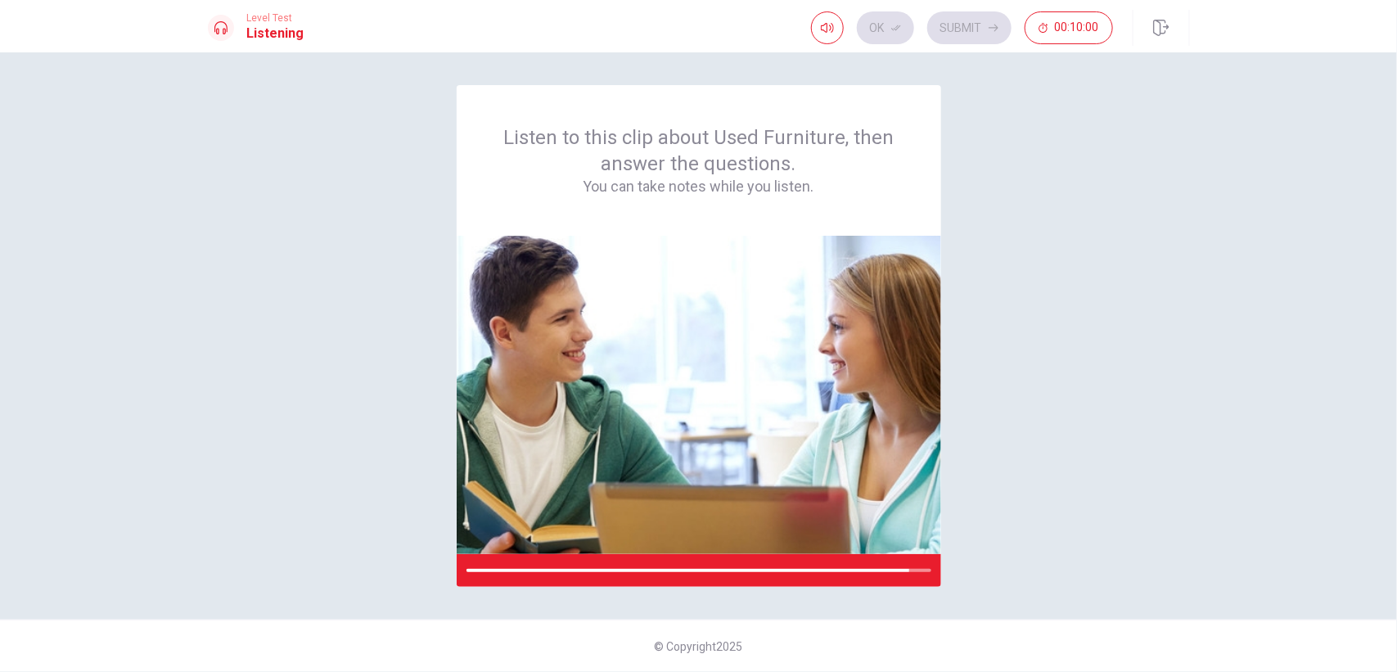
click button "Ok"
click button "Submit"
click span "The staff member suggests that the student tell his teachers to make announceme…"
click span "The staff member suggests that the student writes a paper for the school newspa…"
click button "Ok"
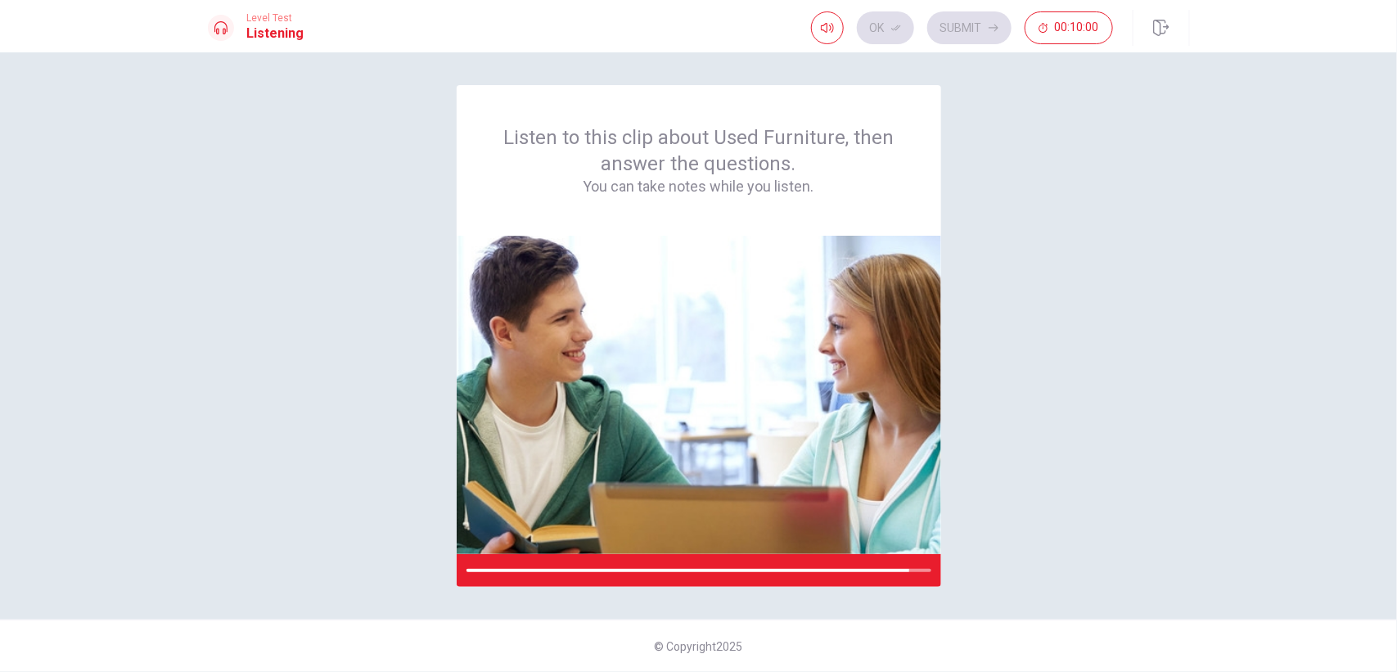
click button "Submit"
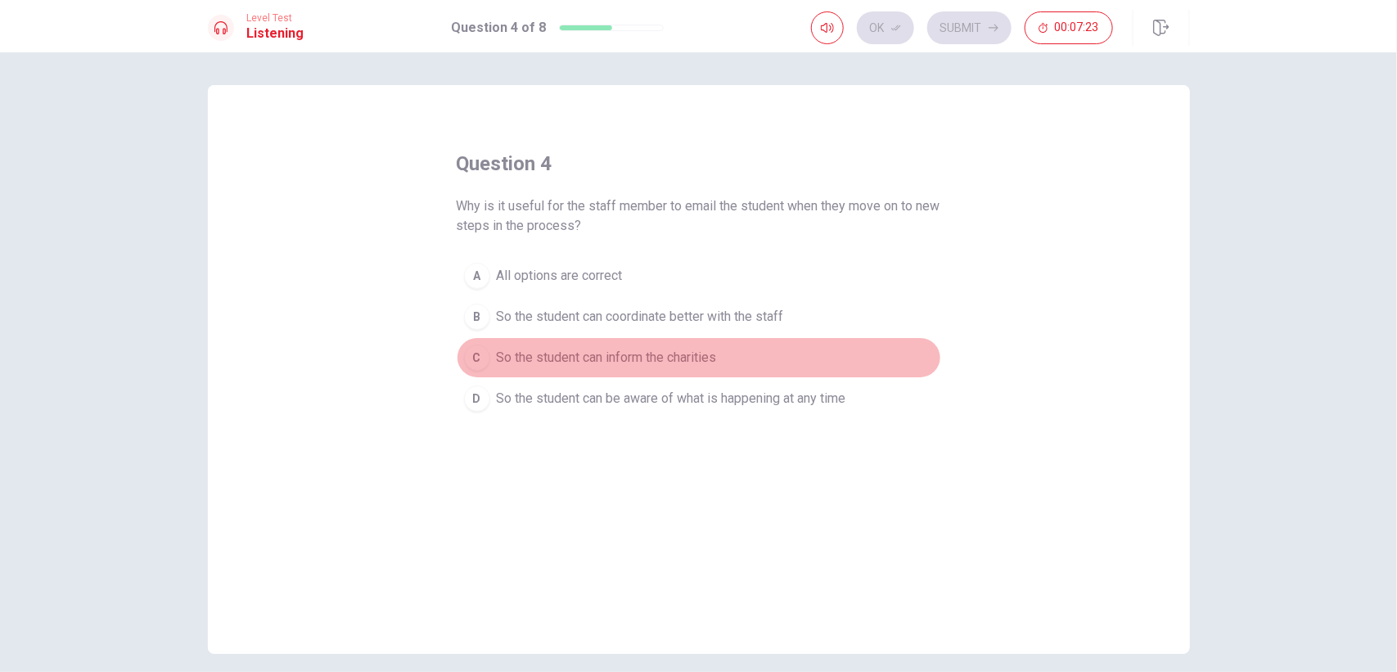
click at [701, 340] on button "C So the student can inform the charities" at bounding box center [699, 357] width 484 height 41
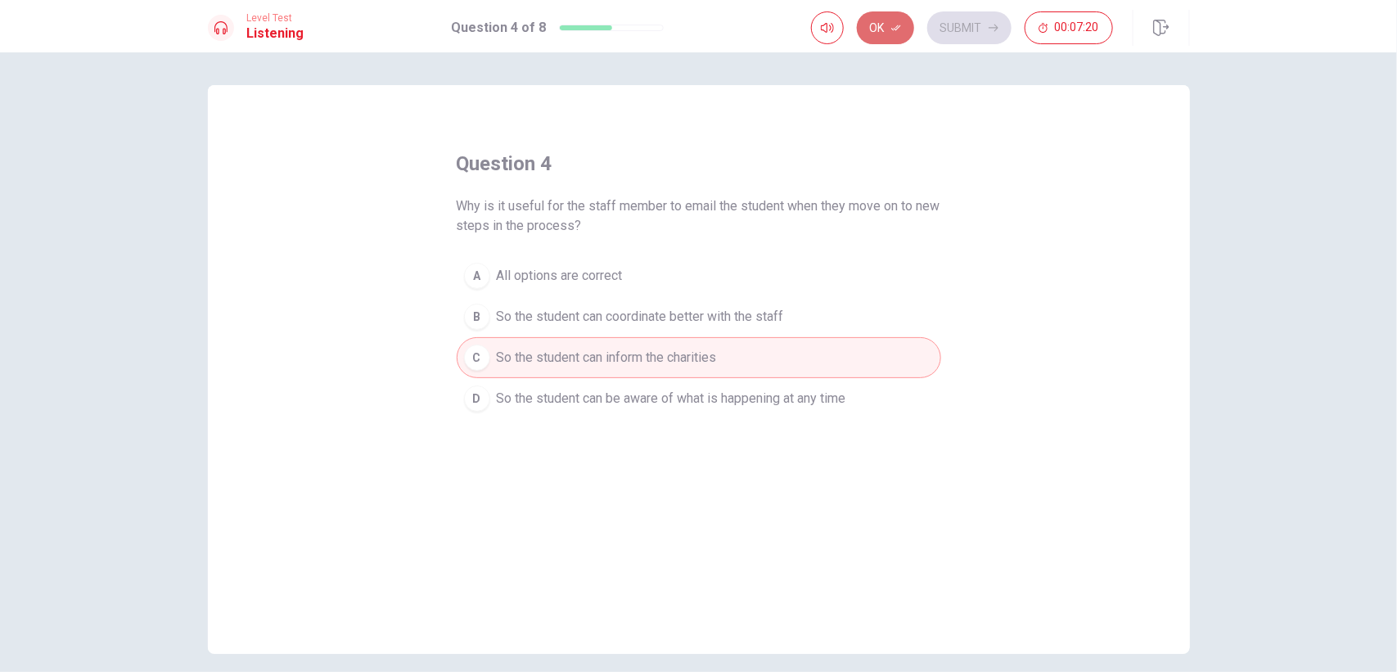
click at [885, 19] on button "Ok" at bounding box center [885, 27] width 57 height 33
click at [956, 20] on button "Submit" at bounding box center [969, 27] width 84 height 33
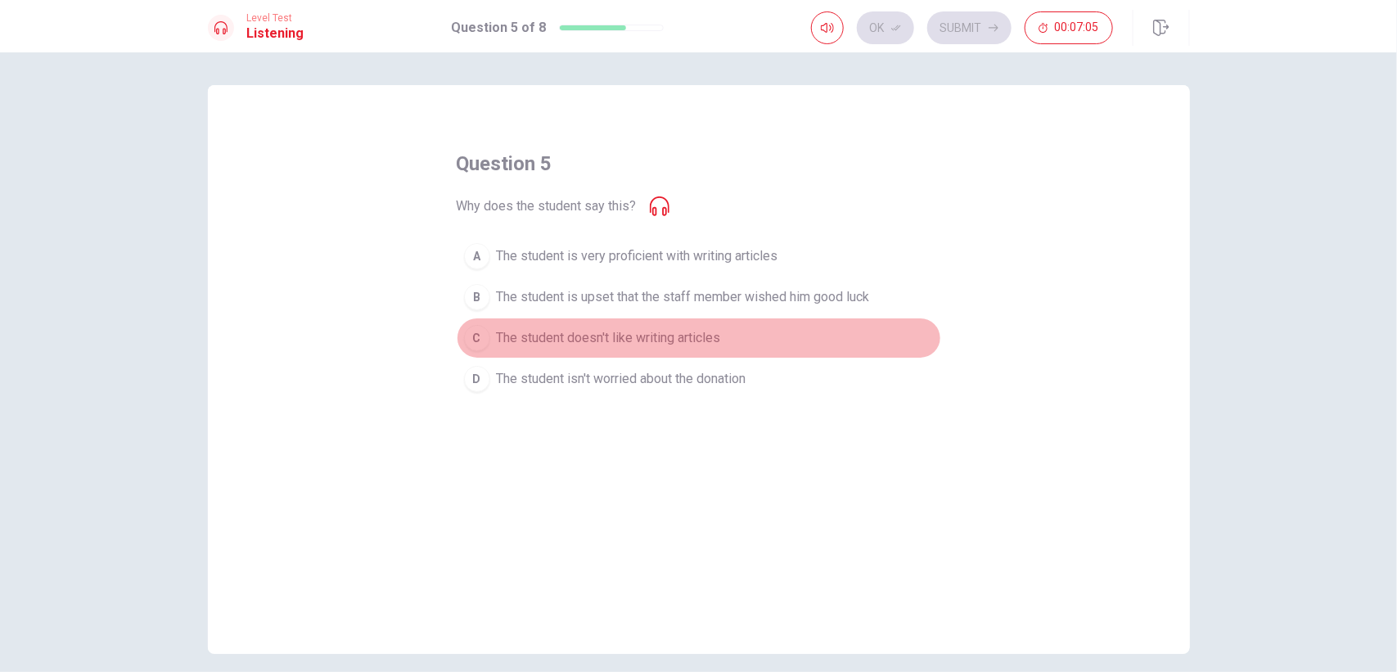
click at [710, 342] on span "The student doesn't like writing articles" at bounding box center [609, 338] width 224 height 20
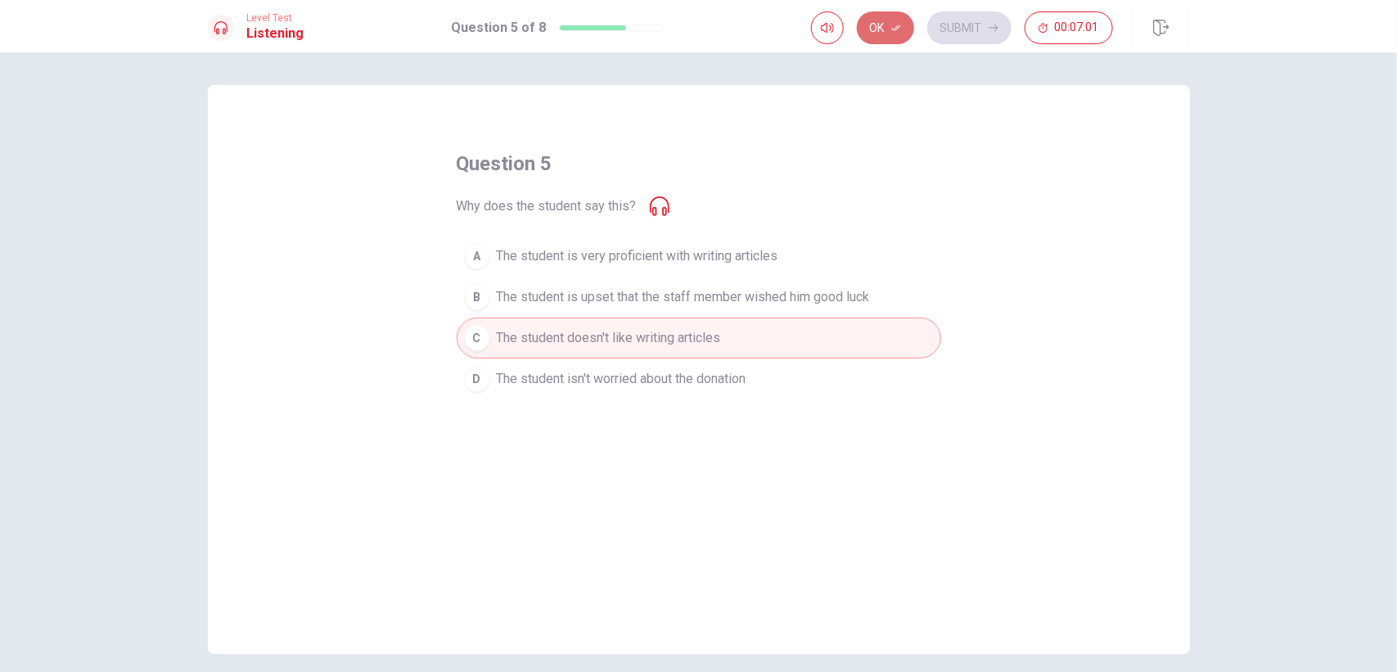
click at [901, 29] on icon "button" at bounding box center [896, 28] width 10 height 10
click at [960, 30] on button "Submit" at bounding box center [969, 27] width 84 height 33
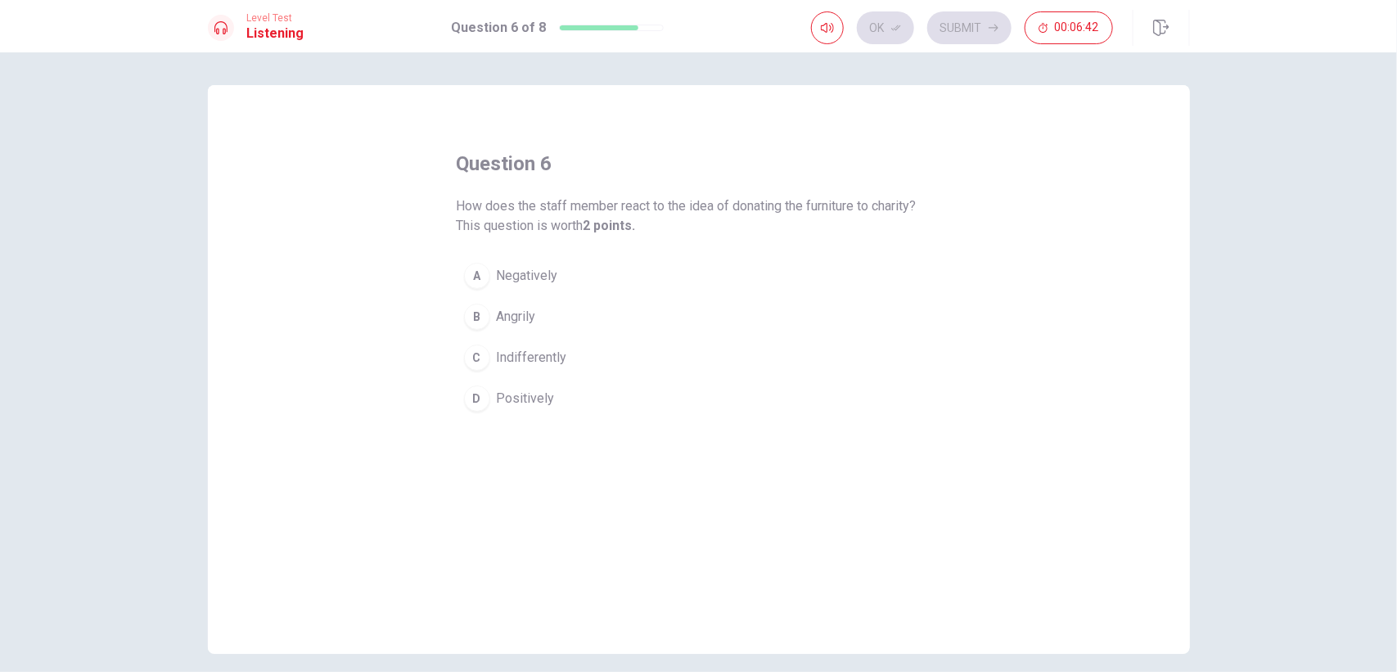
click at [524, 394] on span "Positively" at bounding box center [526, 399] width 58 height 20
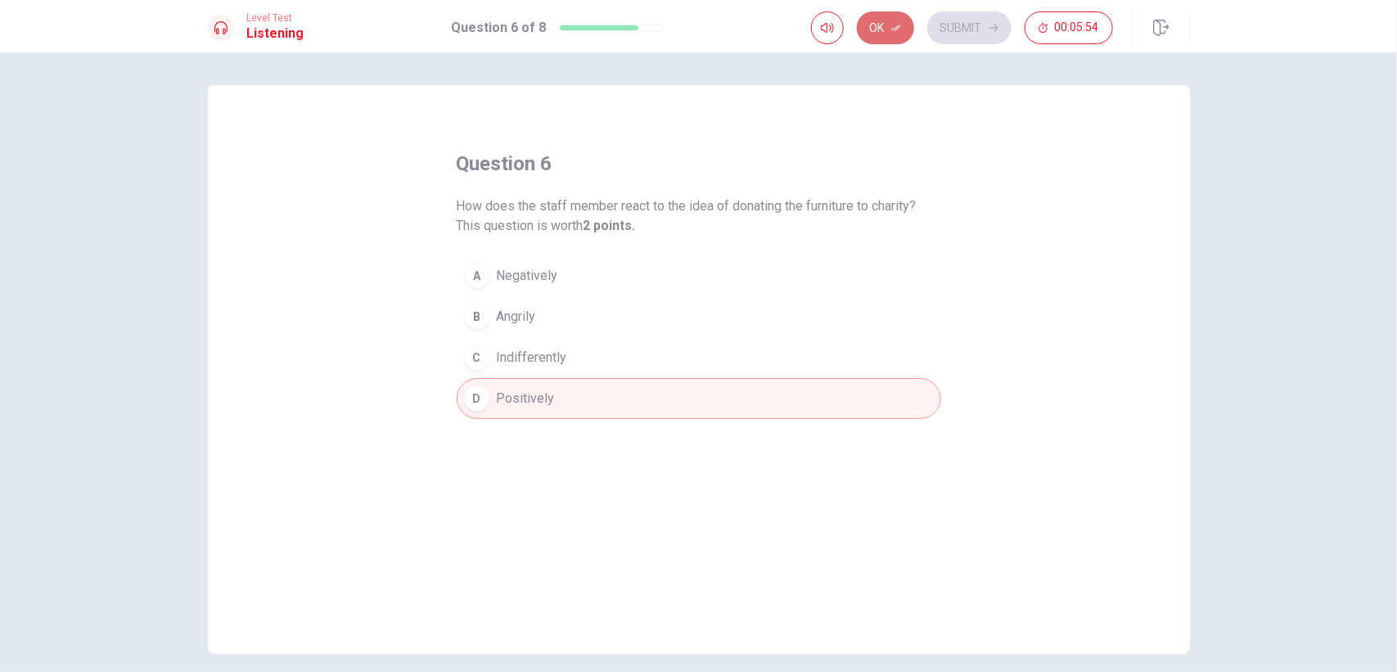
click at [889, 34] on button "Ok" at bounding box center [885, 27] width 57 height 33
click at [951, 25] on button "Submit" at bounding box center [969, 27] width 84 height 33
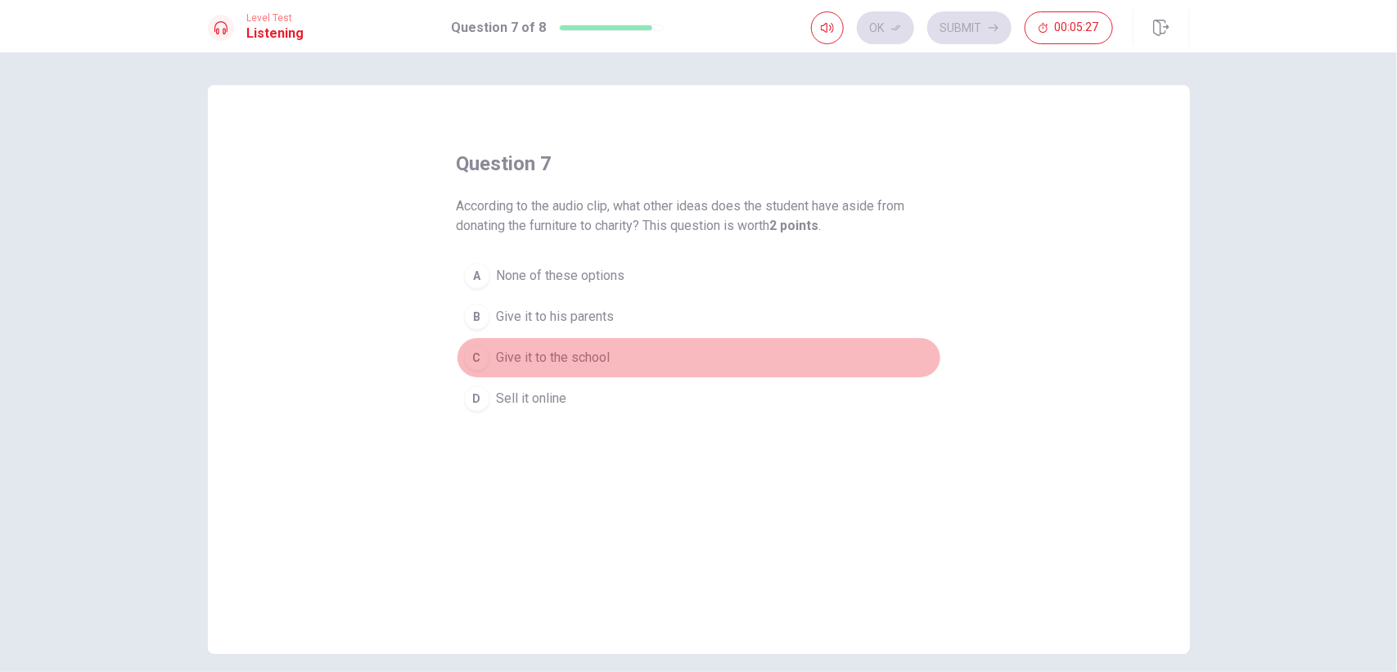
click at [475, 349] on div "C" at bounding box center [477, 357] width 26 height 26
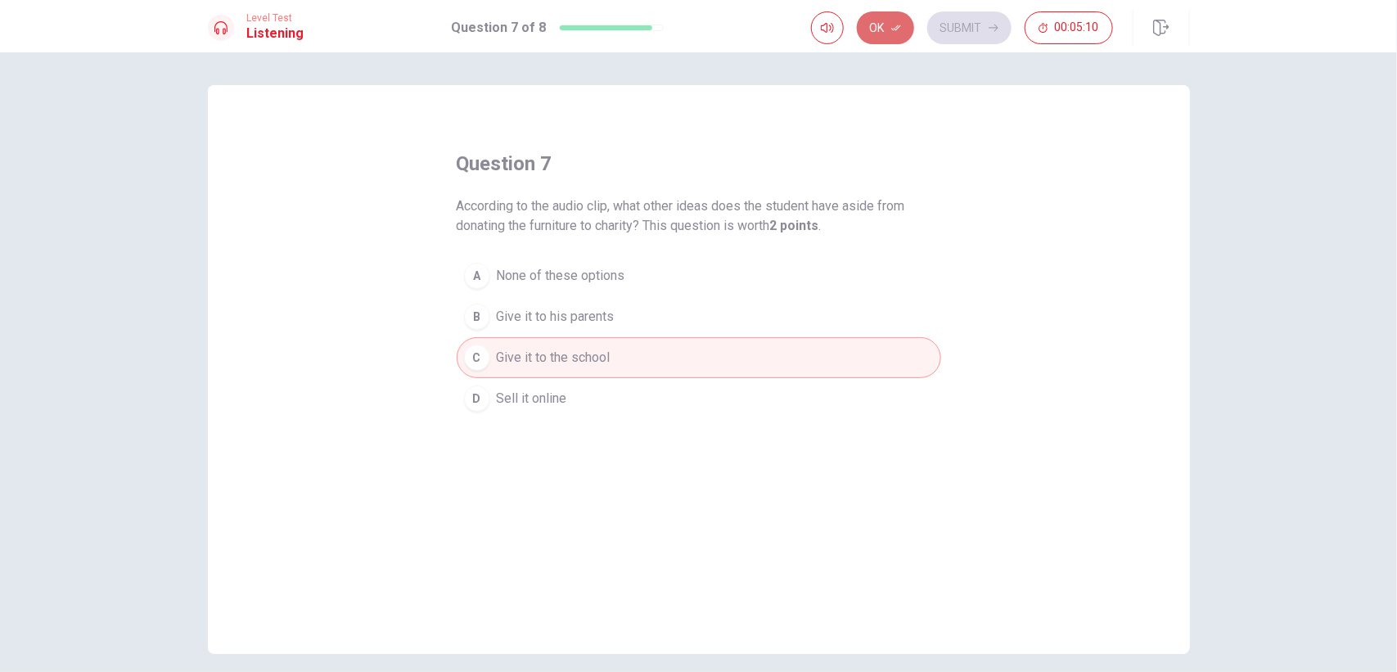
click at [898, 25] on icon "button" at bounding box center [896, 28] width 10 height 10
click at [954, 25] on button "Submit" at bounding box center [969, 27] width 84 height 33
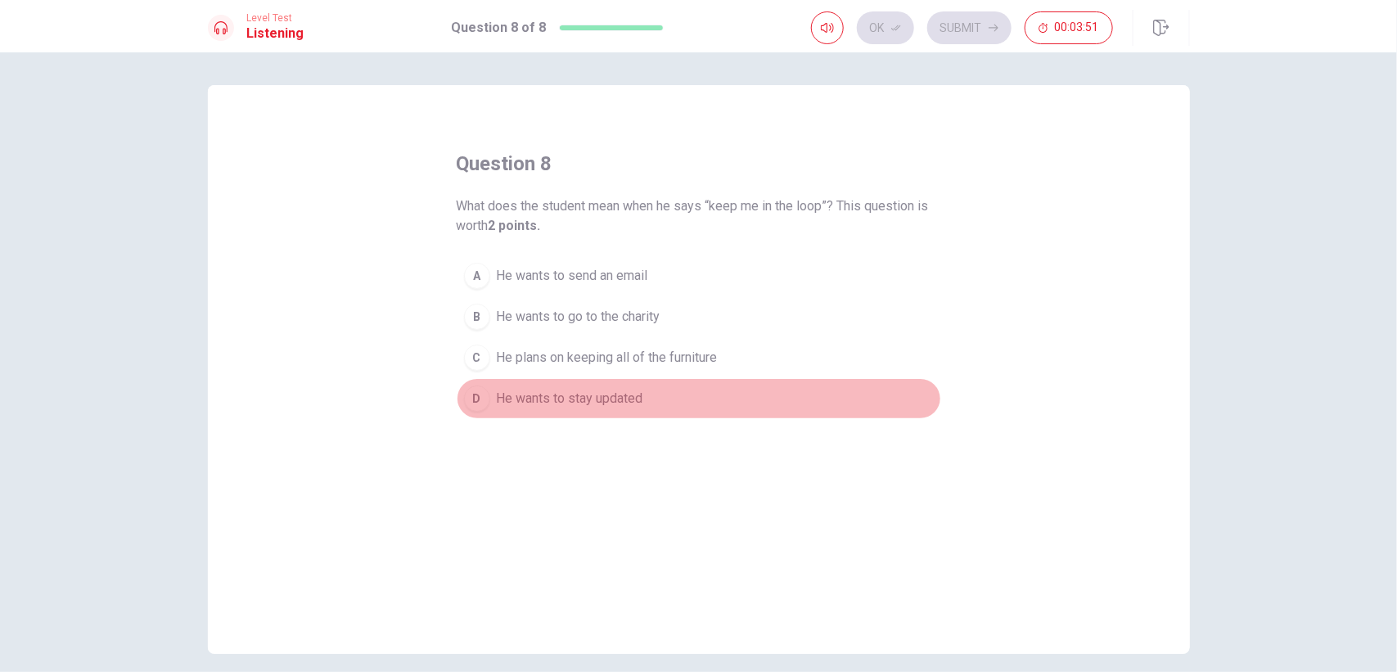
click at [479, 389] on div "D" at bounding box center [477, 398] width 26 height 26
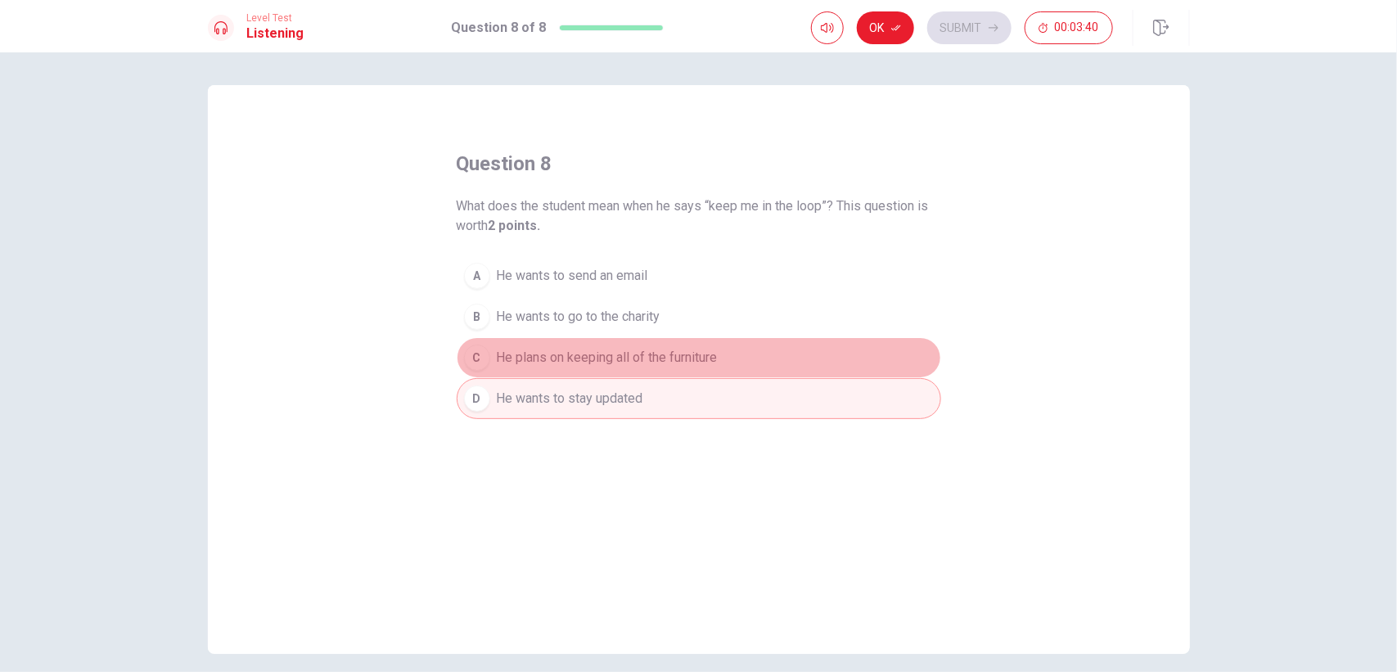
click at [477, 350] on div "C" at bounding box center [477, 357] width 26 height 26
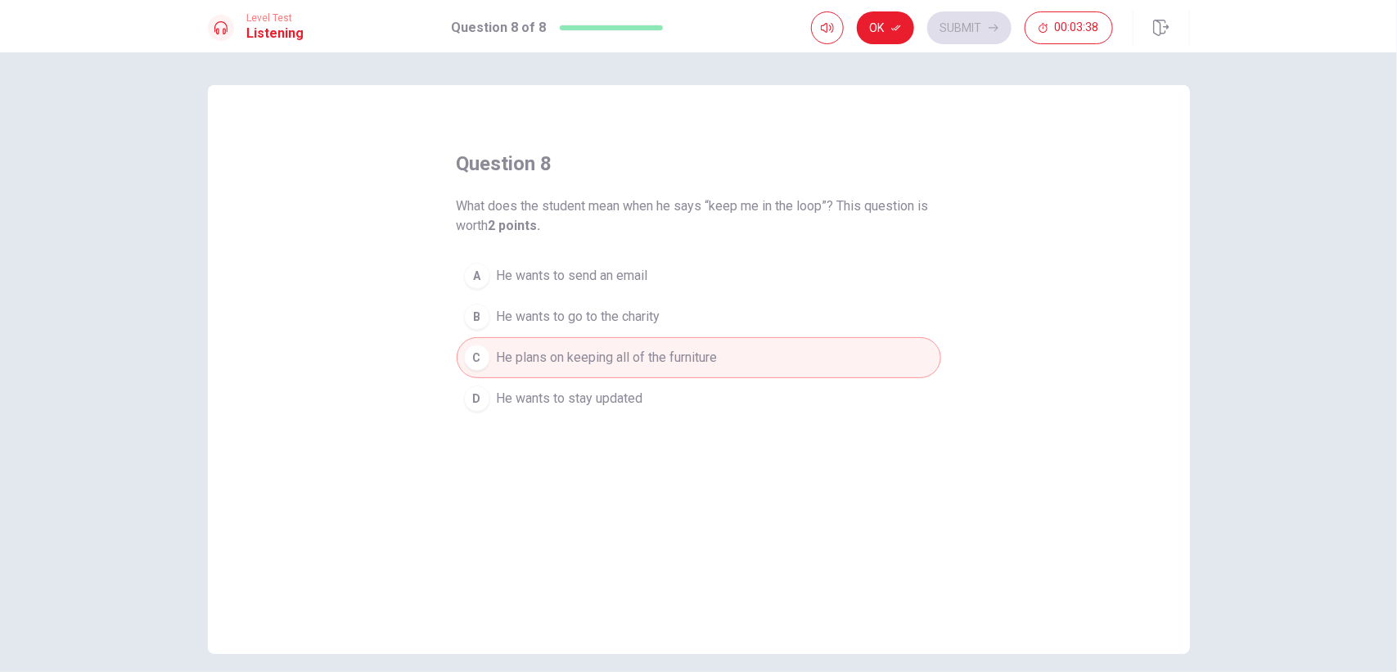
click at [475, 399] on div "D" at bounding box center [477, 398] width 26 height 26
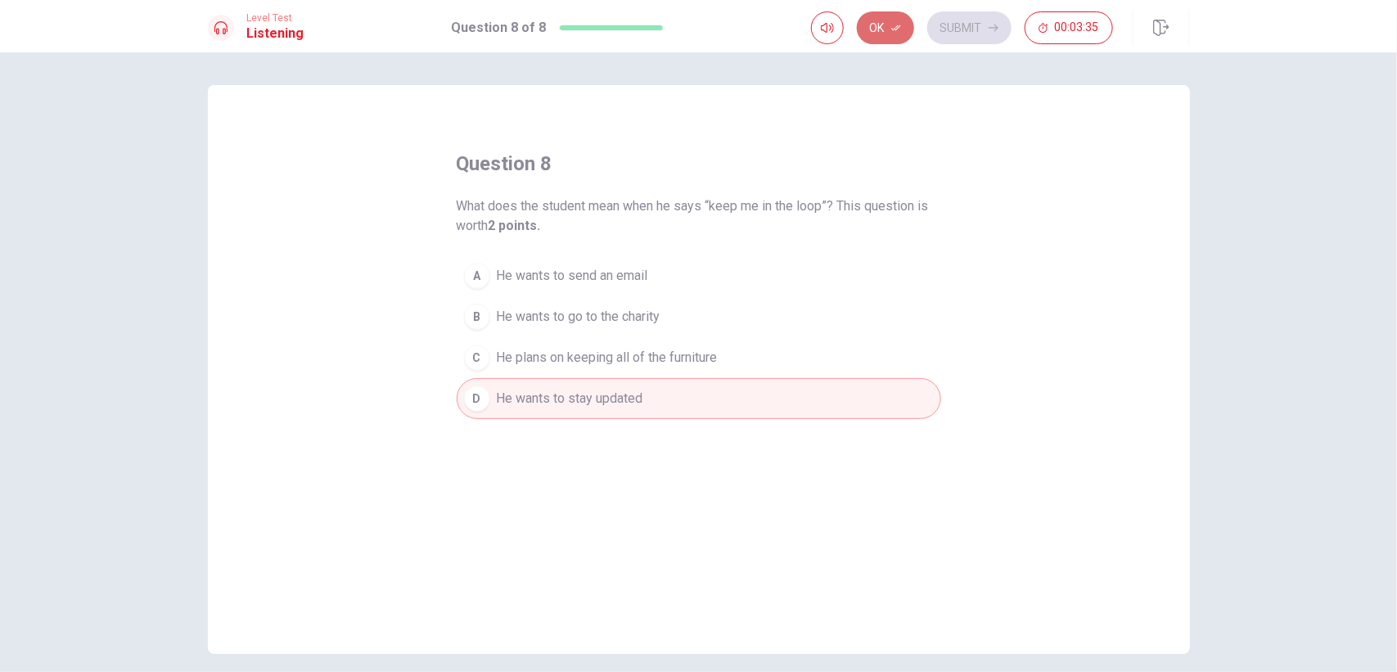
click at [889, 38] on button "Ok" at bounding box center [885, 27] width 57 height 33
click at [972, 25] on button "Submit" at bounding box center [969, 27] width 84 height 33
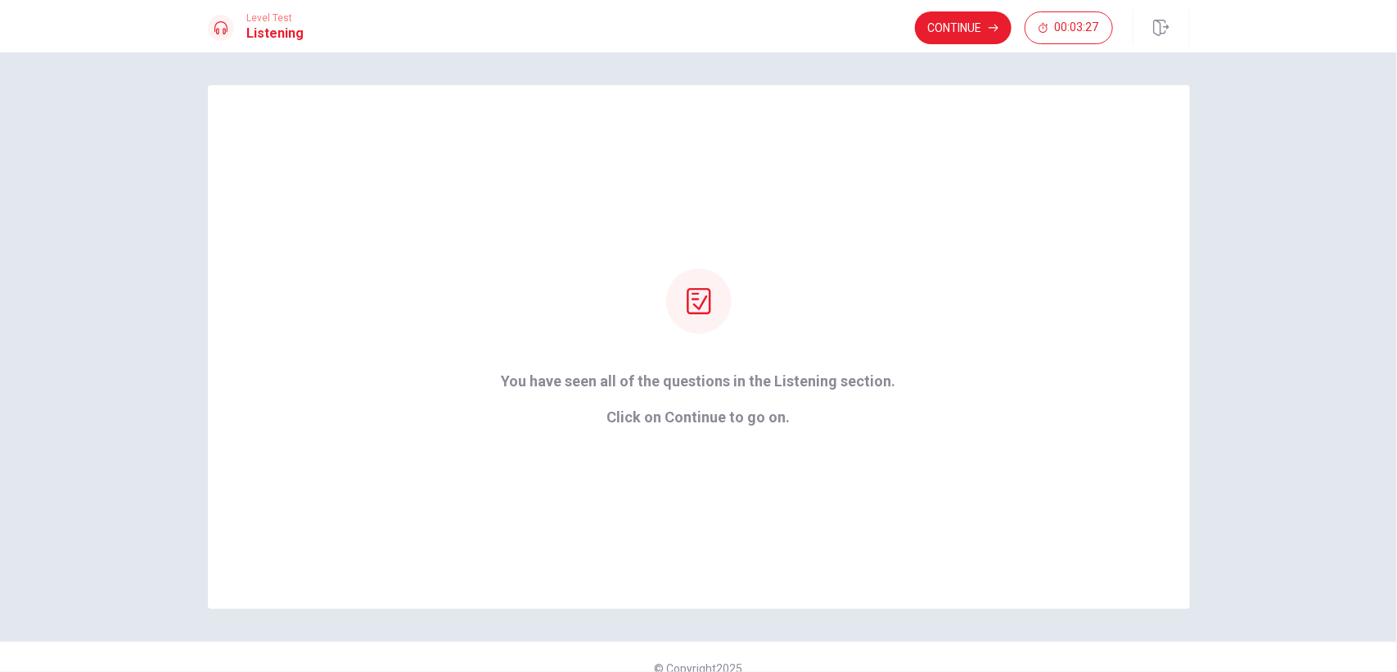
click at [972, 25] on button "Continue" at bounding box center [963, 27] width 97 height 33
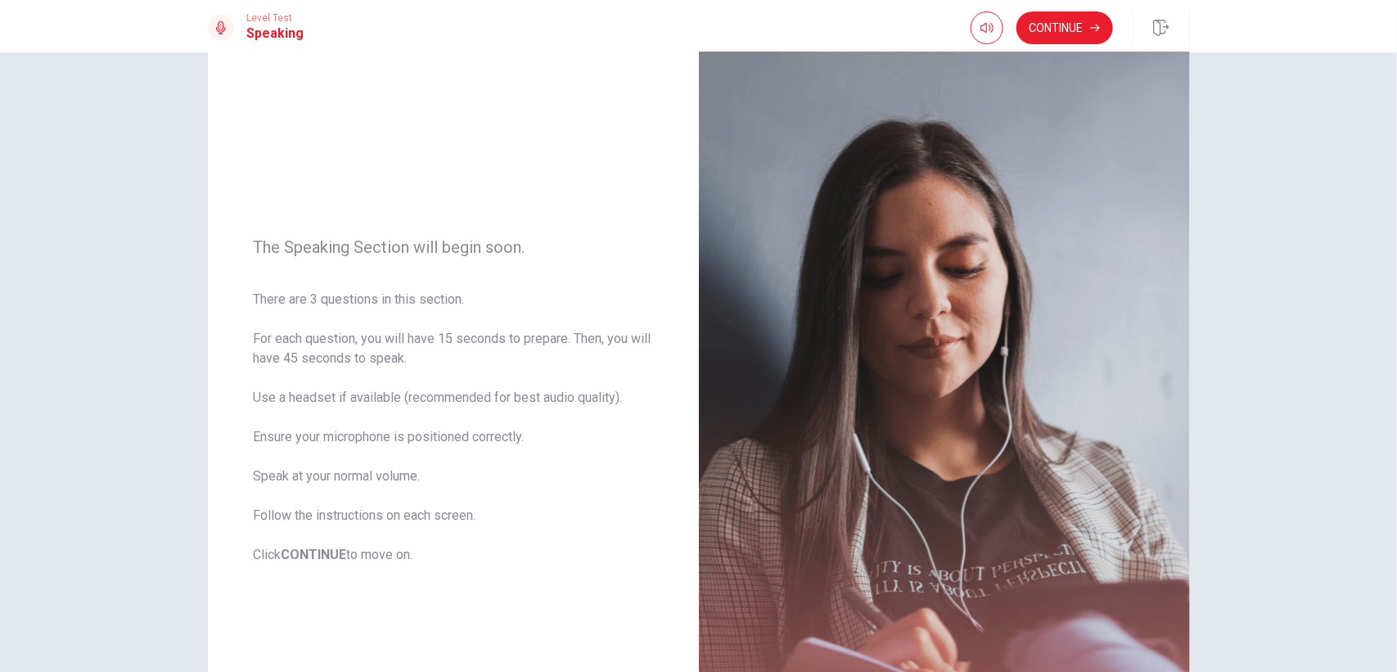
scroll to position [45, 0]
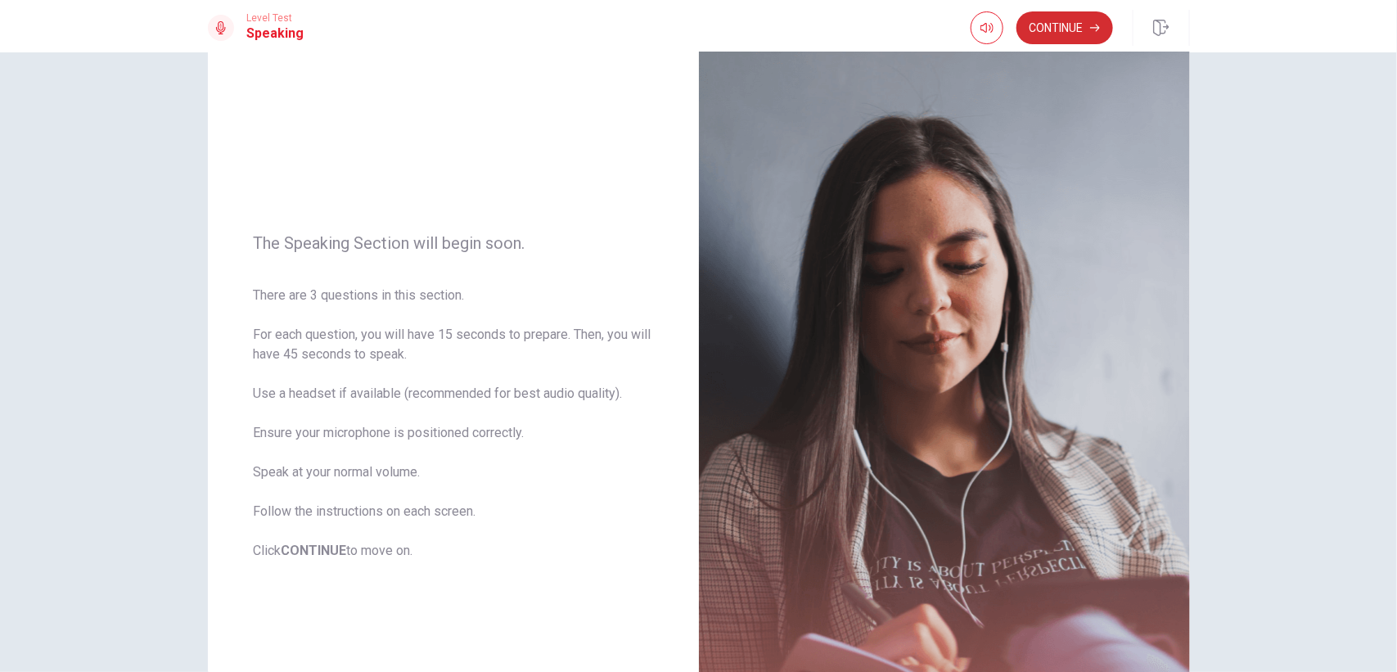
click at [1076, 34] on button "Continue" at bounding box center [1064, 27] width 97 height 33
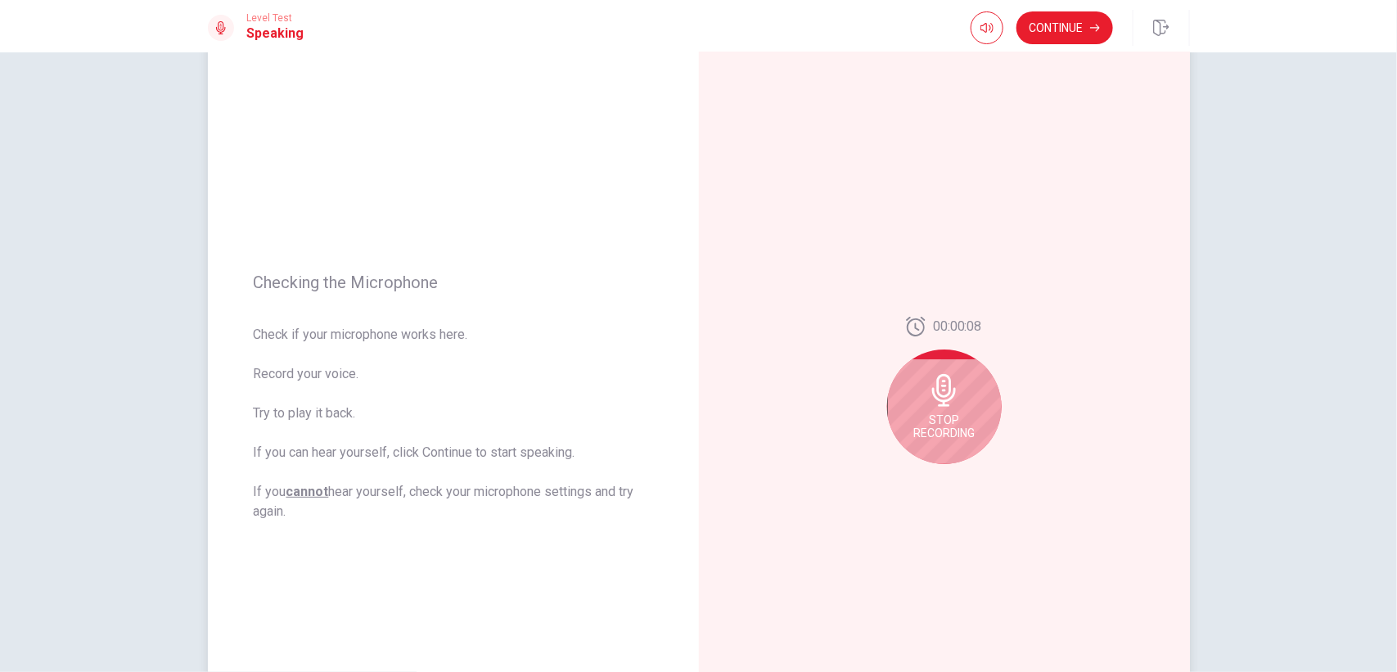
click at [978, 375] on div "Stop Recording" at bounding box center [944, 406] width 115 height 115
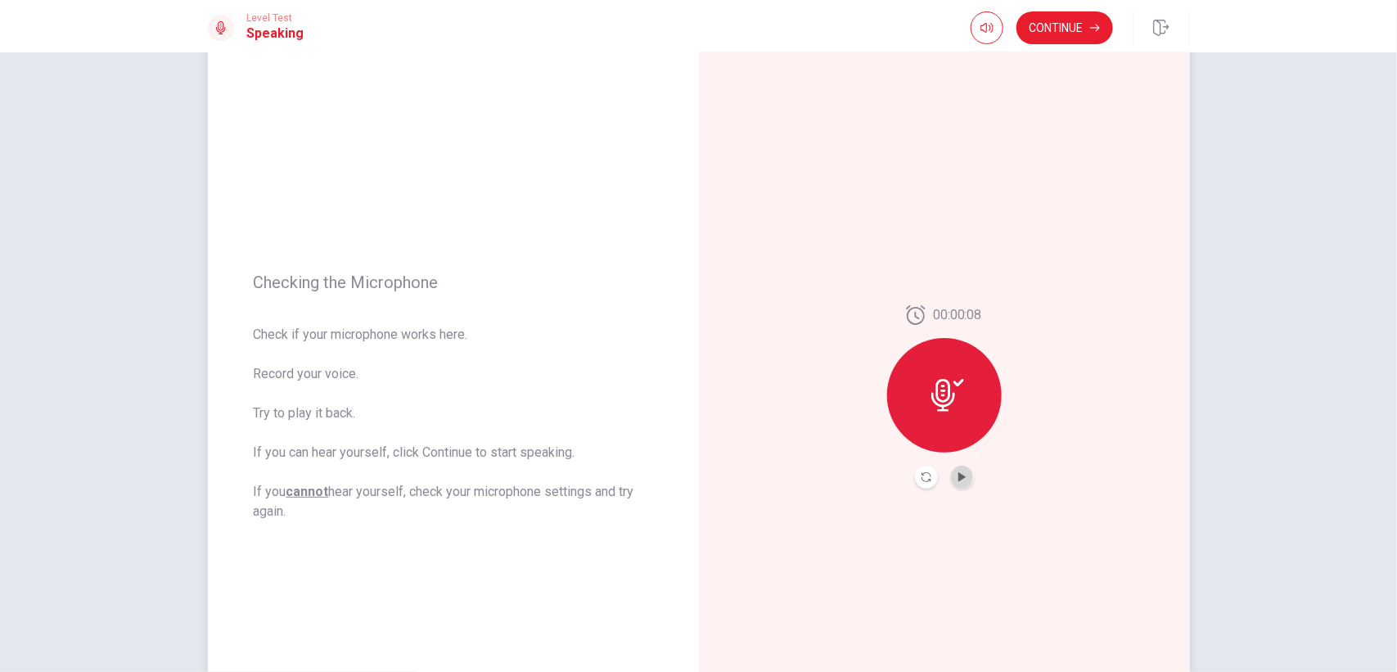
click at [966, 468] on button "Play Audio" at bounding box center [962, 477] width 23 height 23
click at [966, 468] on button "Pause Audio" at bounding box center [962, 477] width 23 height 23
click at [934, 475] on button "Record Again" at bounding box center [926, 477] width 23 height 23
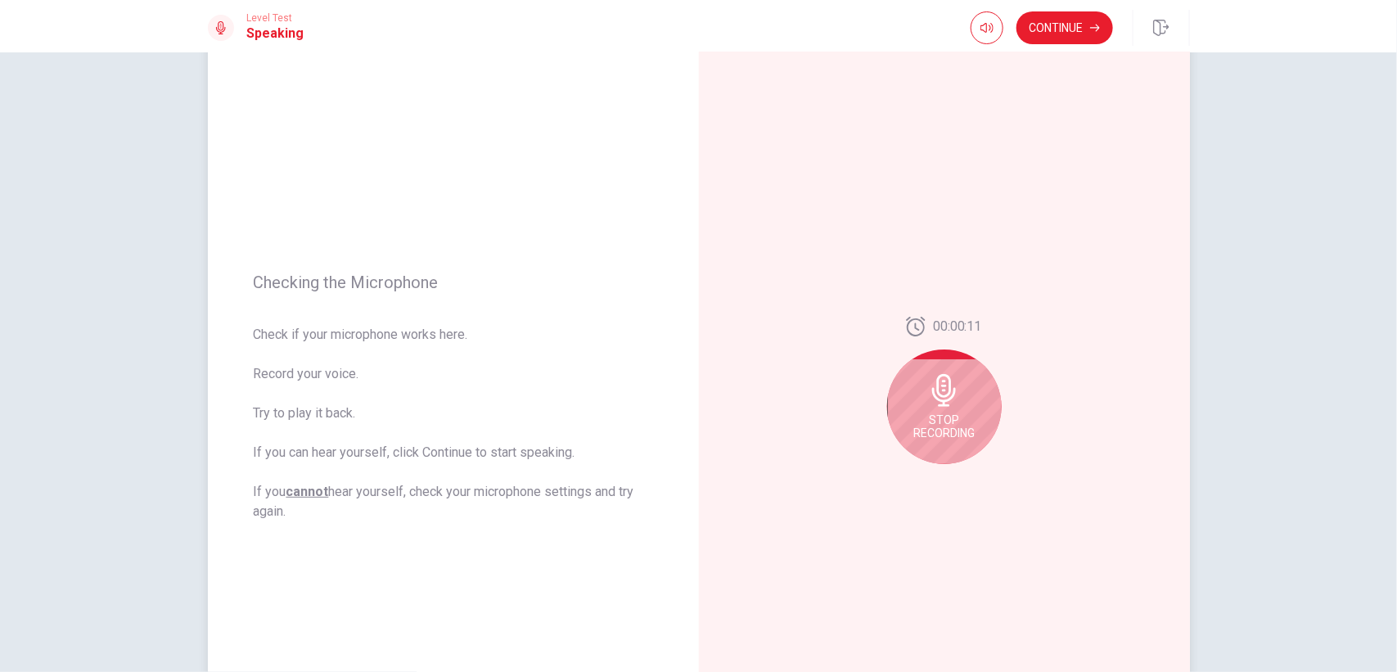
click at [943, 422] on span "Stop Recording" at bounding box center [943, 426] width 61 height 26
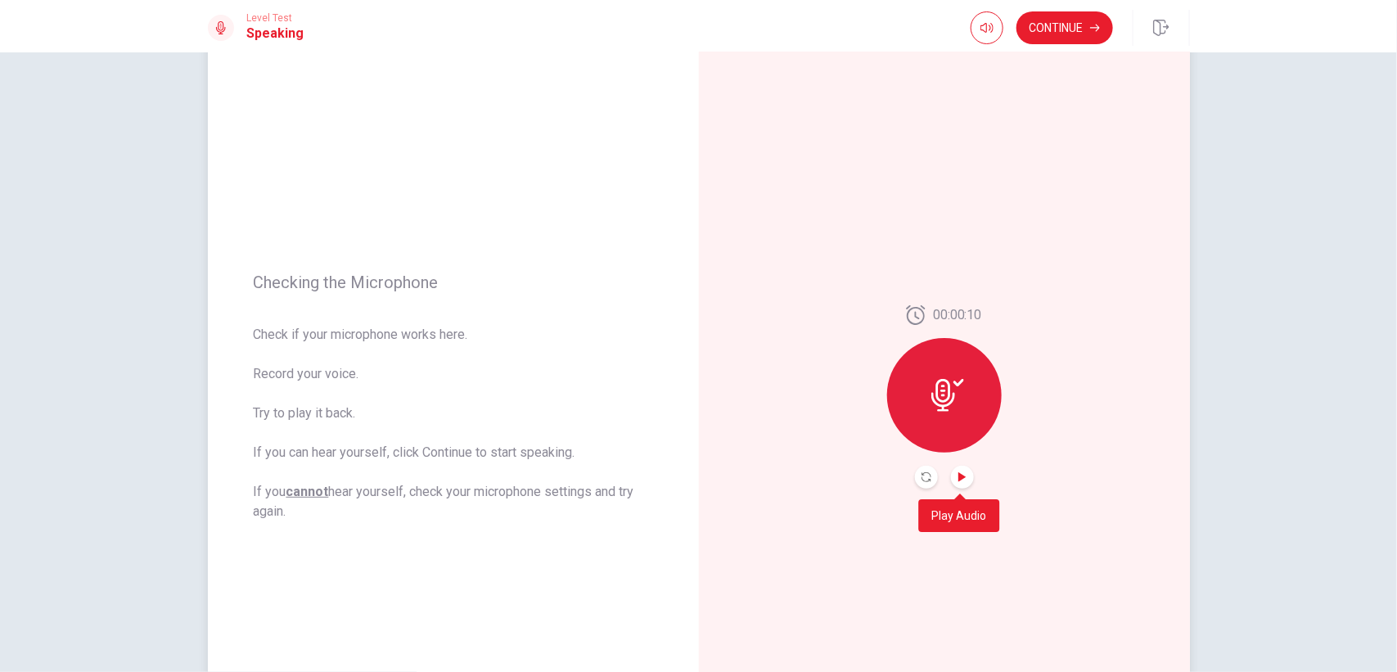
click at [959, 477] on icon "Play Audio" at bounding box center [961, 477] width 7 height 10
click at [959, 477] on icon "Pause Audio" at bounding box center [962, 477] width 10 height 10
click at [1064, 20] on button "Continue" at bounding box center [1064, 27] width 97 height 33
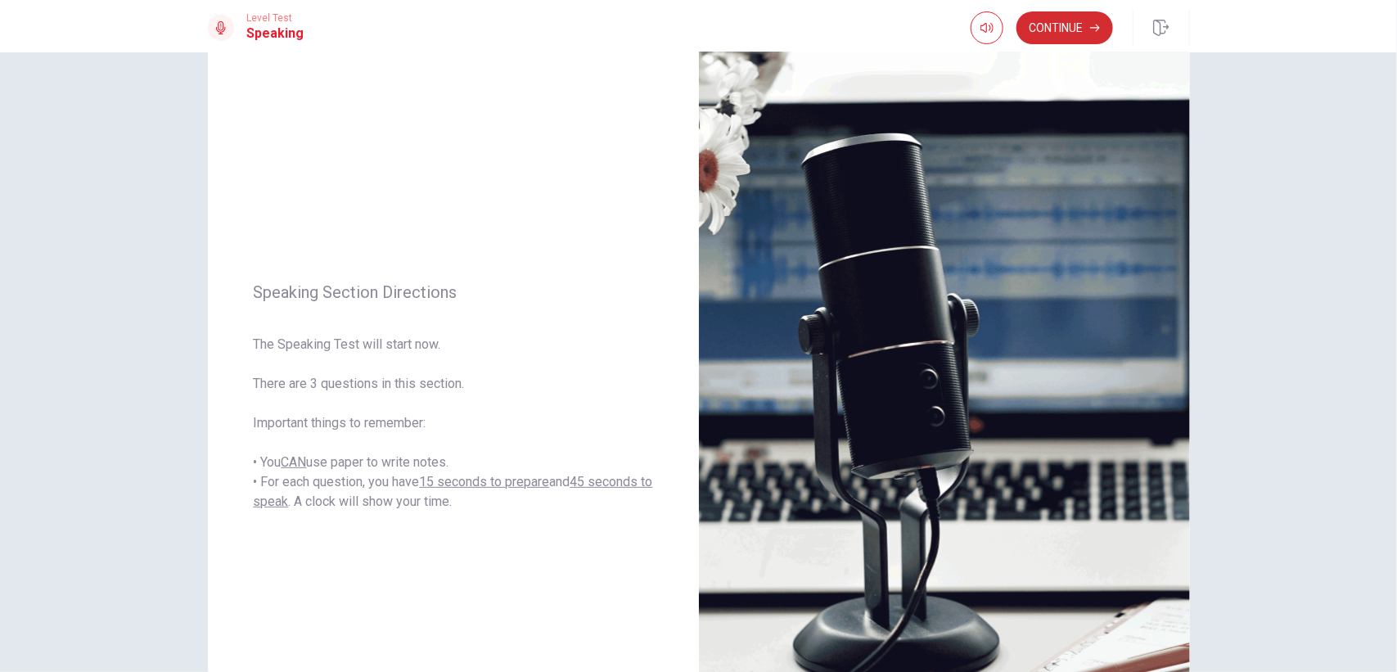
click at [1064, 20] on button "Continue" at bounding box center [1064, 27] width 97 height 33
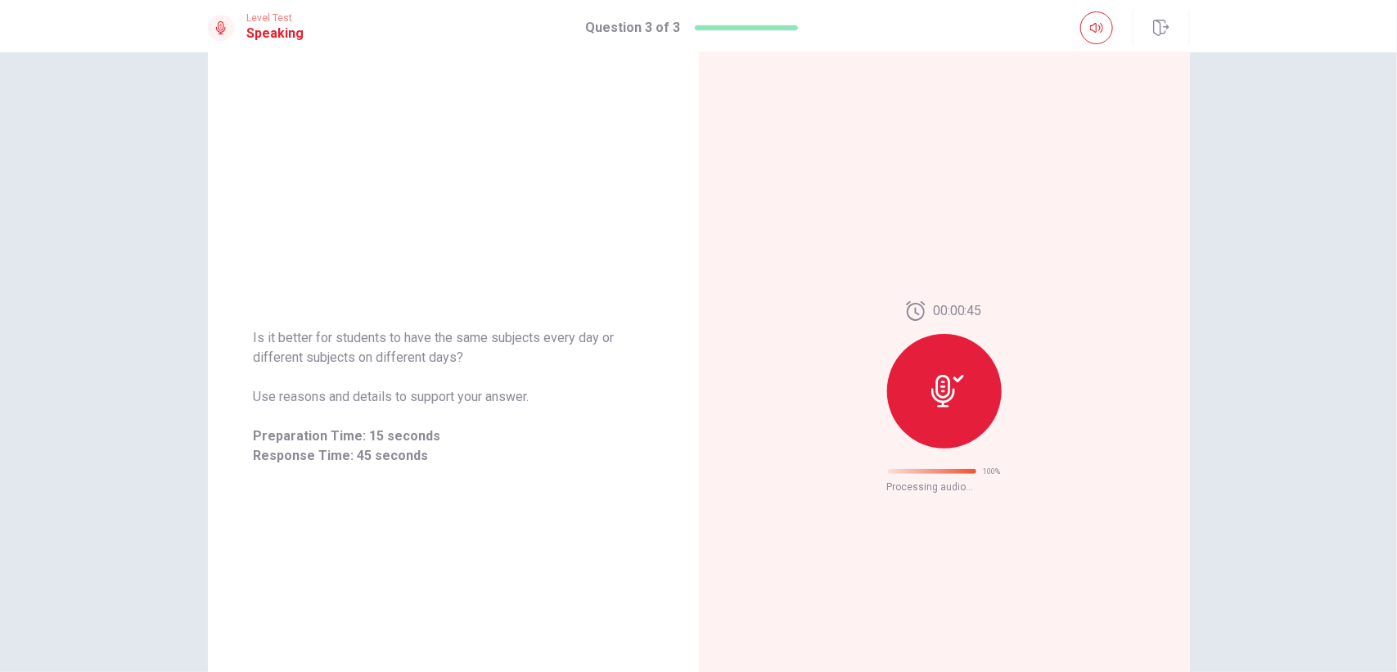
scroll to position [0, 0]
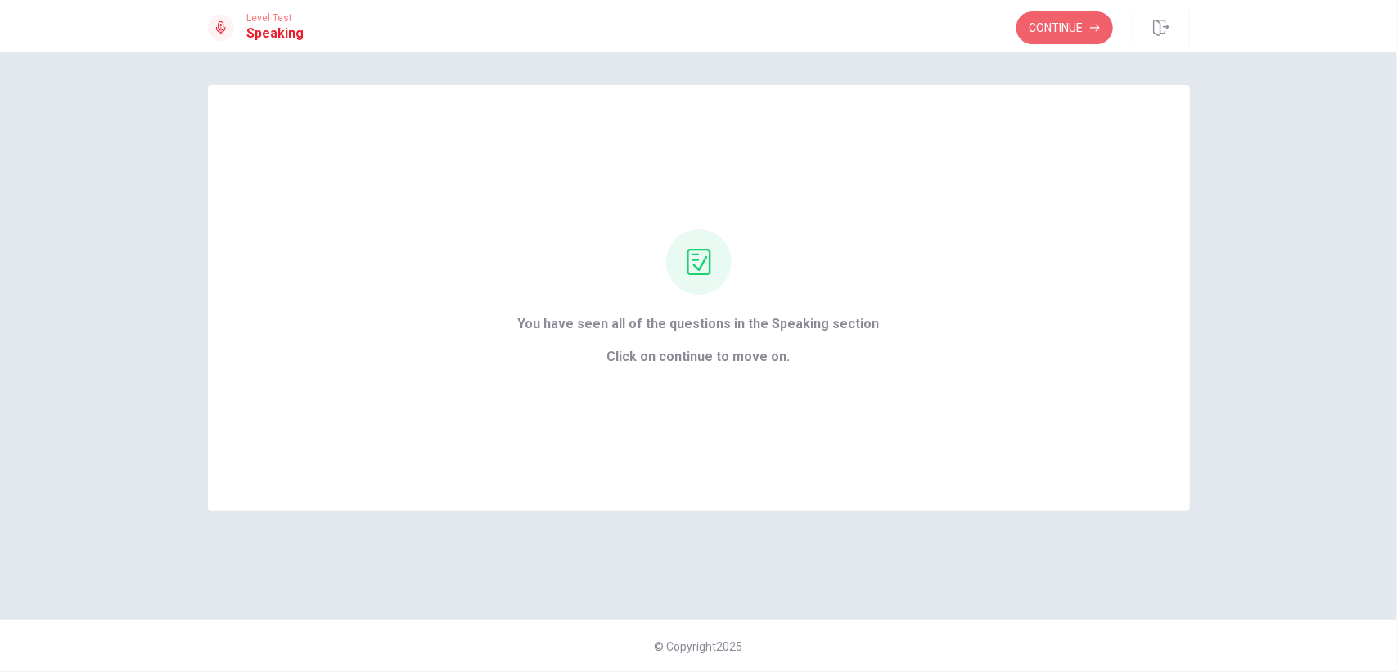
click at [1064, 20] on button "Continue" at bounding box center [1064, 27] width 97 height 33
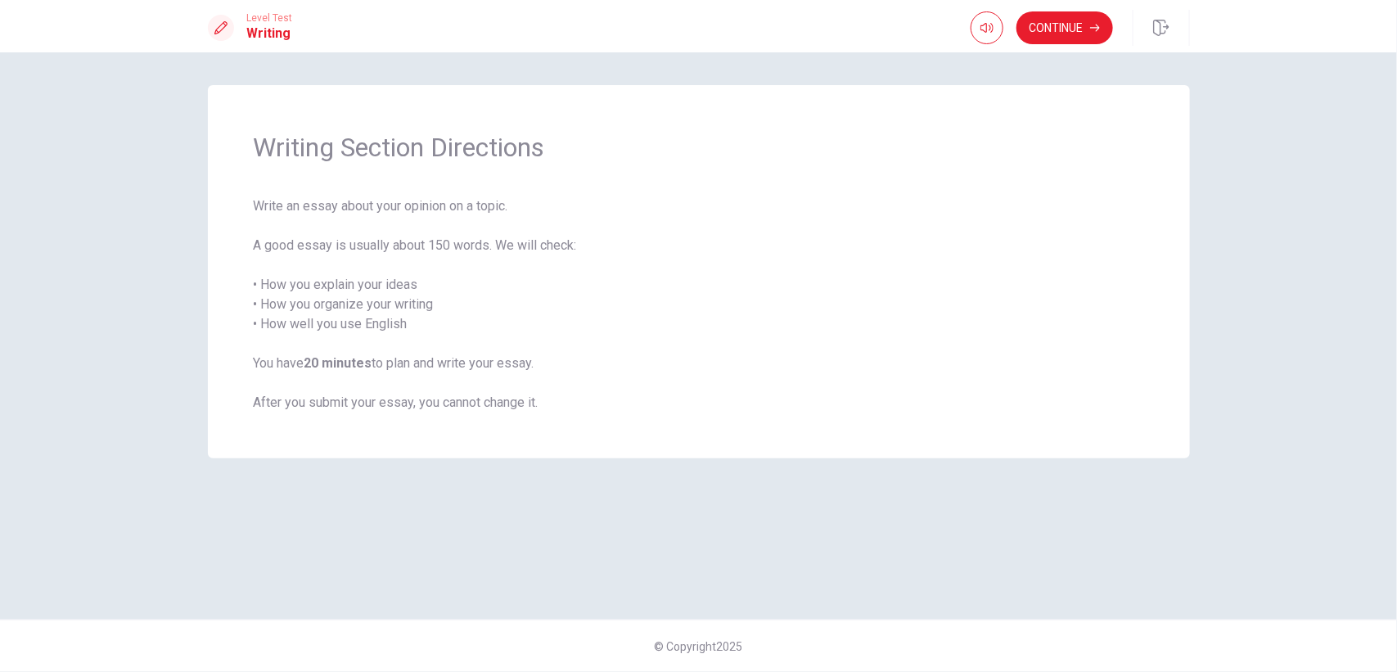
click at [1064, 20] on button "Continue" at bounding box center [1064, 27] width 97 height 33
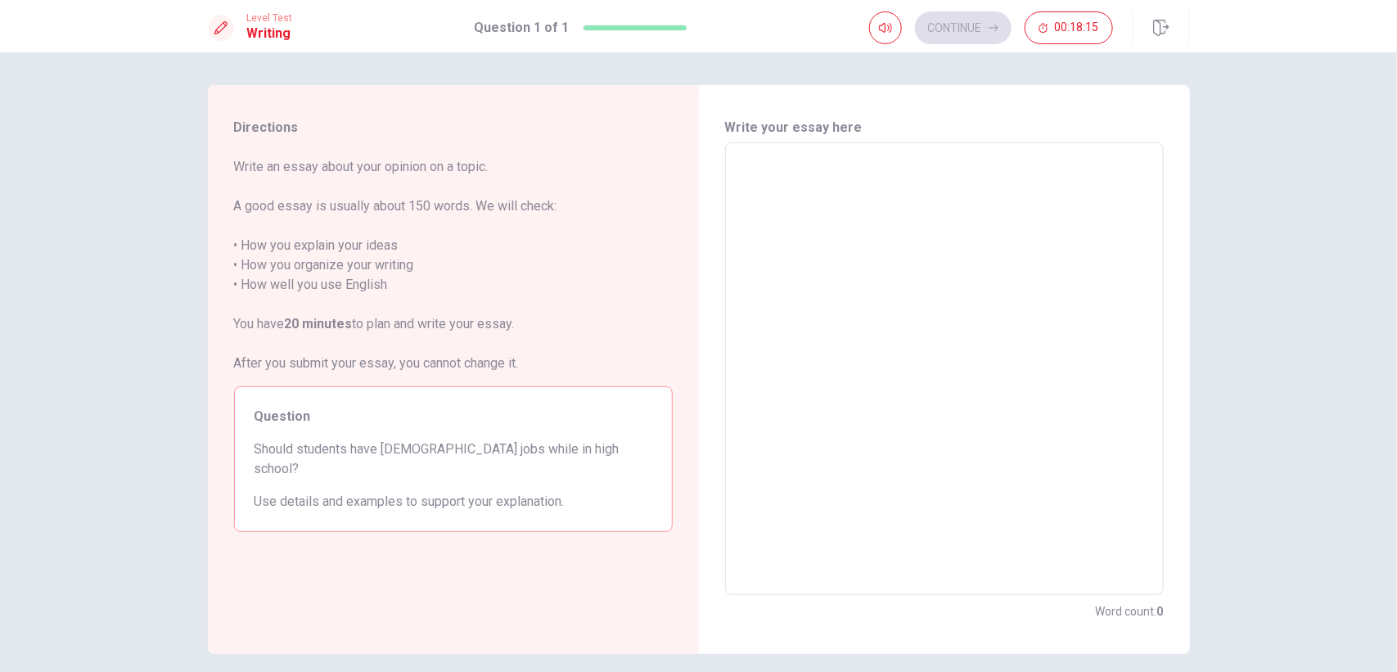
click at [862, 237] on textarea at bounding box center [944, 368] width 416 height 425
type textarea "I"
type textarea "x"
type textarea "I"
type textarea "x"
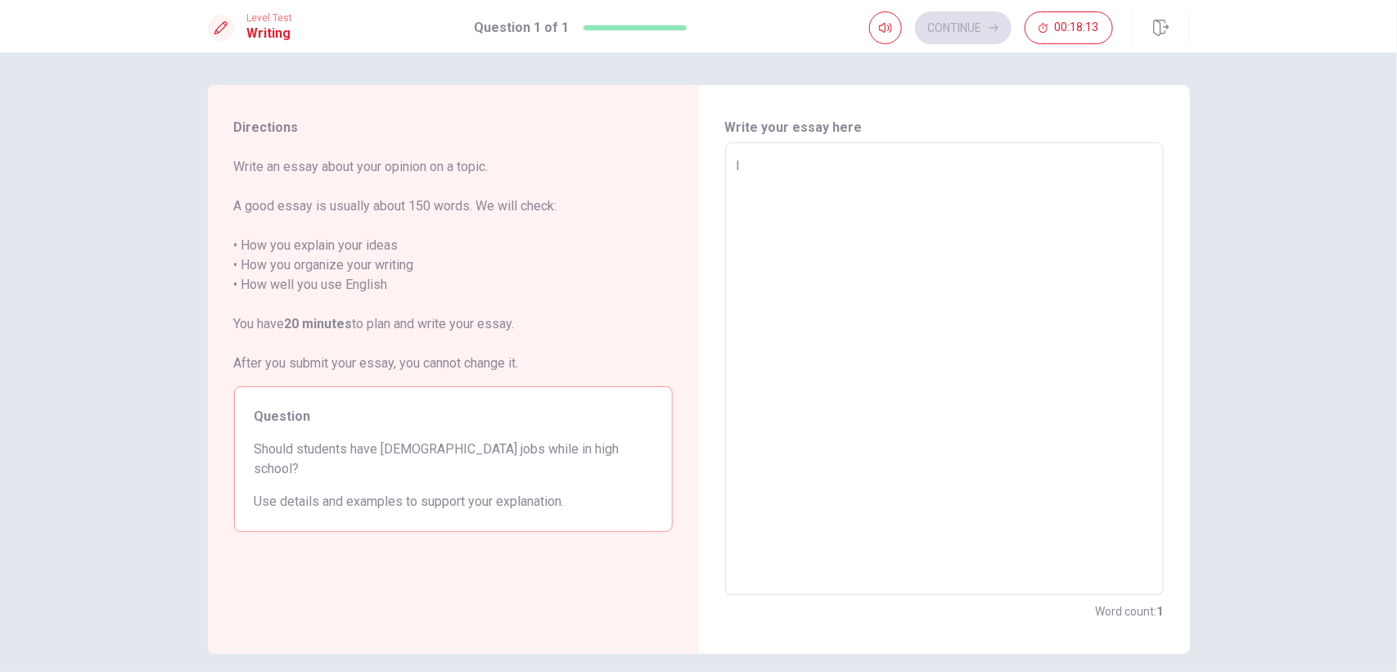
type textarea "I t"
type textarea "x"
type textarea "I th"
type textarea "x"
type textarea "I thi"
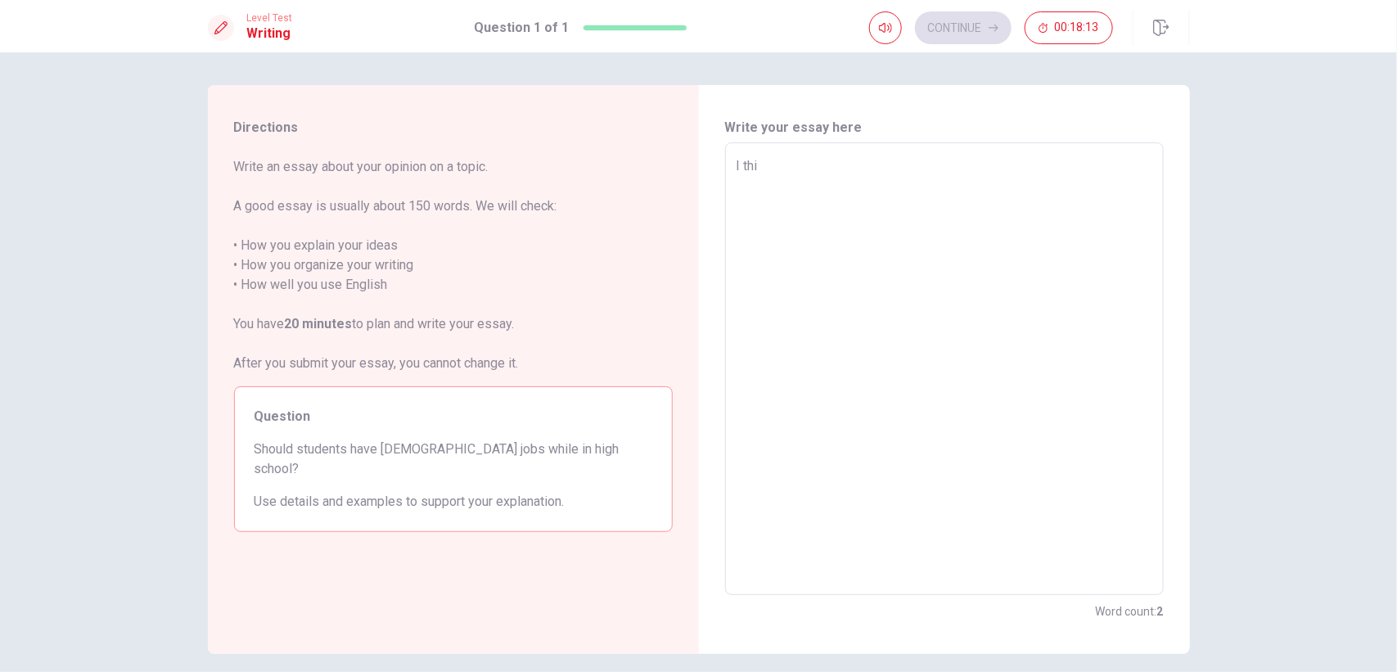
type textarea "x"
type textarea "I thin"
type textarea "x"
type textarea "I think"
type textarea "x"
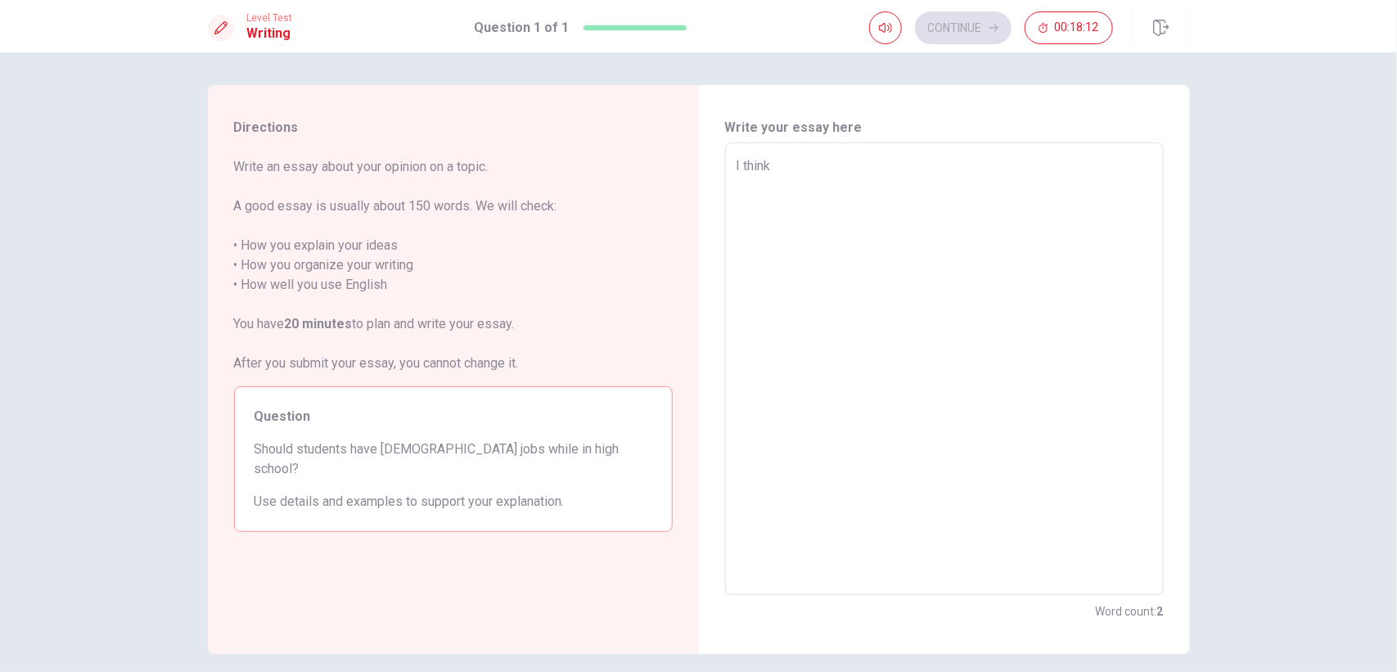
type textarea "I think"
type textarea "x"
type textarea "I think i"
type textarea "x"
type textarea "I think it"
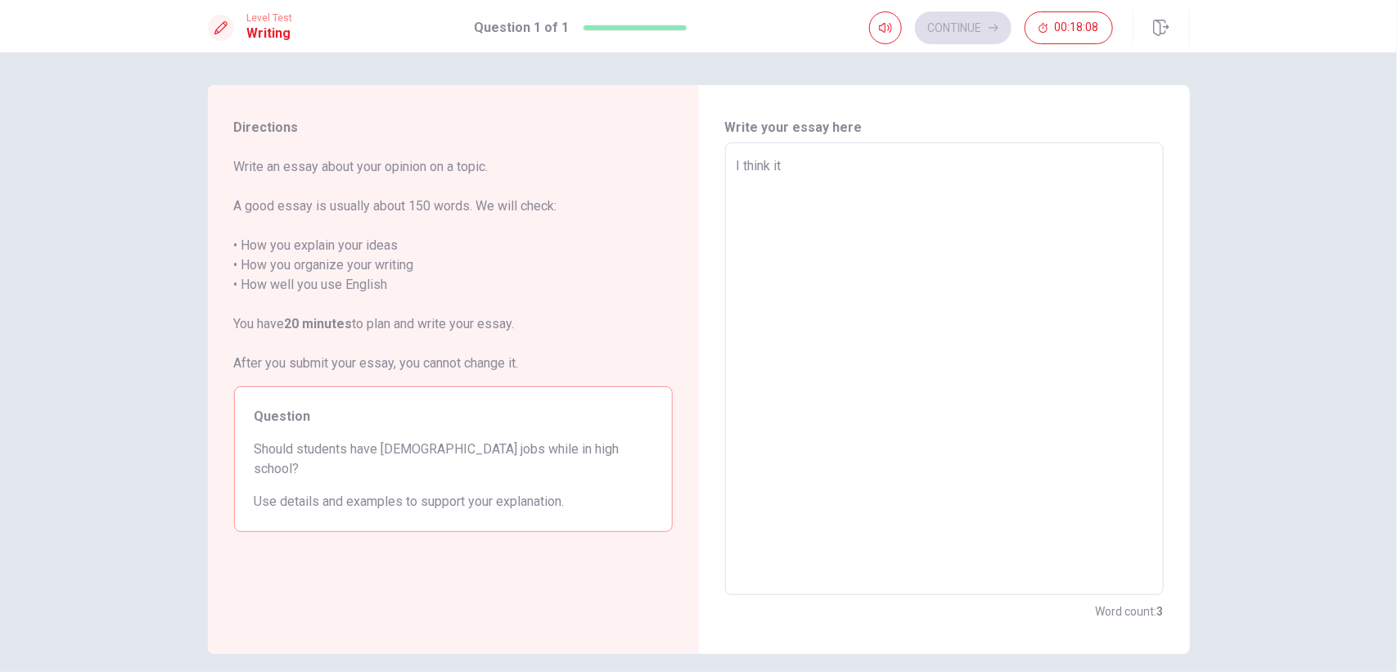
type textarea "x"
type textarea "I think it7"
type textarea "x"
type textarea "I think it7s"
type textarea "x"
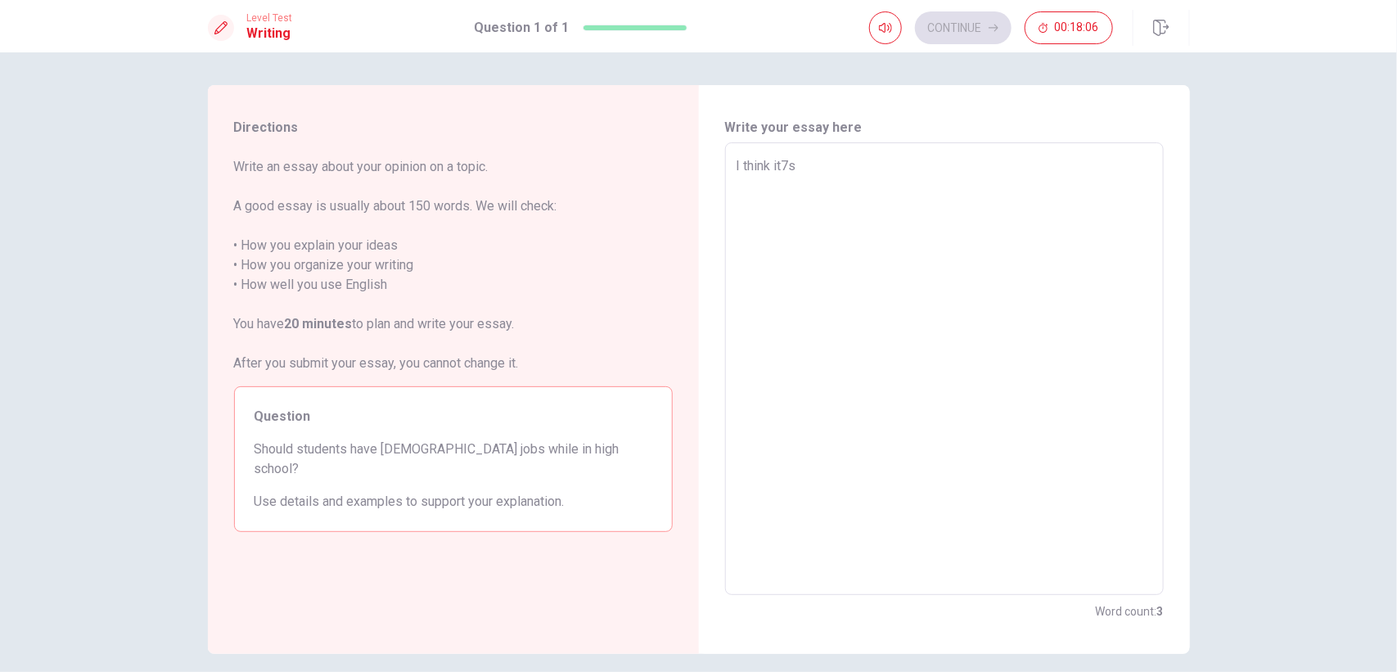
type textarea "I think it7s"
type textarea "x"
type textarea "I think it7s g"
type textarea "x"
type textarea "I think it7s go"
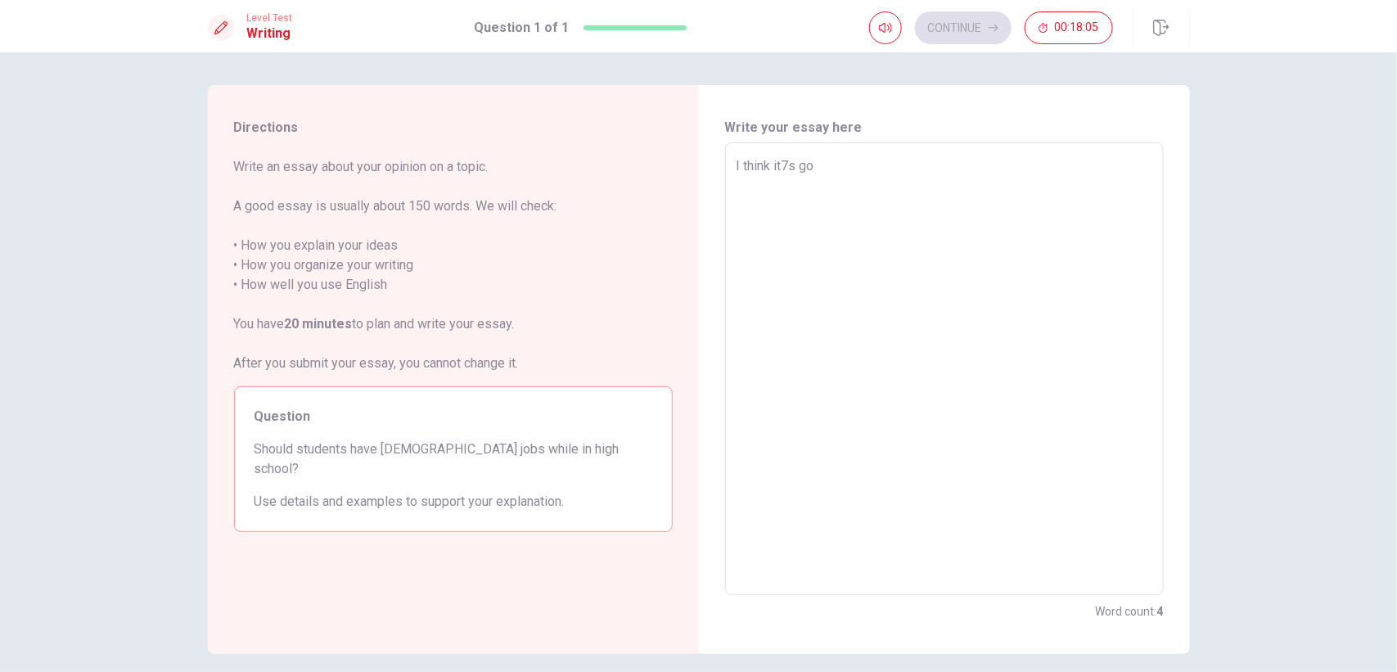
type textarea "x"
type textarea "I think it7s goo"
type textarea "x"
type textarea "I think it7s goot"
type textarea "x"
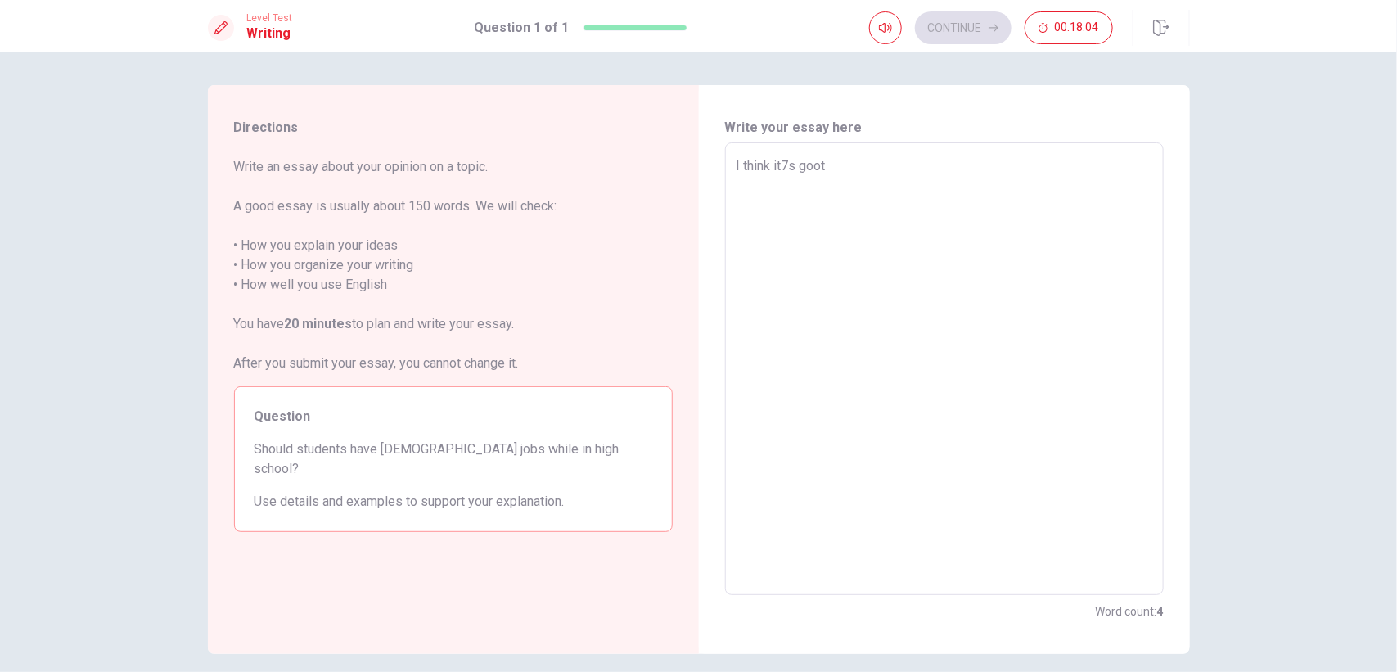
type textarea "I think it7s goo"
type textarea "x"
type textarea "I think it7s go"
type textarea "x"
type textarea "I think it7s g"
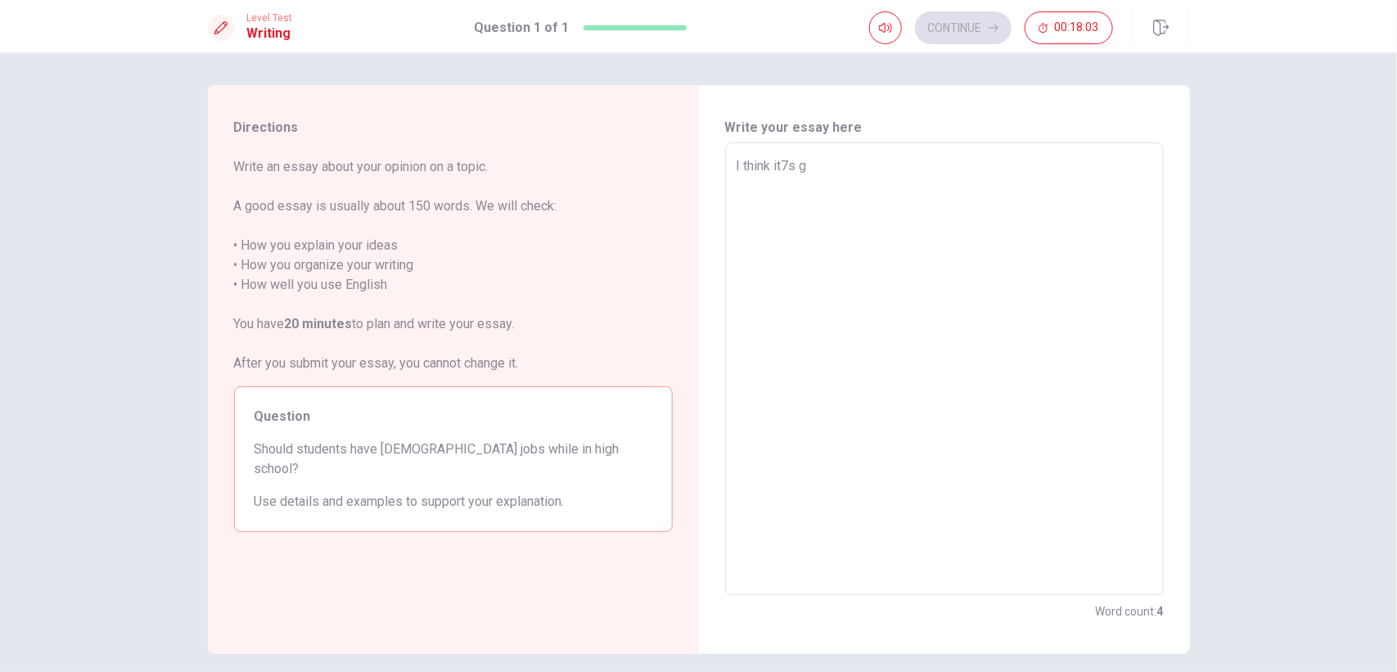
type textarea "x"
type textarea "I think it7s"
type textarea "x"
type textarea "I think it7s"
type textarea "x"
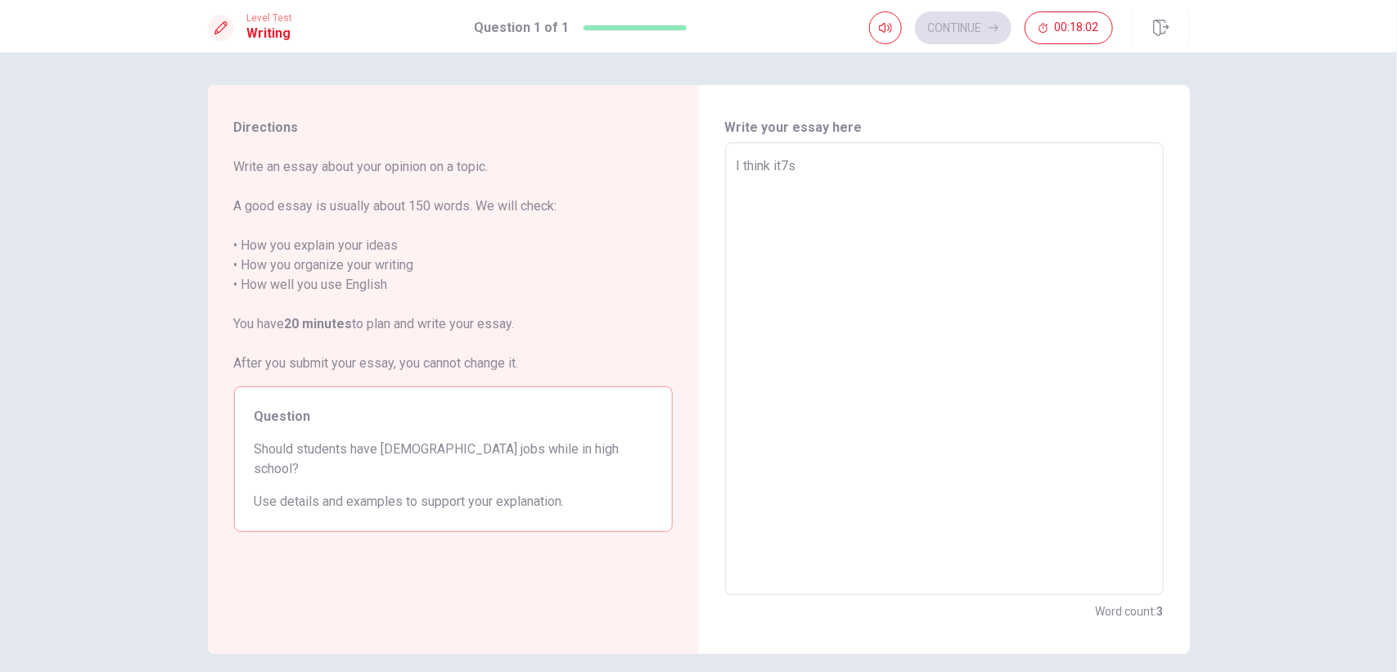
type textarea "I think it7"
type textarea "x"
type textarea "I think it"
type textarea "x"
type textarea "I think it7"
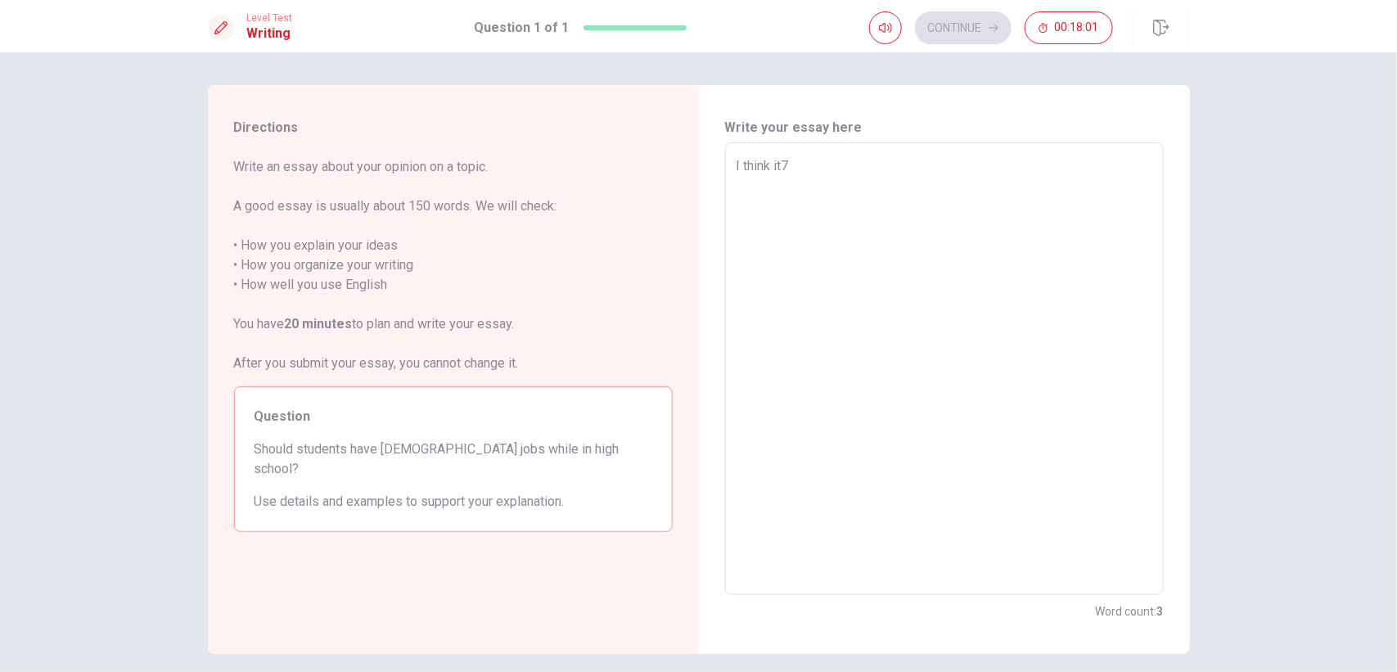
type textarea "x"
type textarea "I think it7"
type textarea "x"
type textarea "I think it7"
type textarea "x"
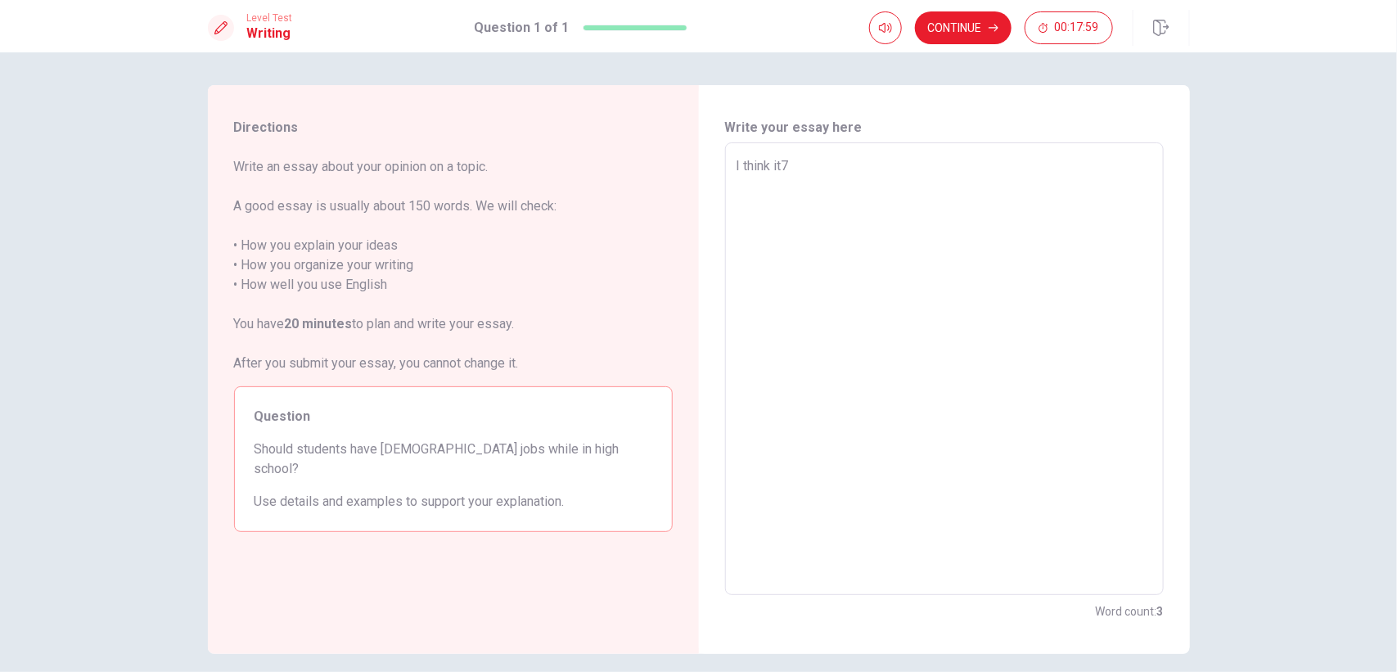
type textarea "I think it"
type textarea "x"
type textarea "I think it@"
type textarea "x"
type textarea "I think it@"
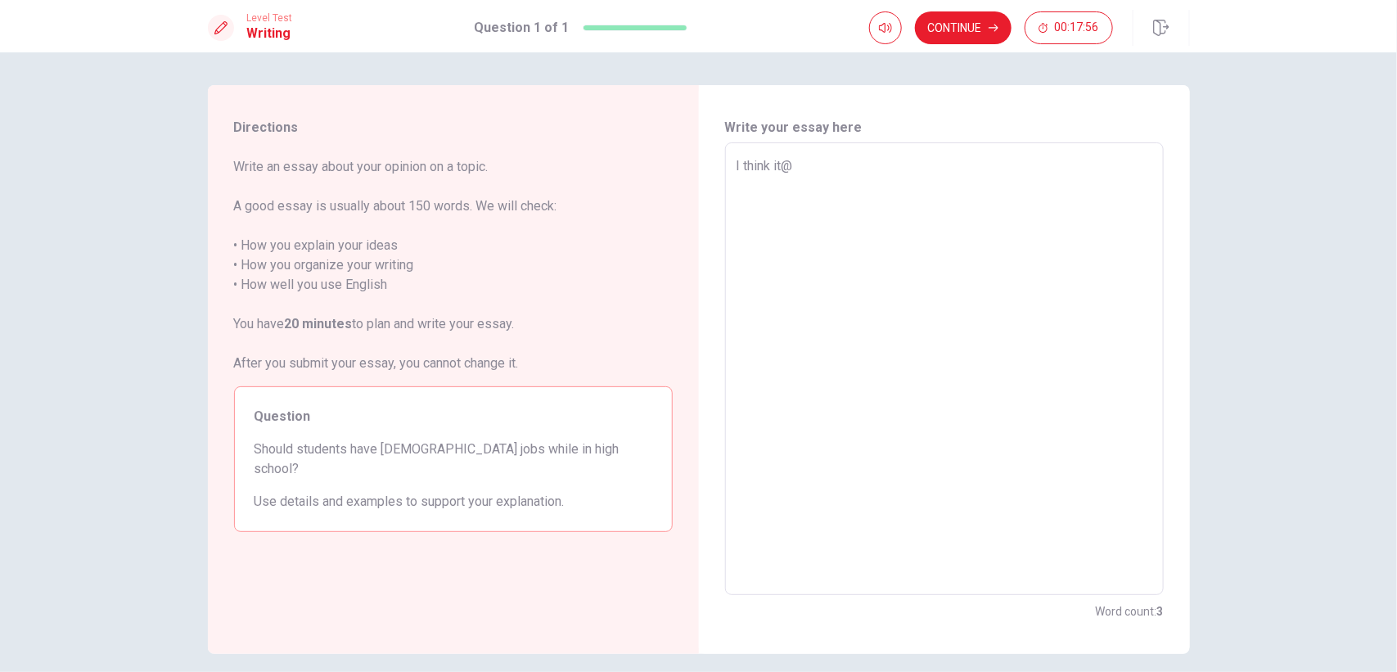
type textarea "x"
type textarea "I think it@ \"
type textarea "x"
type textarea "I think it@ \\"
type textarea "x"
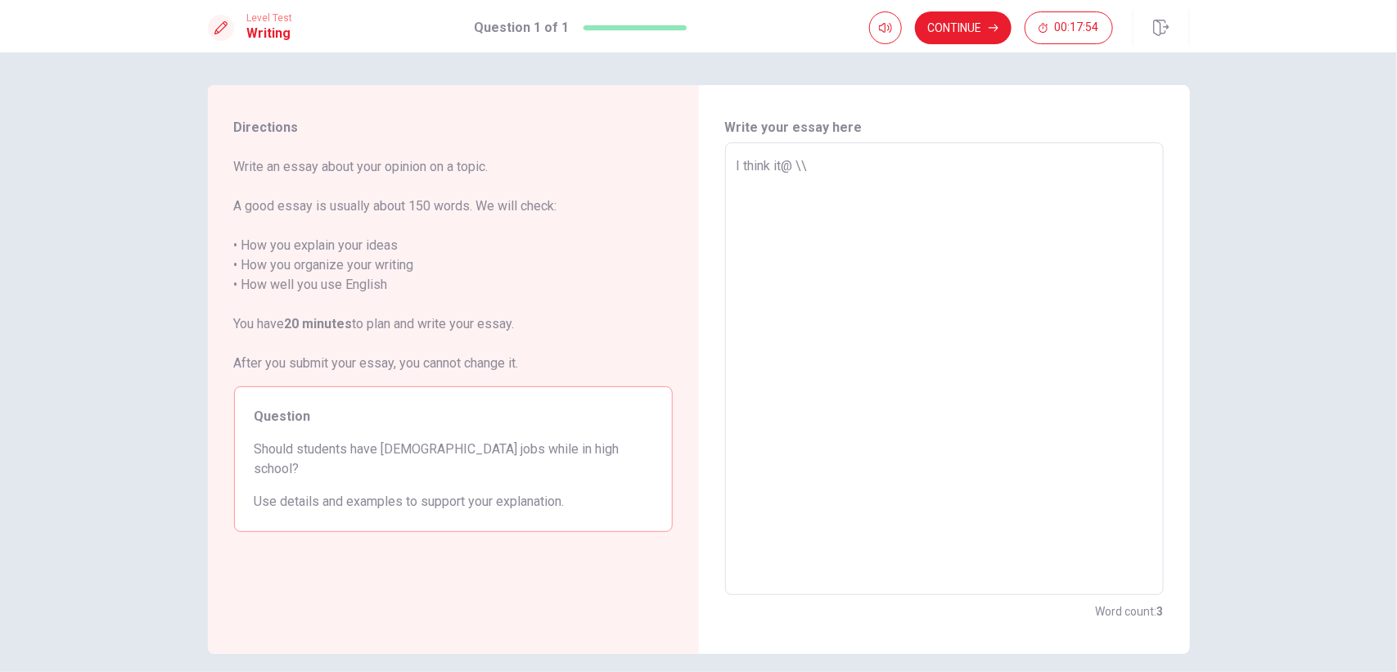
type textarea "I think it@ \"
type textarea "x"
type textarea "I think it@"
type textarea "x"
type textarea "I think it@"
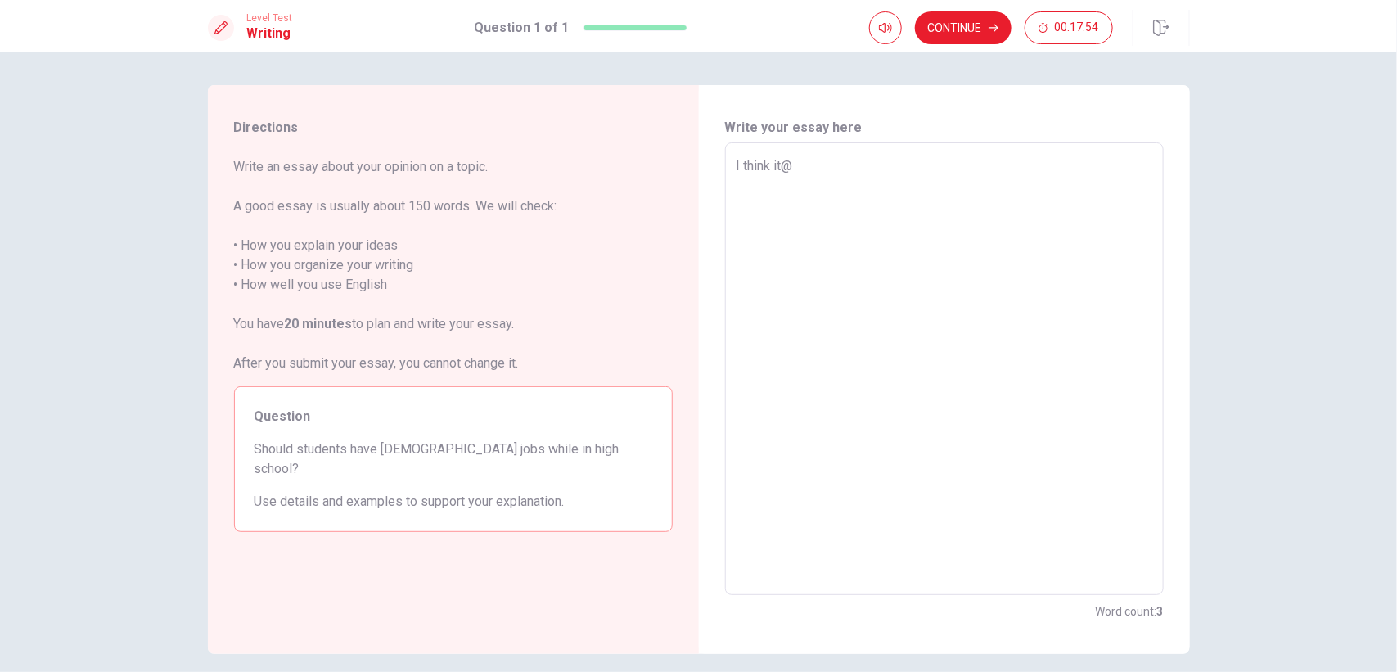
type textarea "x"
type textarea "I think it"
type textarea "x"
type textarea "I think it’"
type textarea "x"
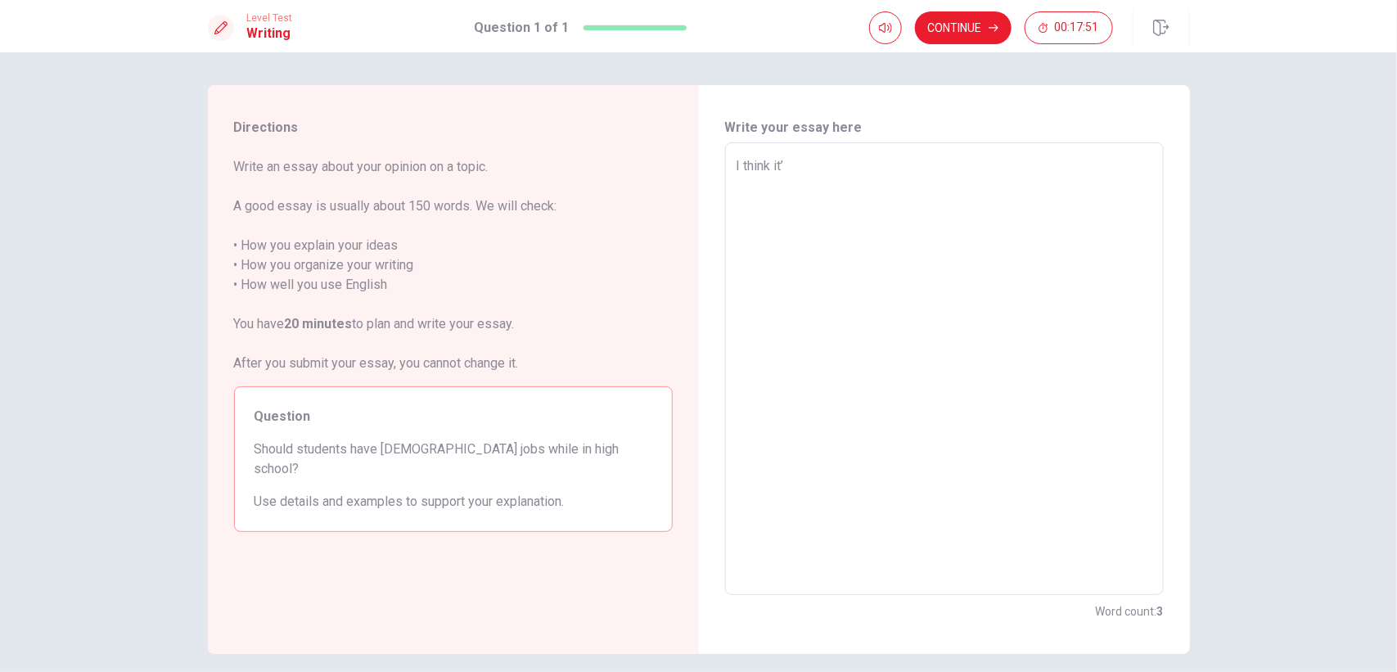
type textarea "I think it’ｓ"
type textarea "x"
type textarea "I think it’s"
type textarea "x"
type textarea "I think it’s"
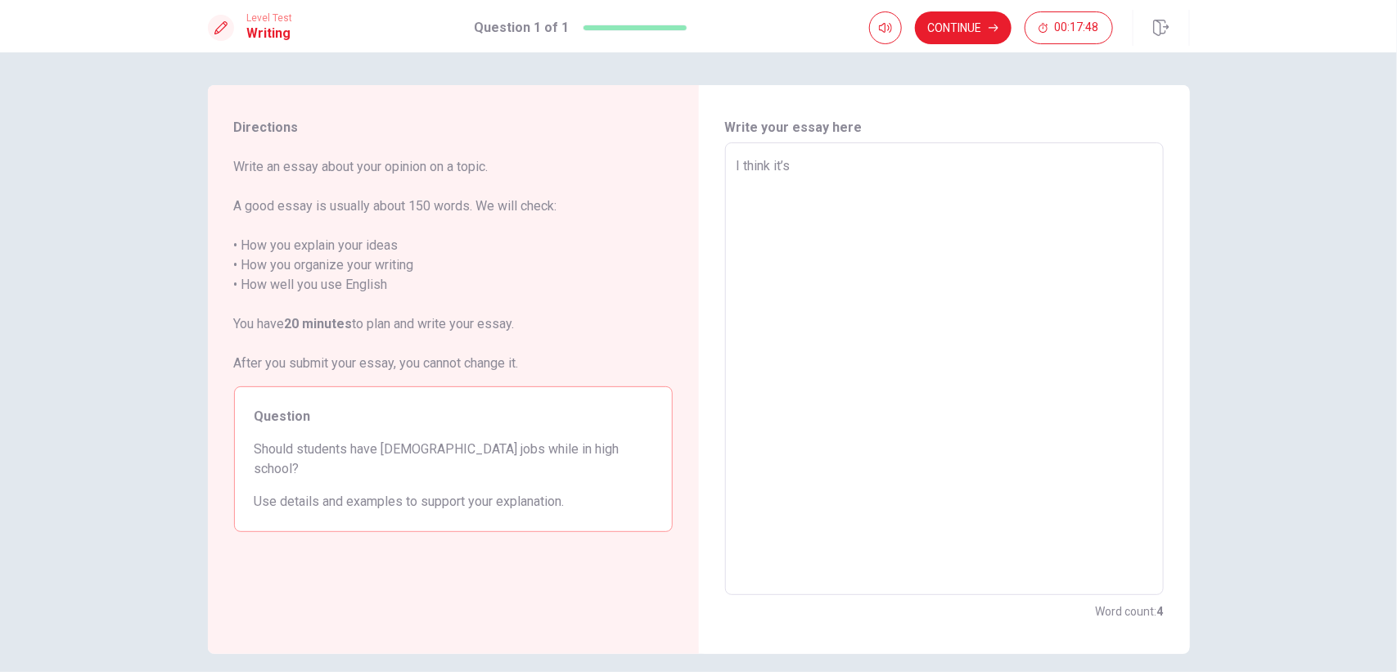
type textarea "x"
type textarea "I think it’s　あ"
type textarea "x"
type textarea "I think it’s　あｇ"
type textarea "x"
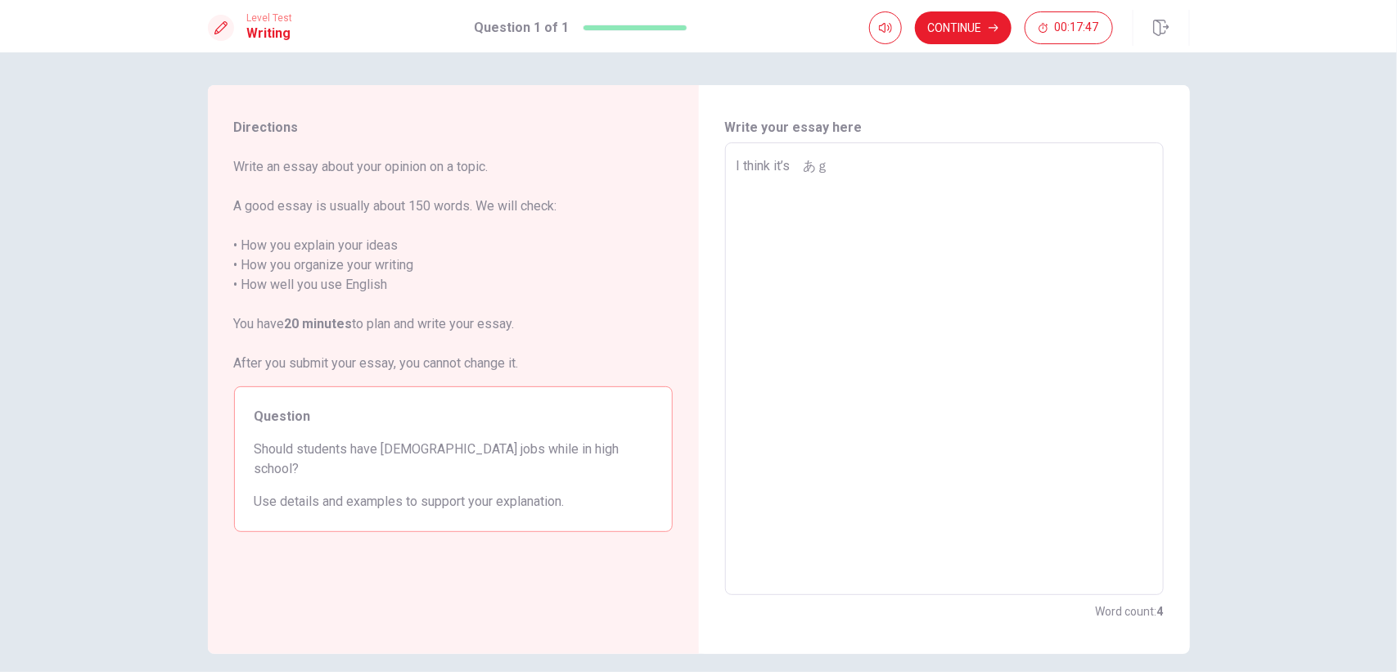
type textarea "I think it’s　あご"
type textarea "x"
type textarea "I think it’s　あごお"
type textarea "x"
type textarea "I think it’s　あごおｄ"
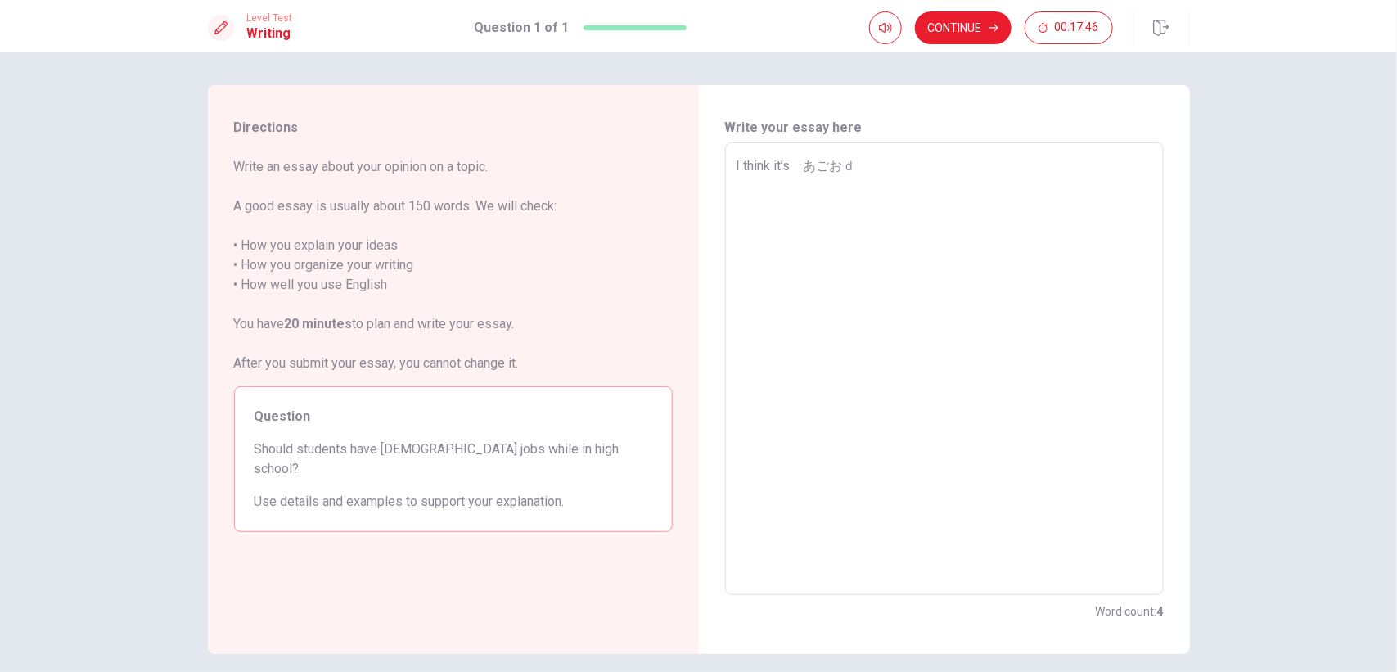
type textarea "x"
type textarea "I think it’s　あ後尾d"
type textarea "x"
type textarea "I think it’s　あ後尾"
type textarea "x"
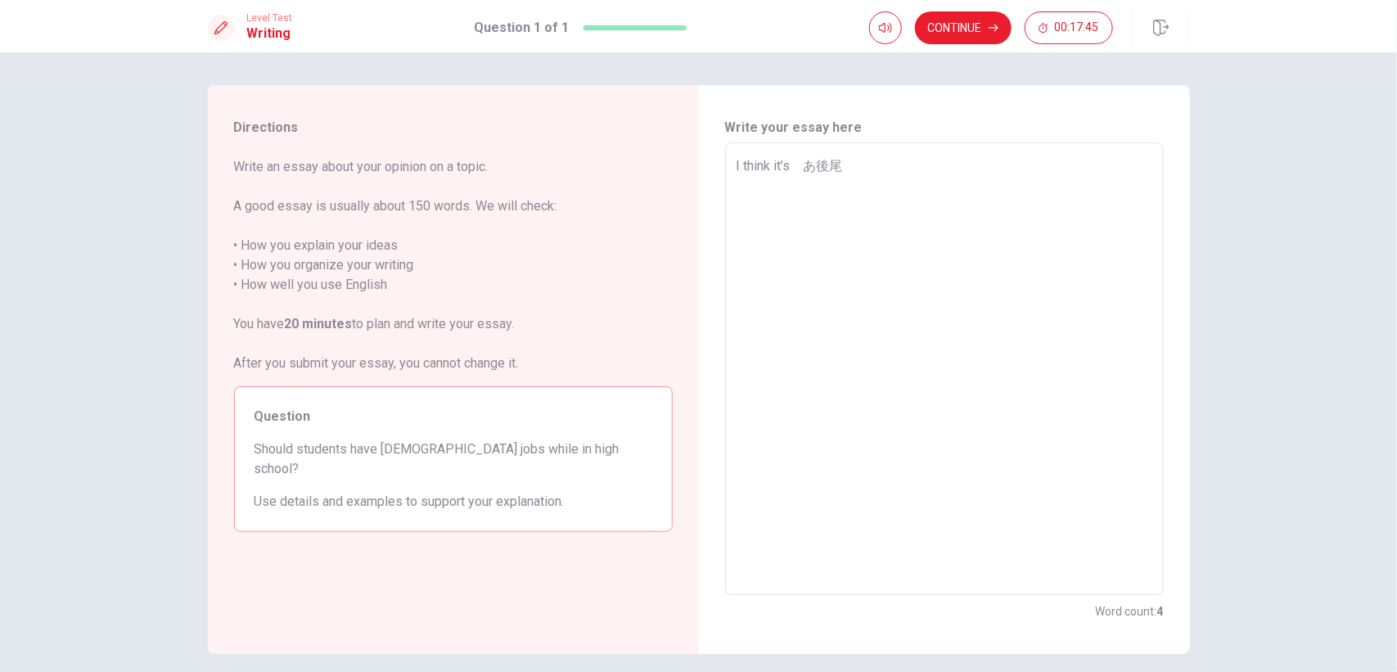
type textarea "I think it’s　あ後"
type textarea "x"
type textarea "I think it’s　あ"
type textarea "x"
type textarea "I think it’s"
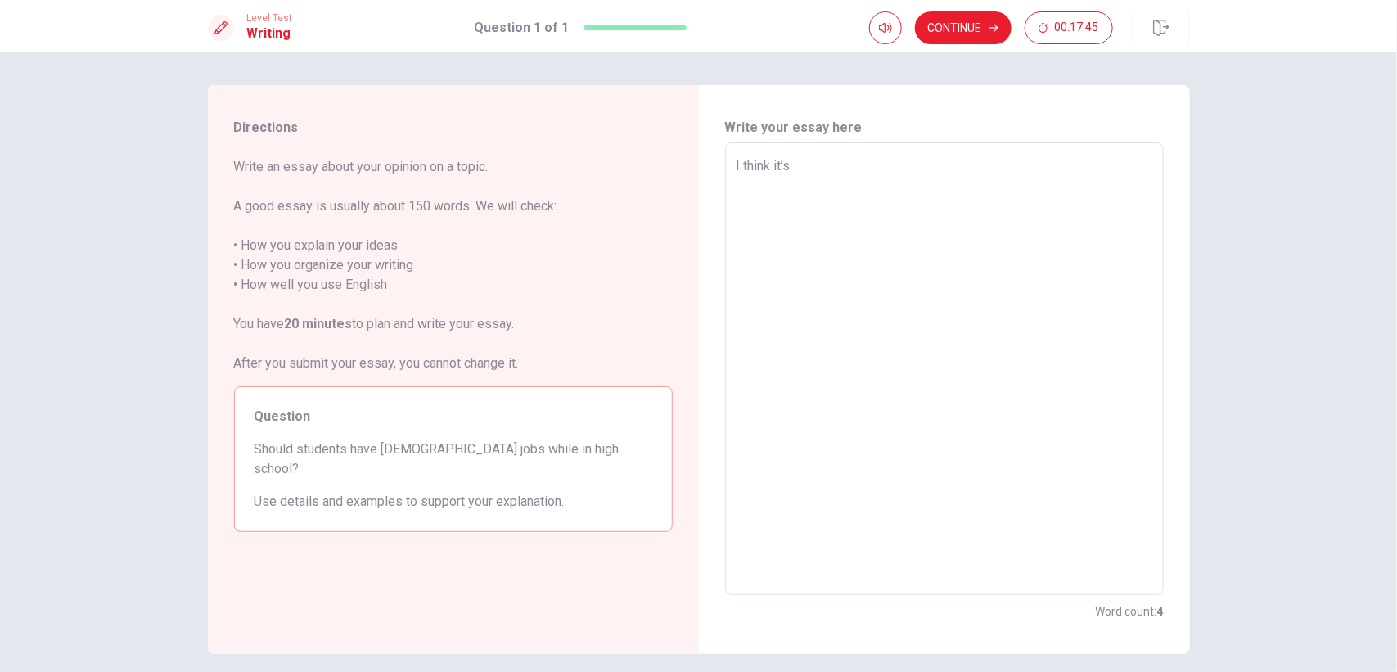
type textarea "x"
type textarea "I think it’s"
type textarea "x"
type textarea "I think it’s"
type textarea "x"
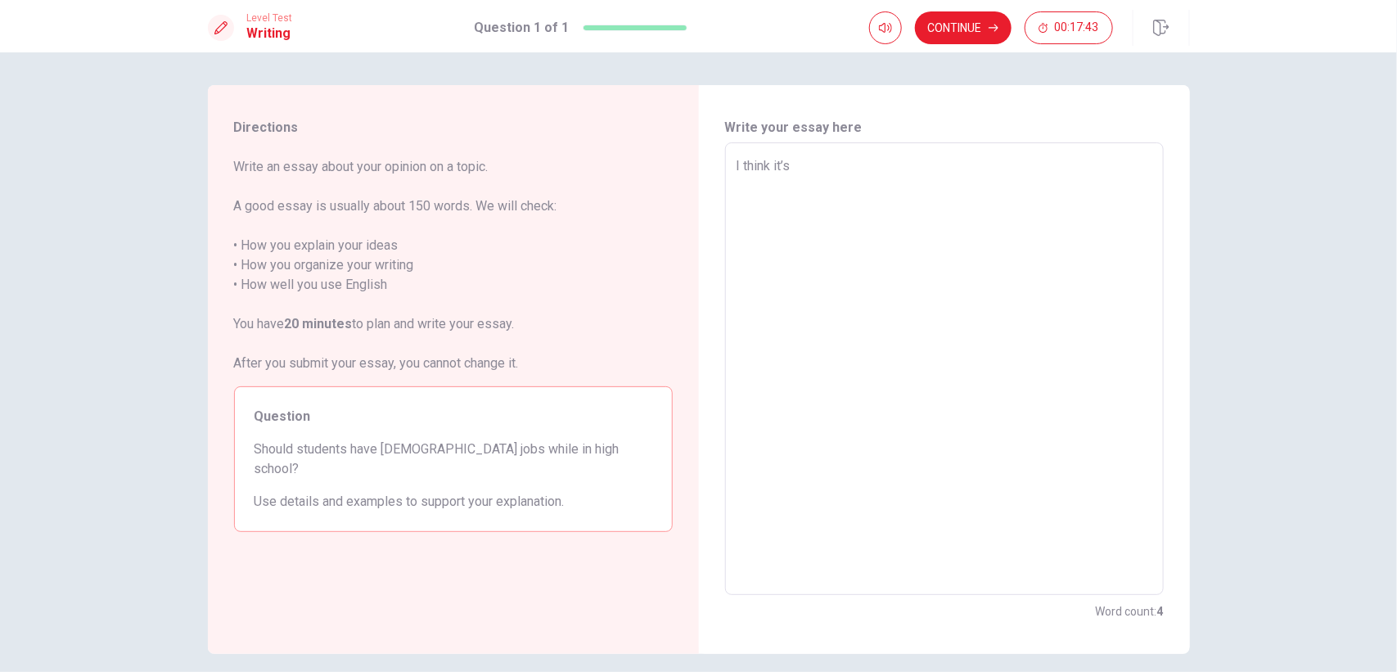
type textarea "I think it’s"
type textarea "x"
type textarea "I think it’s"
type textarea "x"
type textarea "I think it’s a"
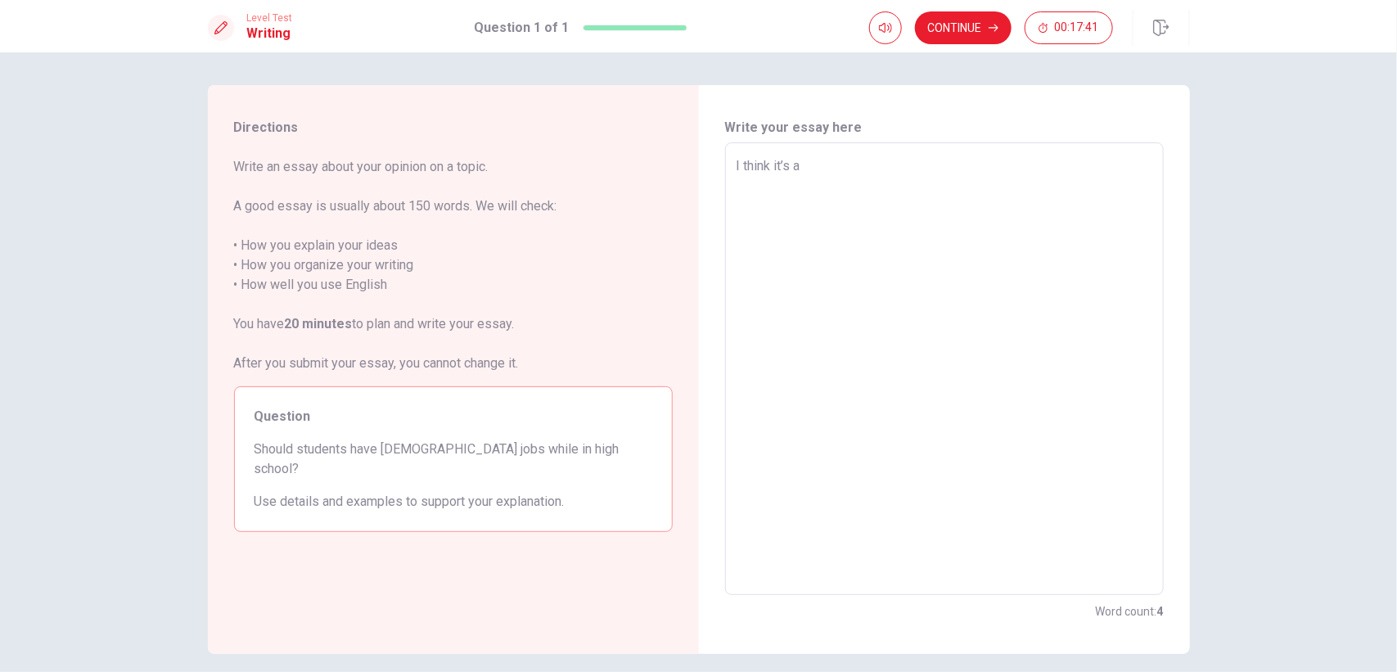
type textarea "x"
type textarea "I think it’s a"
type textarea "x"
type textarea "I think it’s a g"
type textarea "x"
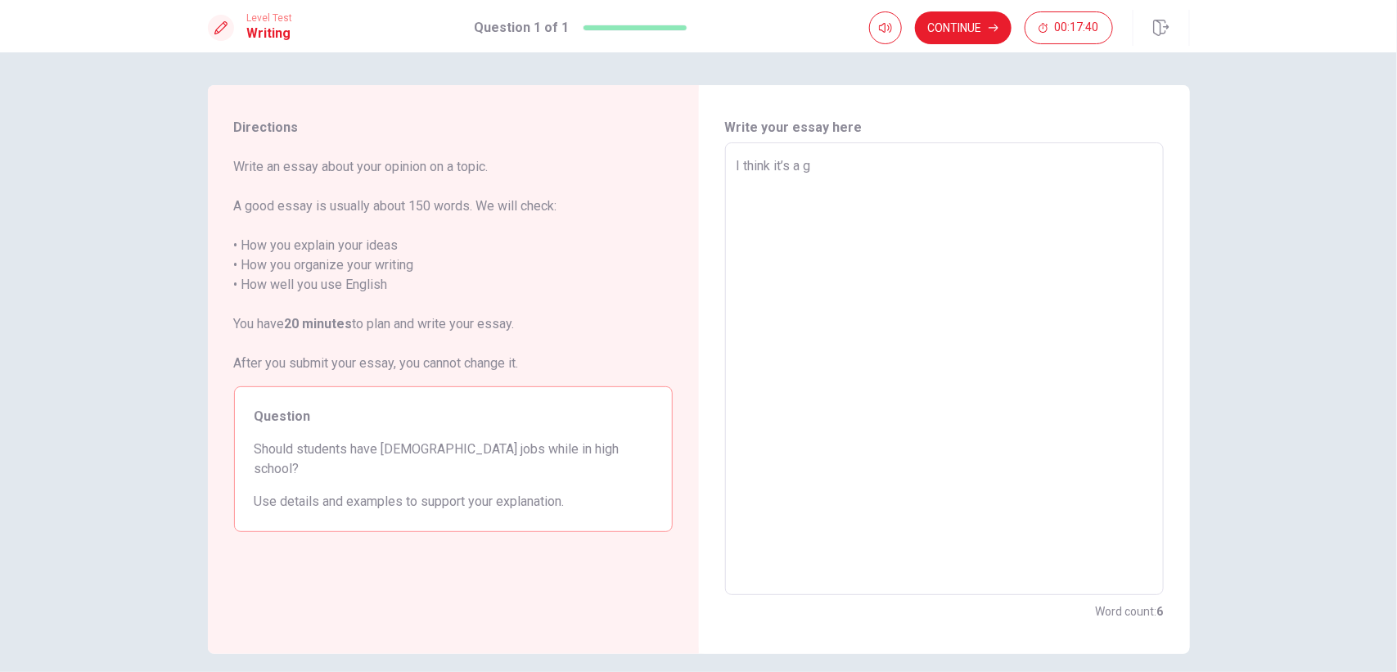
type textarea "I think it’s a go"
type textarea "x"
type textarea "I think it’s a goo"
type textarea "x"
type textarea "I think it’s a good"
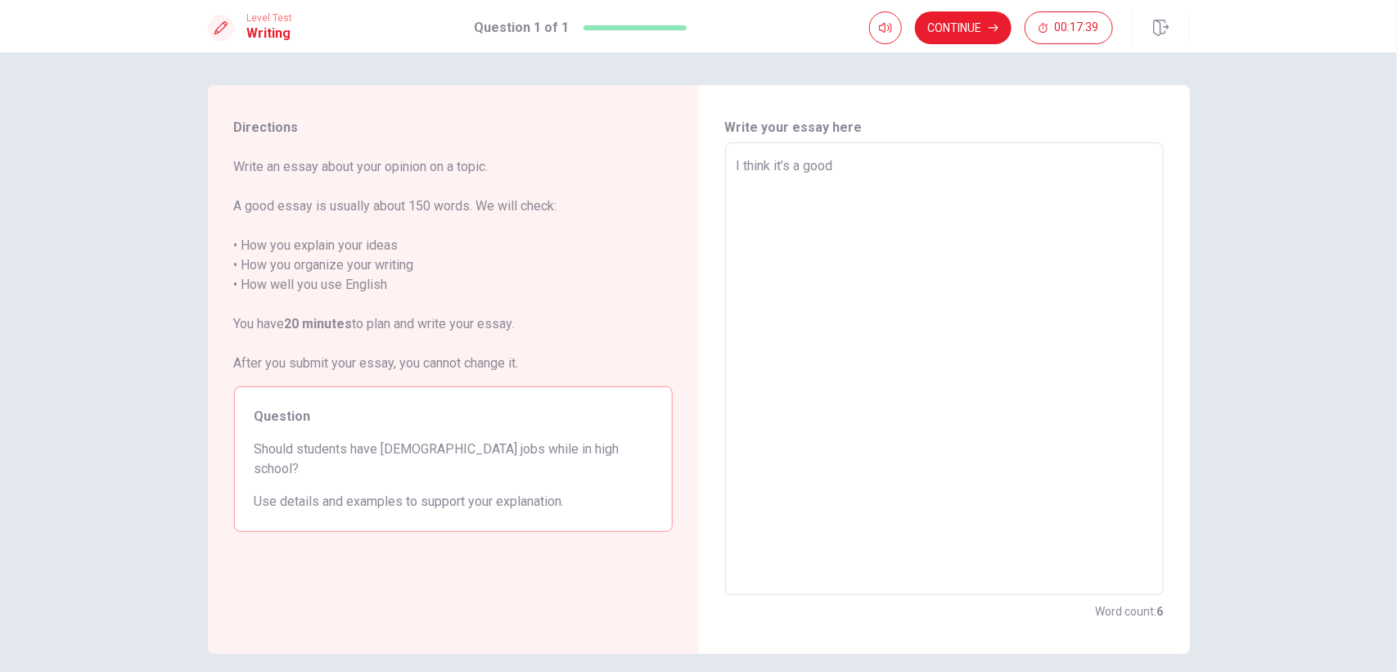
type textarea "x"
type textarea "I think it’s a good"
type textarea "x"
type textarea "I think it’s a good t"
type textarea "x"
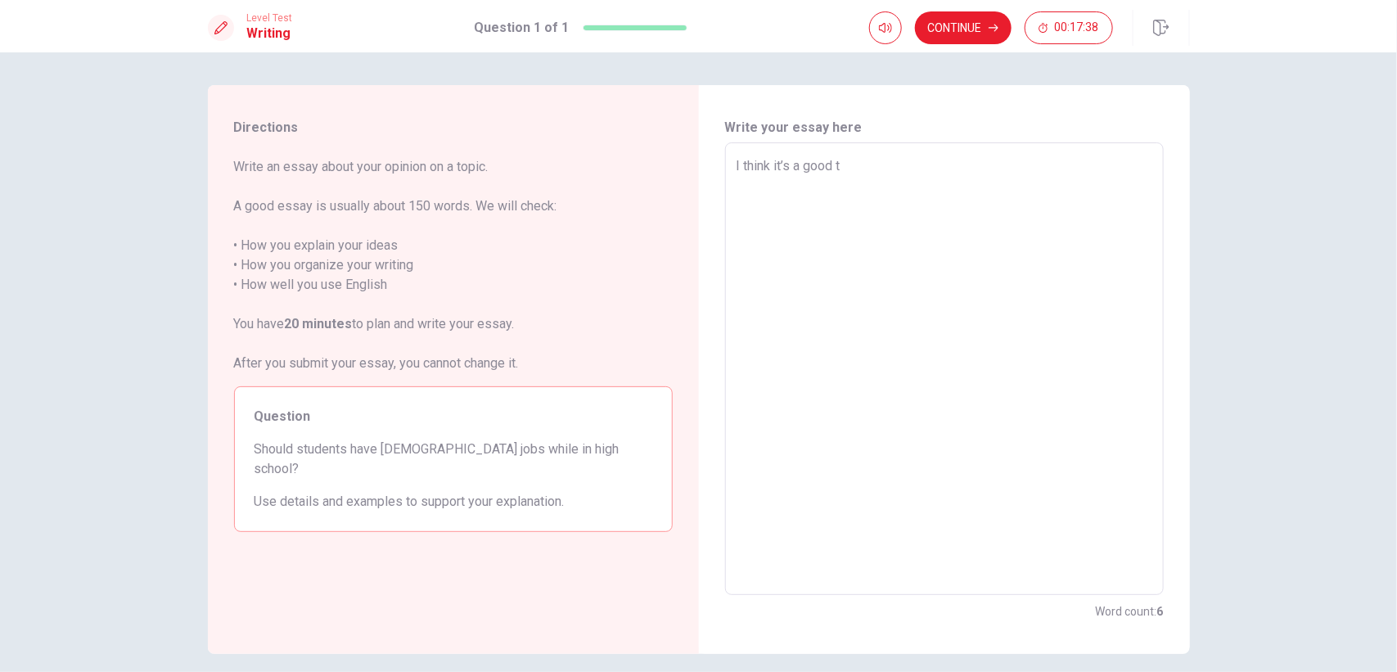
type textarea "I think it’s a good th"
type textarea "x"
type textarea "I think it’s a good thi"
type textarea "x"
type textarea "I think it’s a good thin"
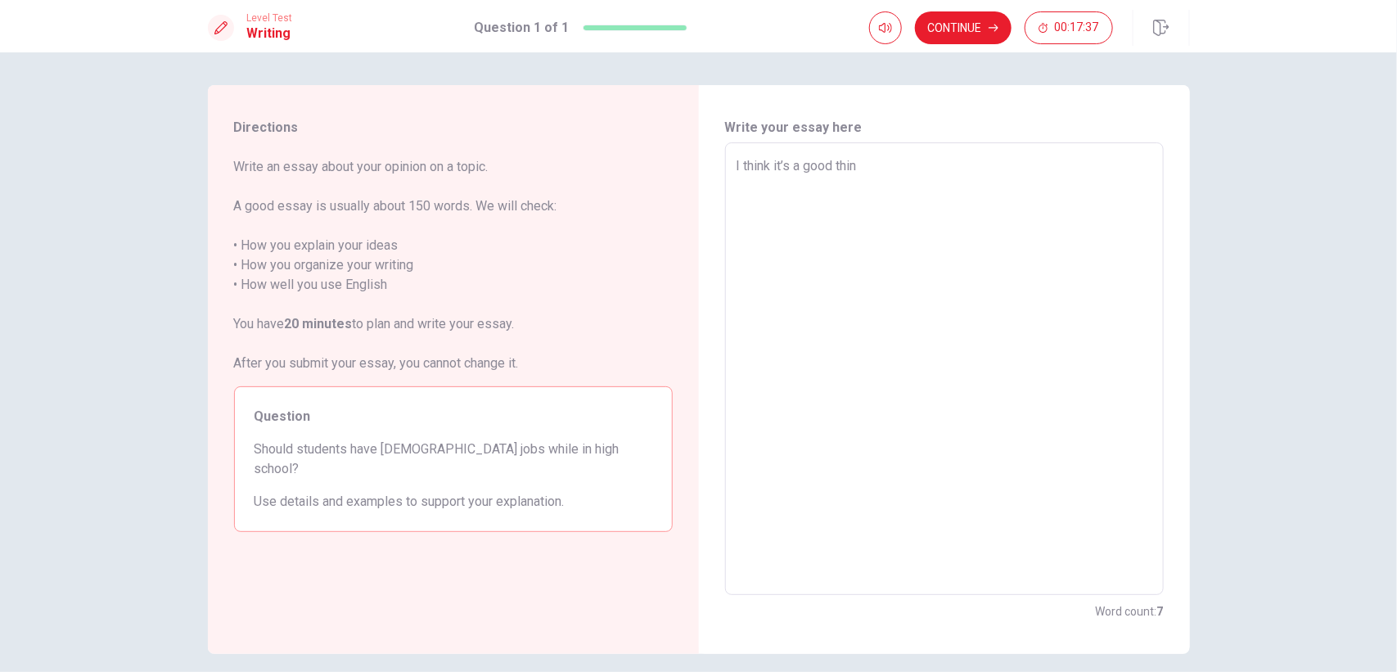
type textarea "x"
type textarea "I think it’s a good thing"
type textarea "x"
type textarea "I think it’s a good thing"
type textarea "x"
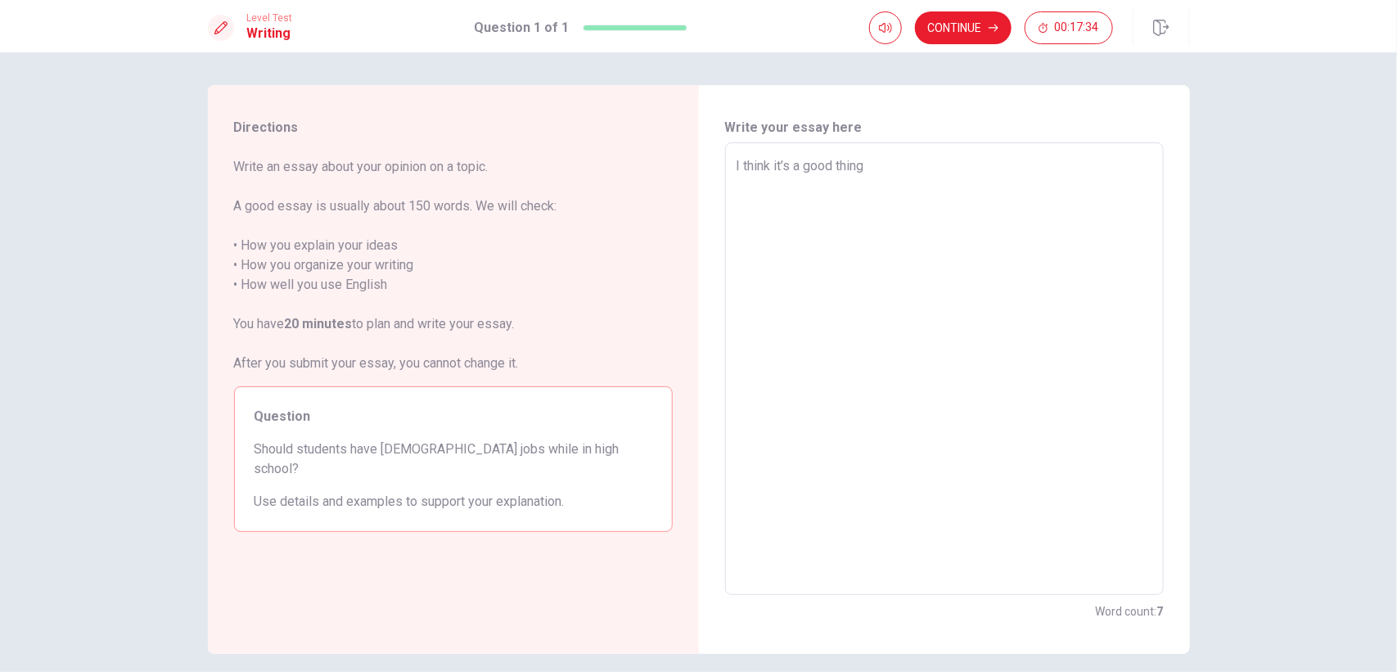
type textarea "I think it’s a good thing f"
type textarea "x"
type textarea "I think it’s a good thing fo"
type textarea "x"
type textarea "I think it’s a good thing for"
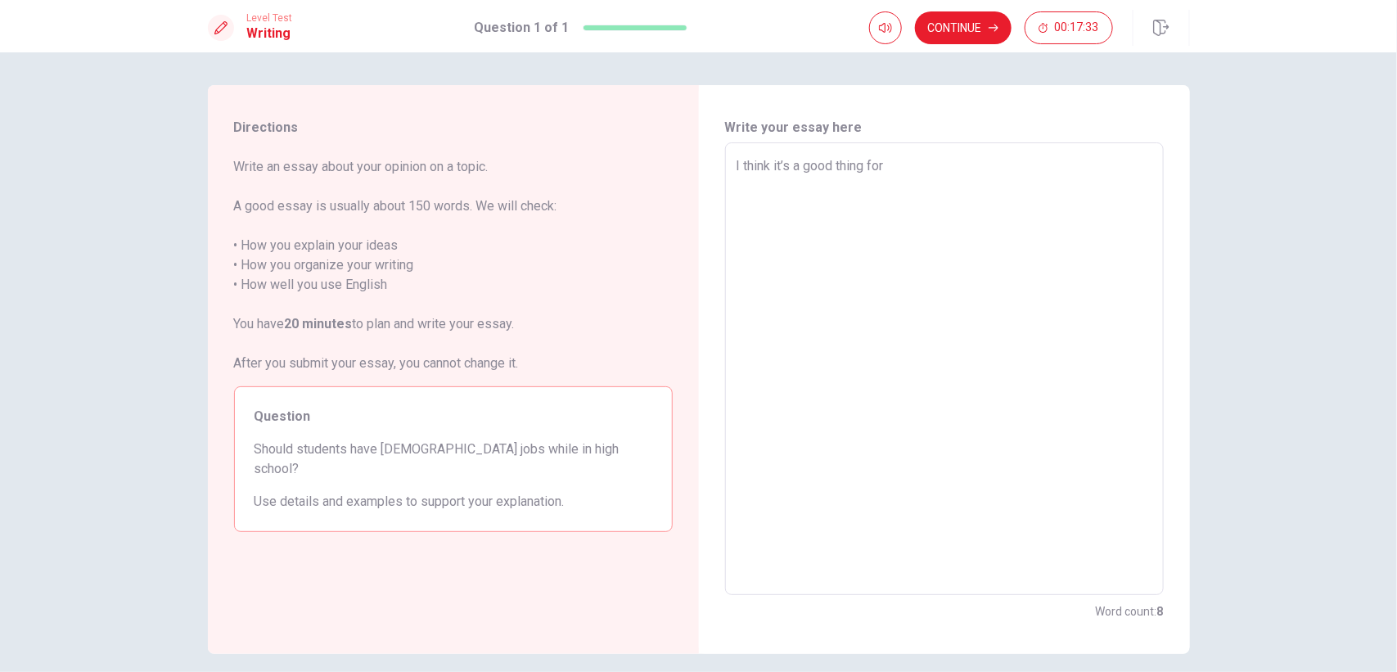
type textarea "x"
type textarea "I think it’s a good thing for"
type textarea "x"
type textarea "I think it’s a good thing for h"
type textarea "x"
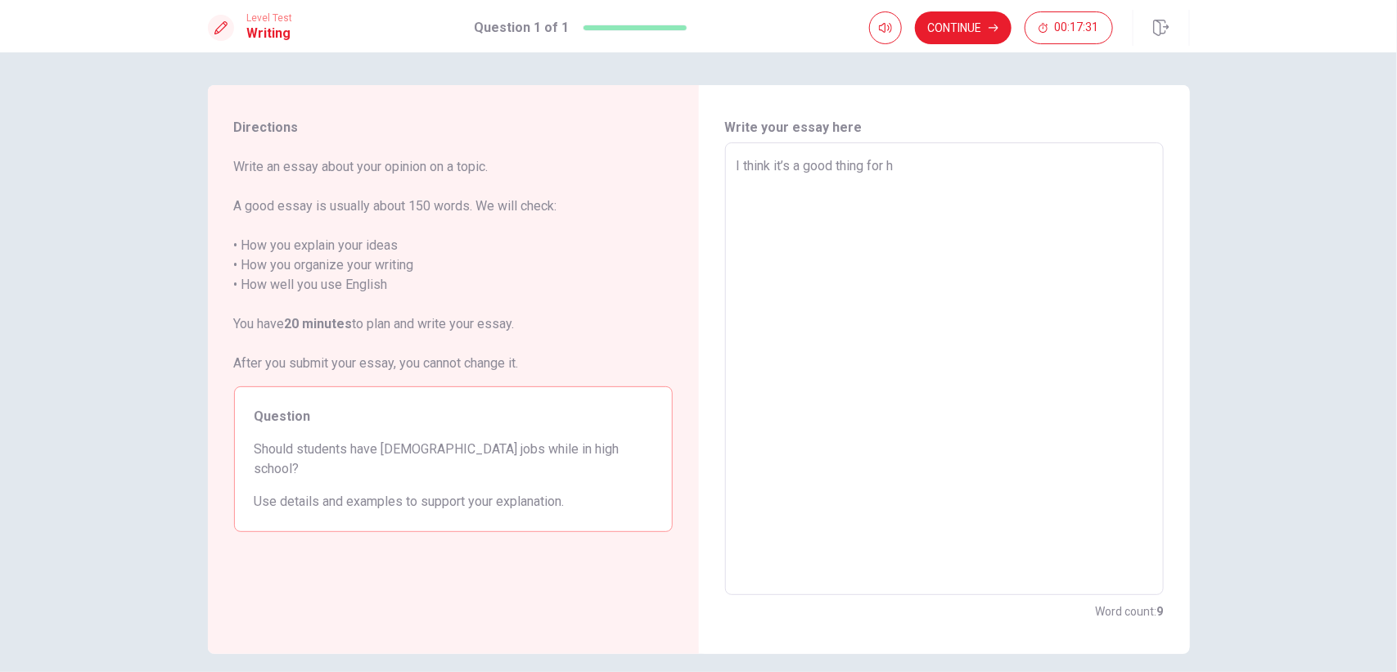
type textarea "I think it’s a good thing for hi"
type textarea "x"
type textarea "I think it’s a good thing for hig"
type textarea "x"
type textarea "I think it’s a good thing for high"
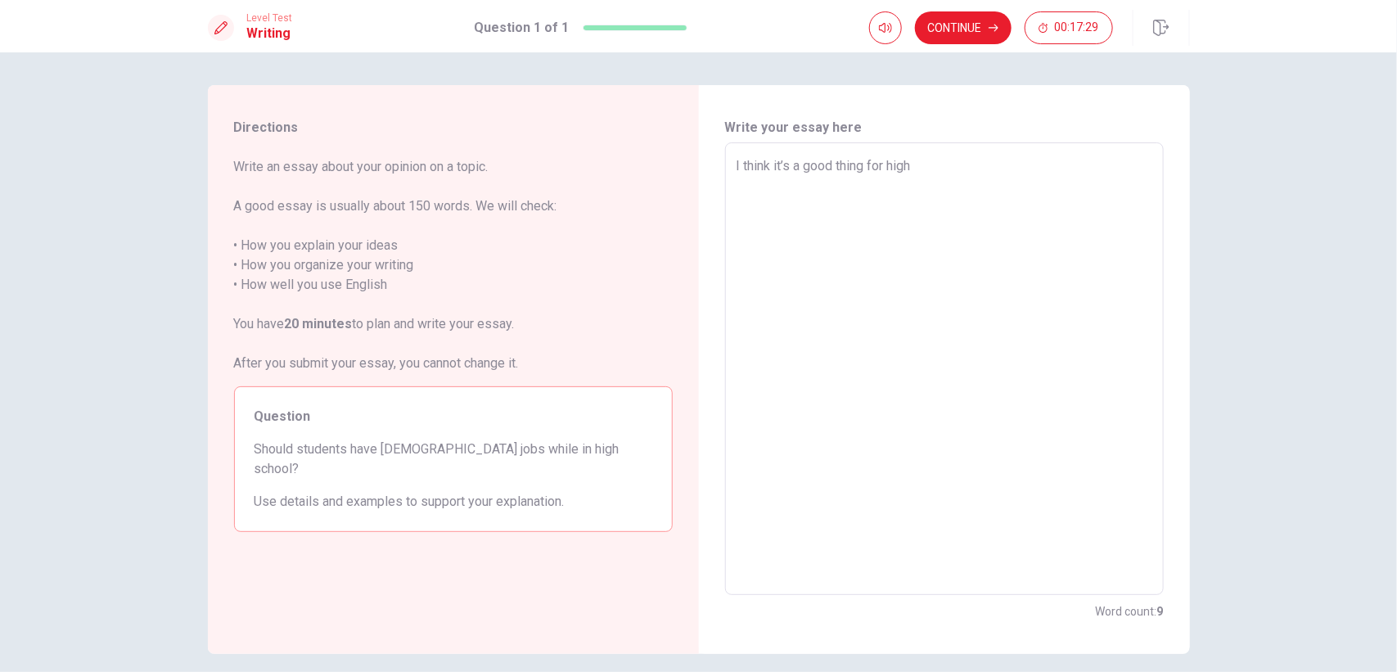
type textarea "x"
type textarea "I think it’s a good thing for high"
type textarea "x"
type textarea "I think it’s a good thing for high c"
type textarea "x"
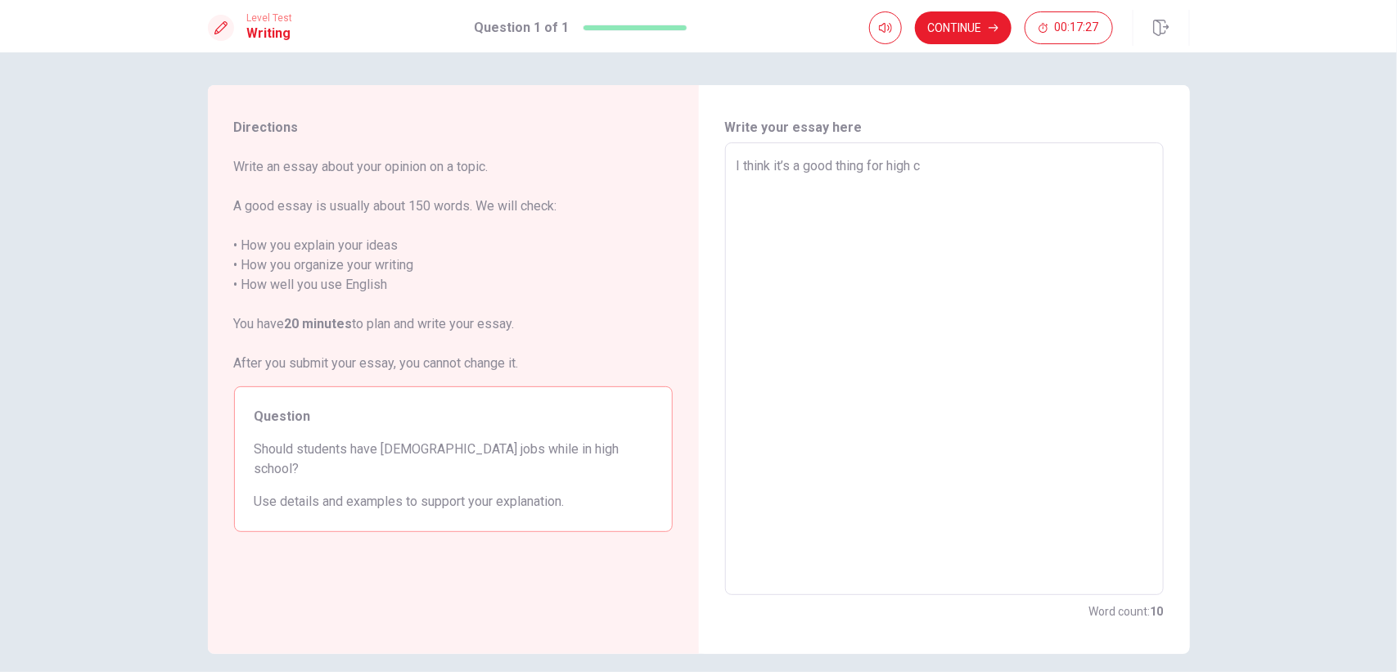
type textarea "I think it’s a good thing for high"
type textarea "x"
type textarea "I think it’s a good thing for high s"
type textarea "x"
type textarea "I think it’s a good thing for high sc"
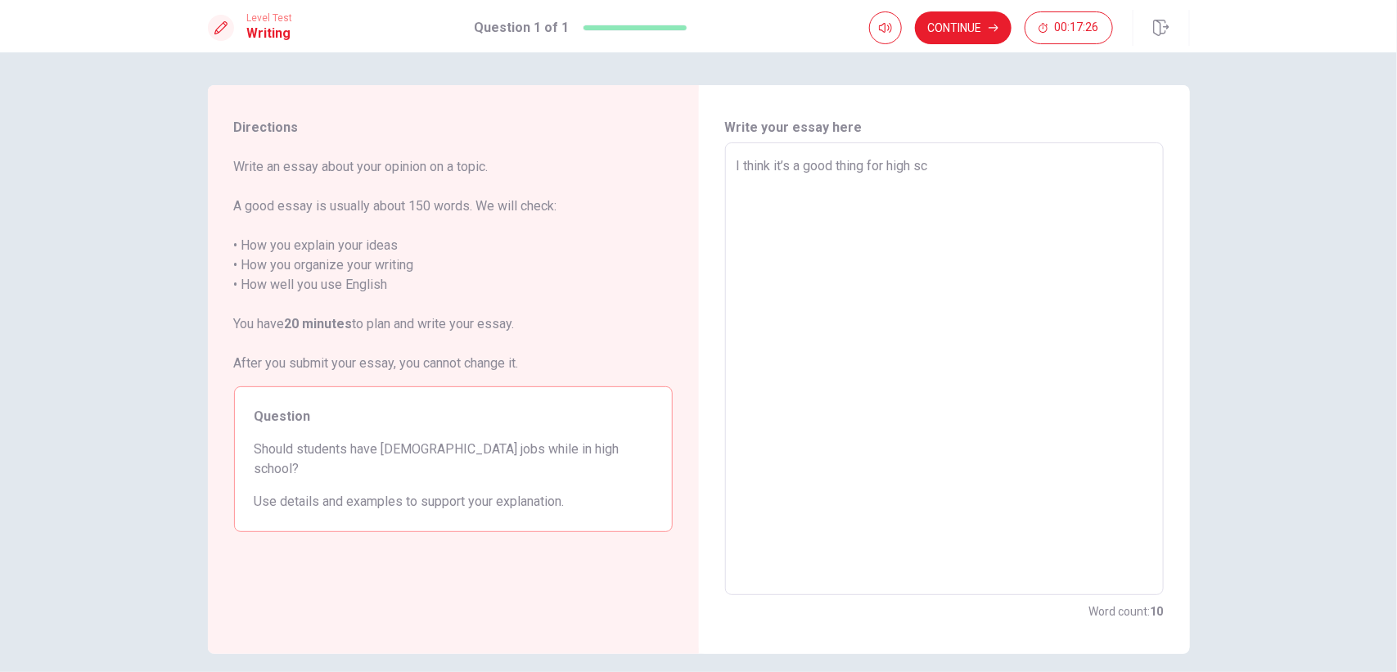
type textarea "x"
type textarea "I think it’s a good thing for high sch"
type textarea "x"
type textarea "I think it’s a good thing for high scho"
type textarea "x"
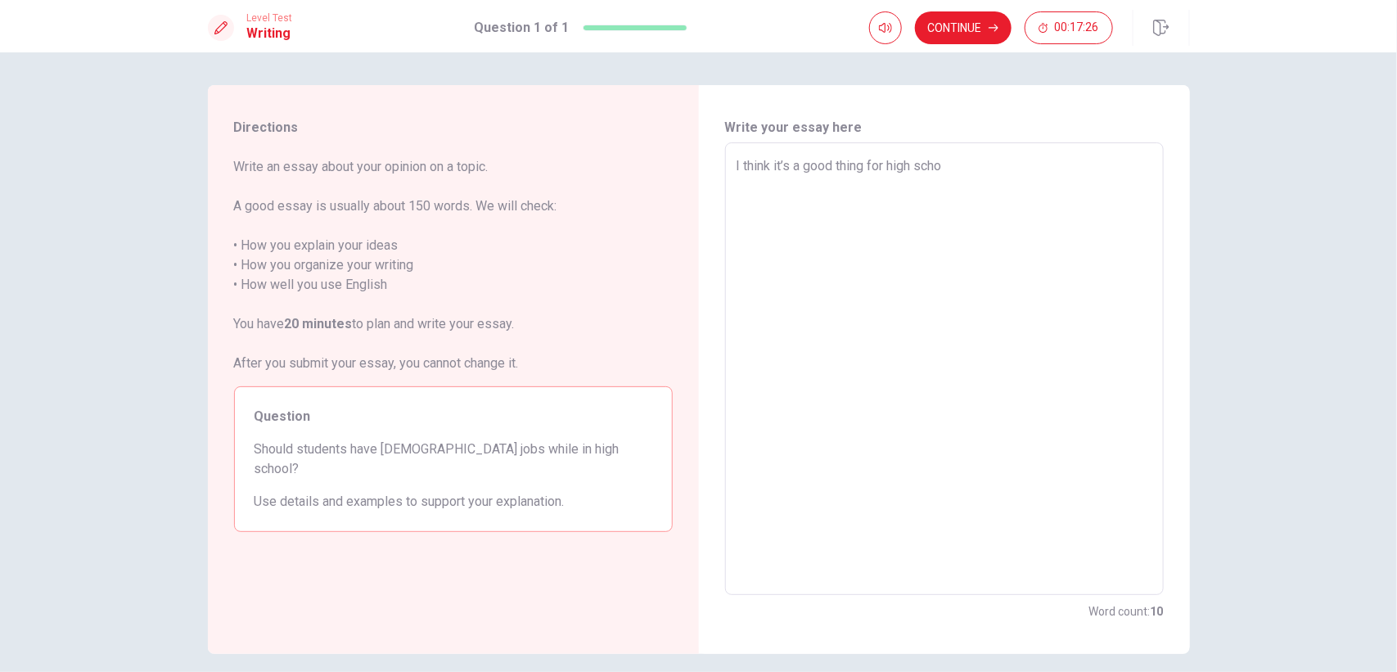
type textarea "I think it’s a good thing for high schoo"
type textarea "x"
type textarea "I think it’s a good thing for high school"
type textarea "x"
type textarea "I think it’s a good thing for high school"
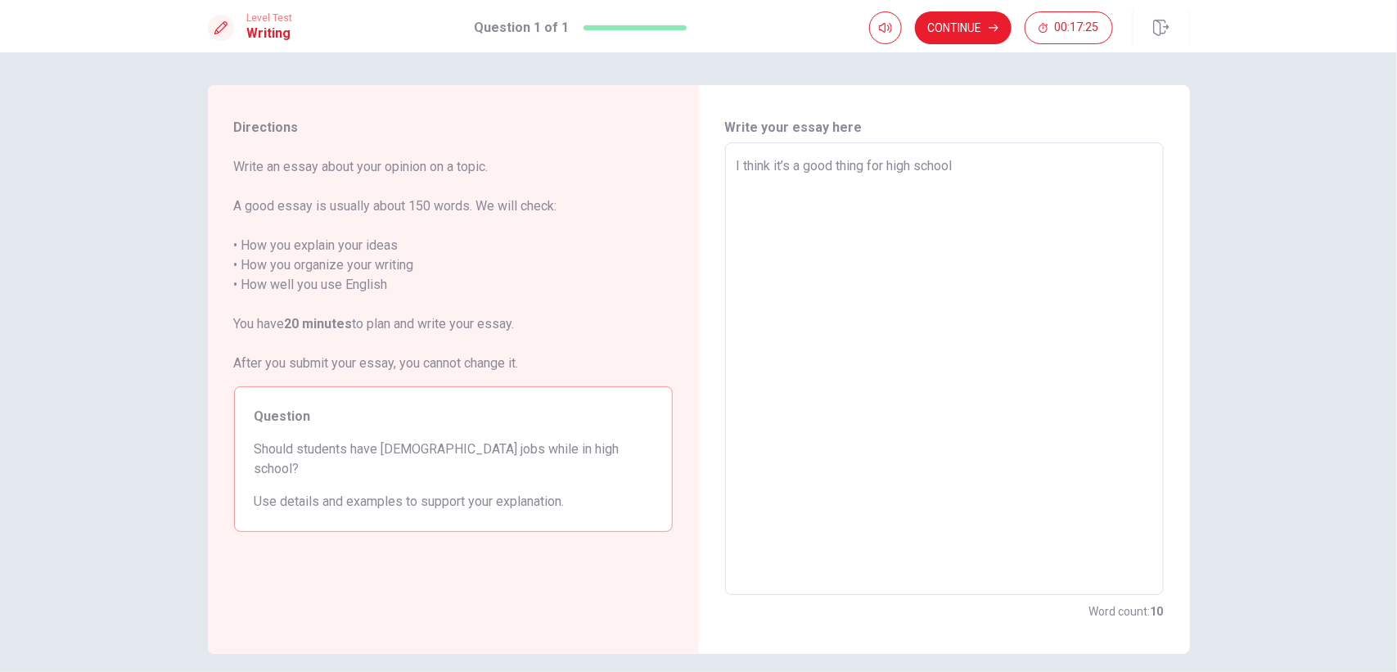
type textarea "x"
type textarea "I think it’s a good thing for high school s"
type textarea "x"
type textarea "I think it’s a good thing for high school st"
type textarea "x"
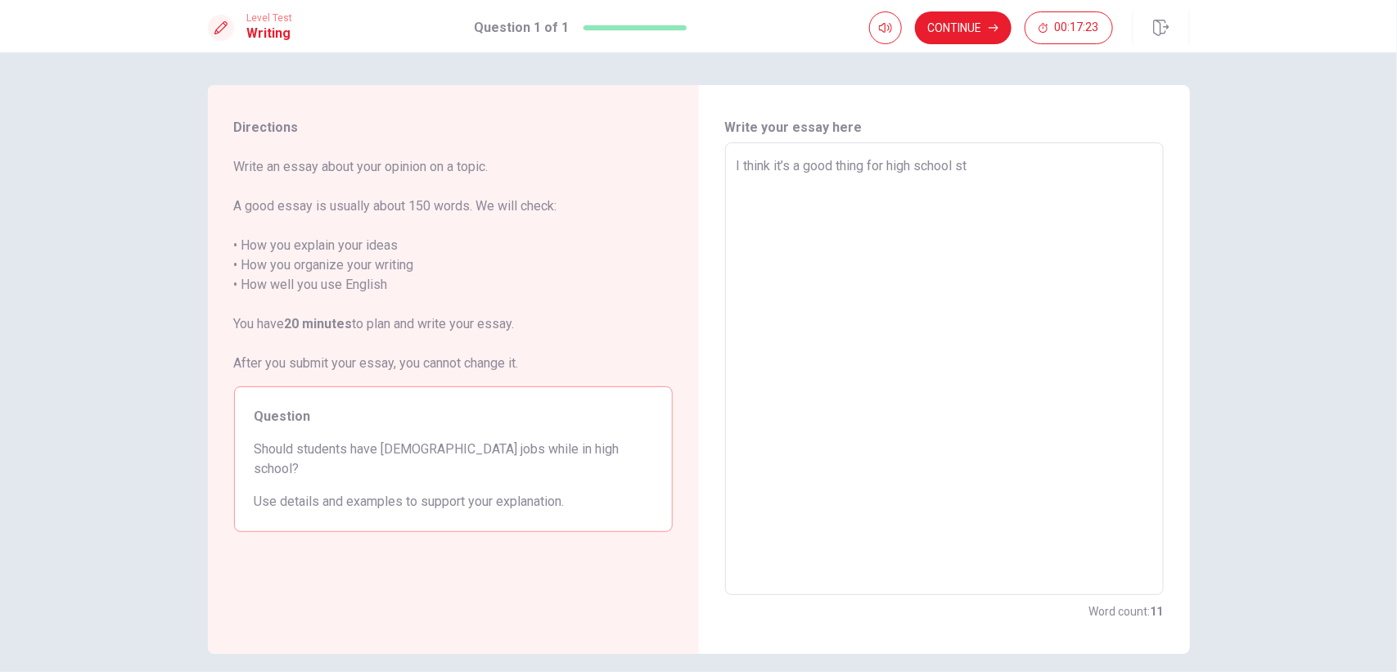
type textarea "I think it’s a good thing for high school stu"
type textarea "x"
type textarea "I think it’s a good thing for high school stud"
type textarea "x"
type textarea "I think it’s a good thing for high school stude"
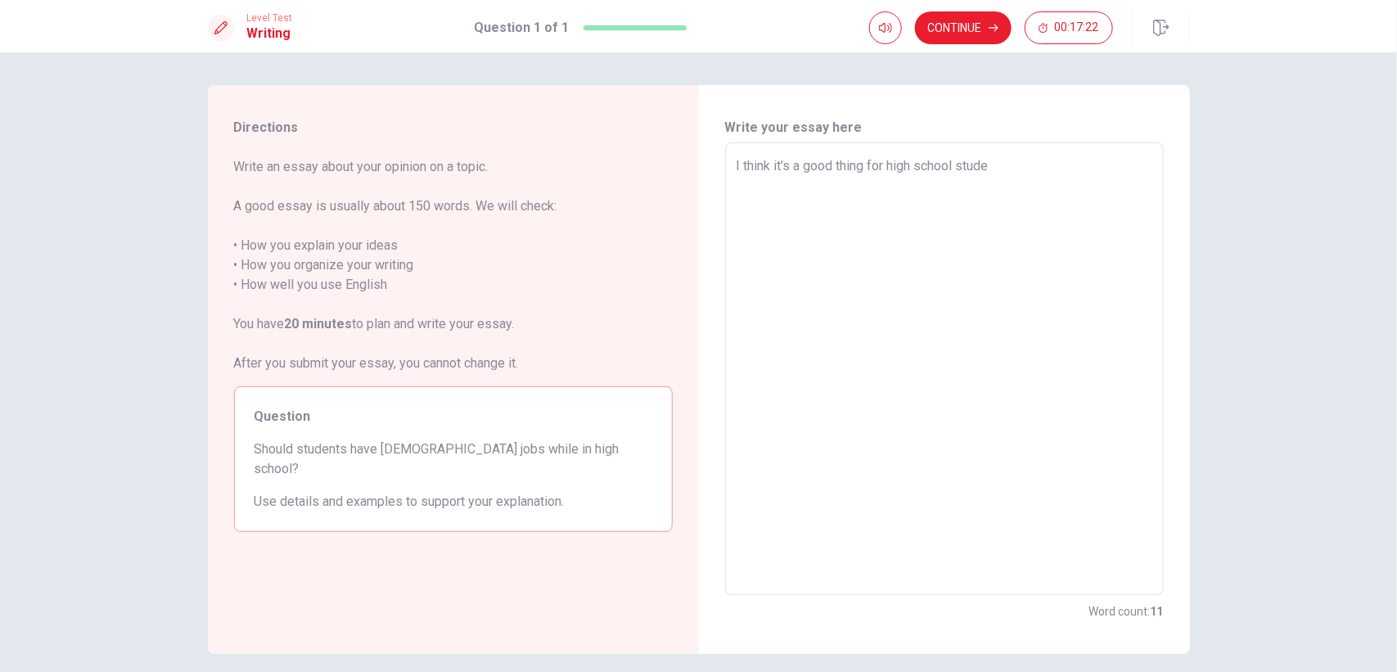
type textarea "x"
type textarea "I think it’s a good thing for high school studen"
type textarea "x"
type textarea "I think it’s a good thing for high school student"
type textarea "x"
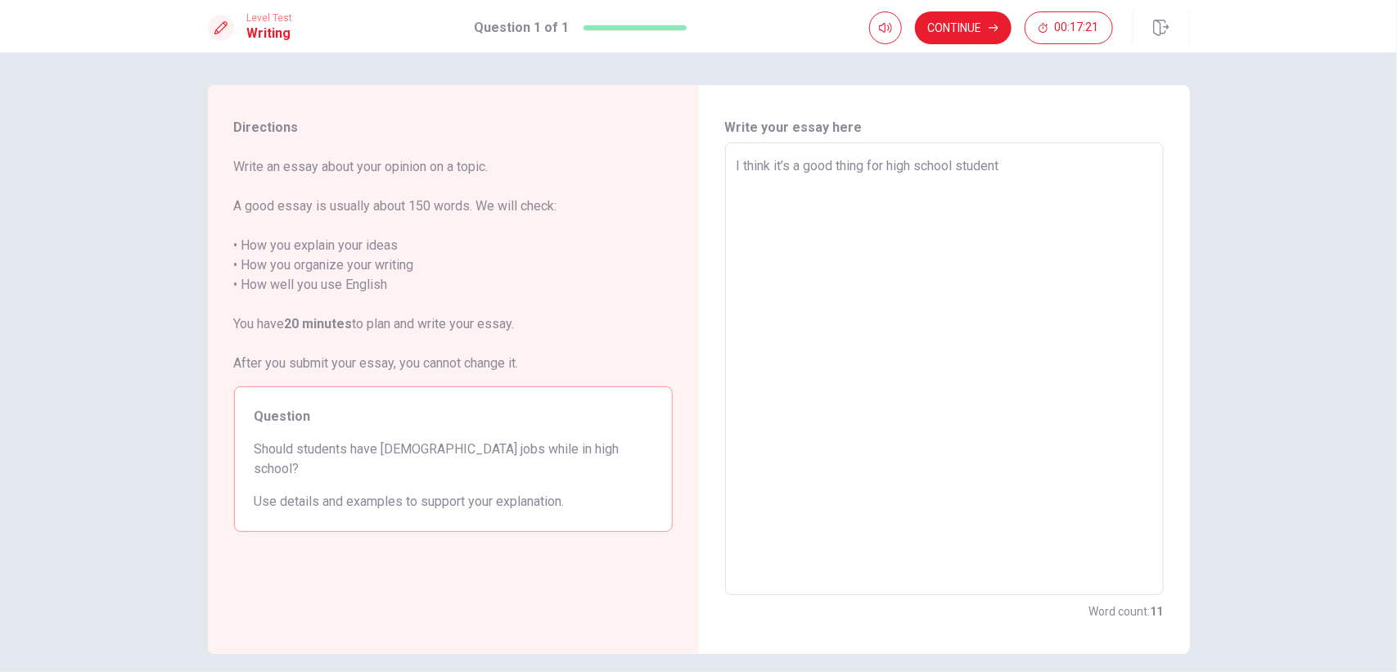
type textarea "I think it’s a good thing for high school students"
type textarea "x"
type textarea "I think it’s a good thing for high school students"
type textarea "x"
type textarea "I think it’s a good thing for high school students t"
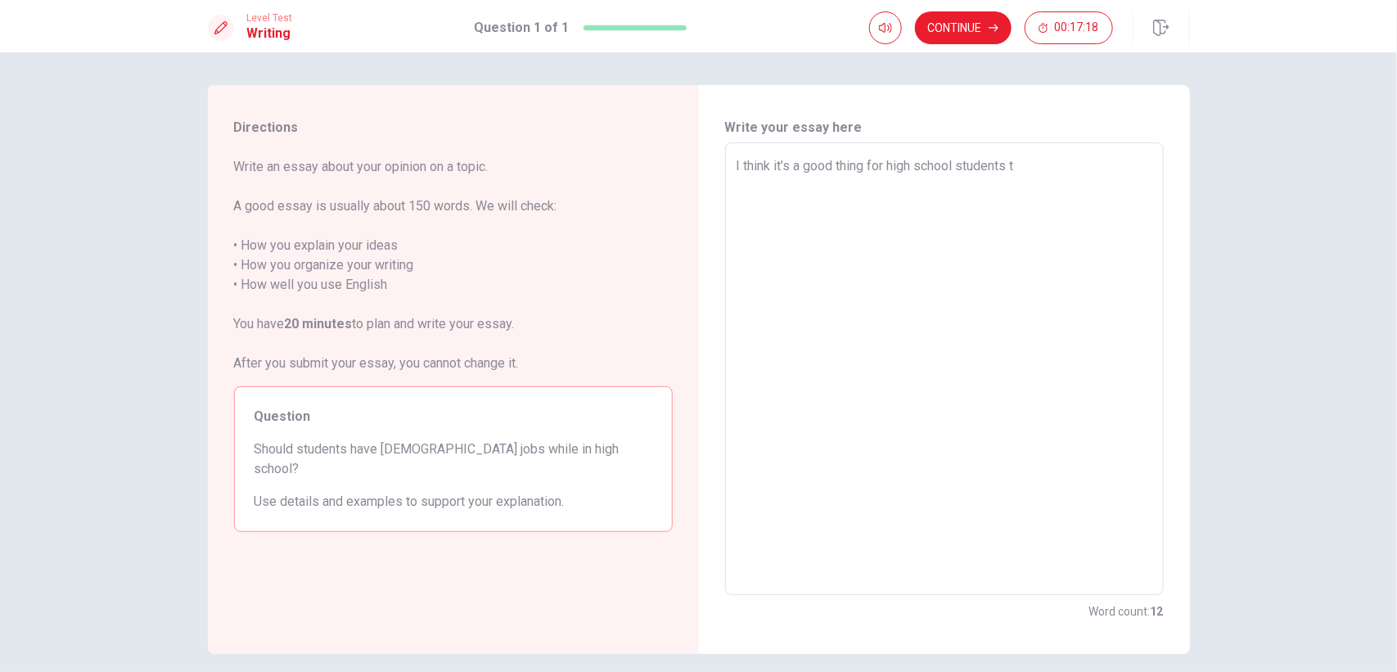
type textarea "x"
type textarea "I think it’s a good thing for high school students to"
drag, startPoint x: 1065, startPoint y: 170, endPoint x: 754, endPoint y: 195, distance: 312.7
click at [754, 195] on textarea "I think it’s a good thing for high school students to have [DEMOGRAPHIC_DATA] j…" at bounding box center [944, 368] width 416 height 425
click at [877, 187] on textarea "I think it’s a good thing for high school students to have [DEMOGRAPHIC_DATA] j…" at bounding box center [944, 368] width 416 height 425
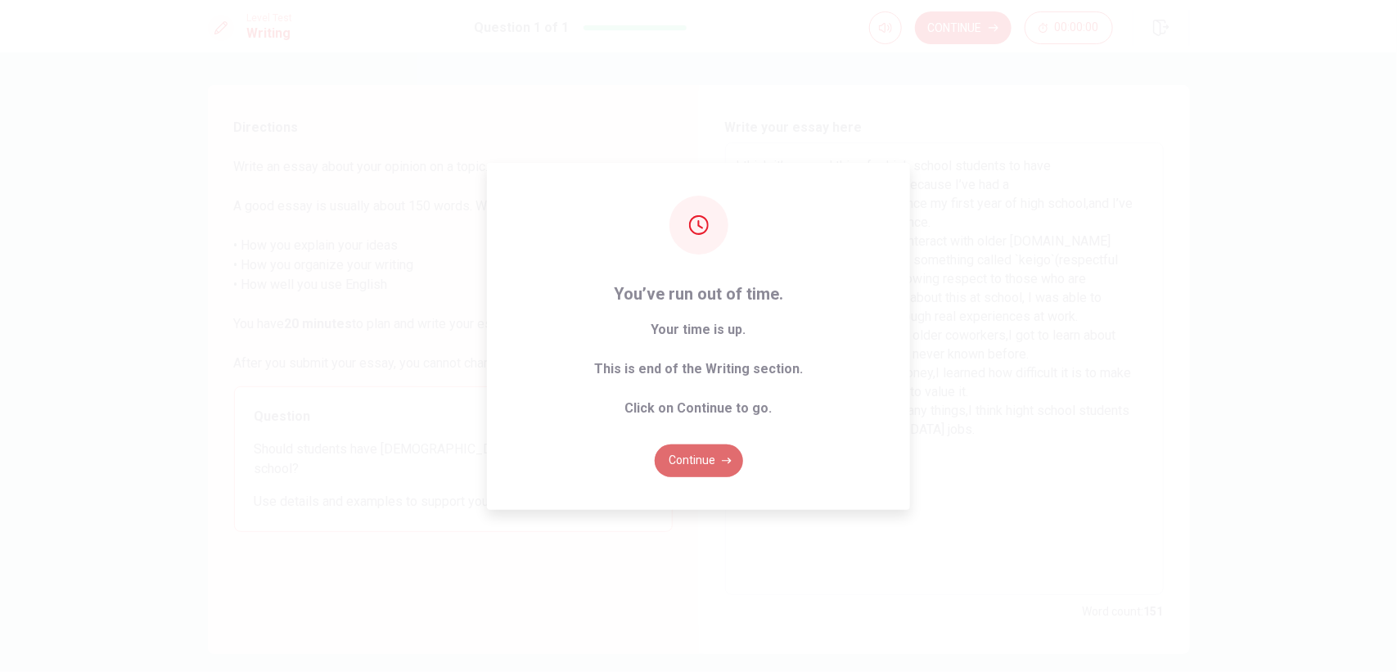
click at [718, 455] on button "Continue" at bounding box center [699, 460] width 88 height 33
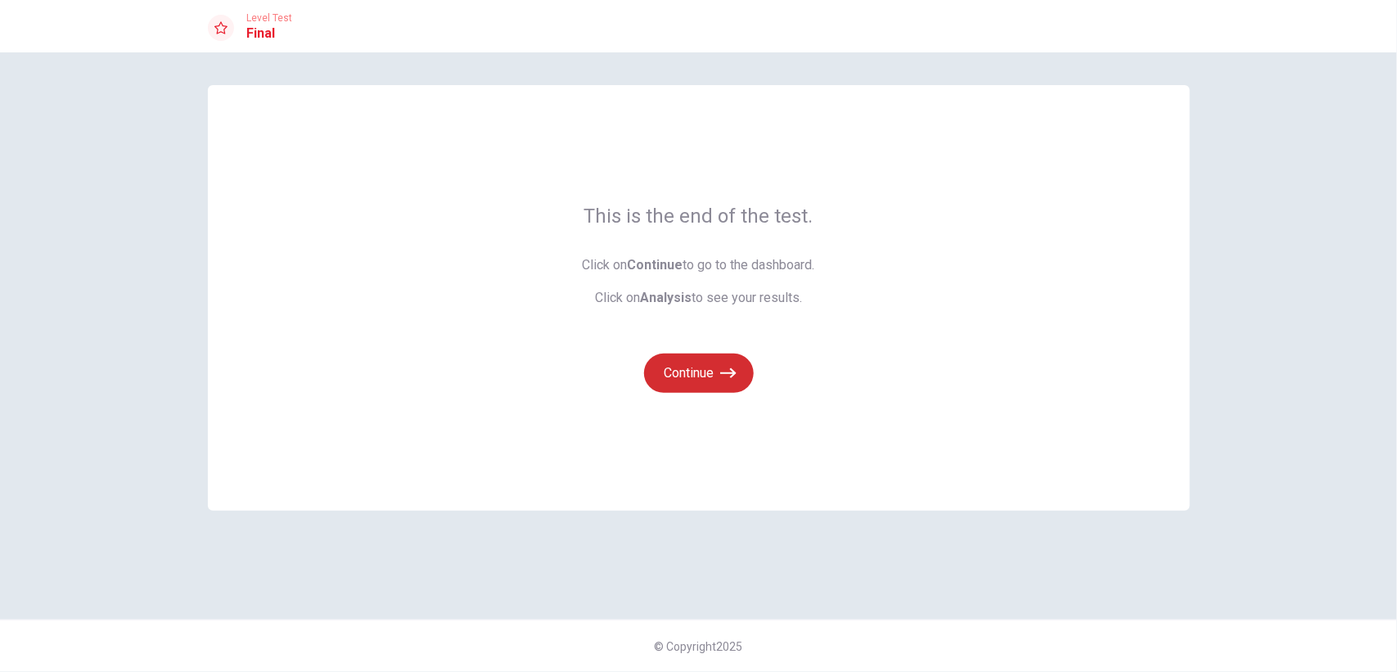
click at [714, 364] on button "Continue" at bounding box center [699, 372] width 110 height 39
